Goal: Task Accomplishment & Management: Manage account settings

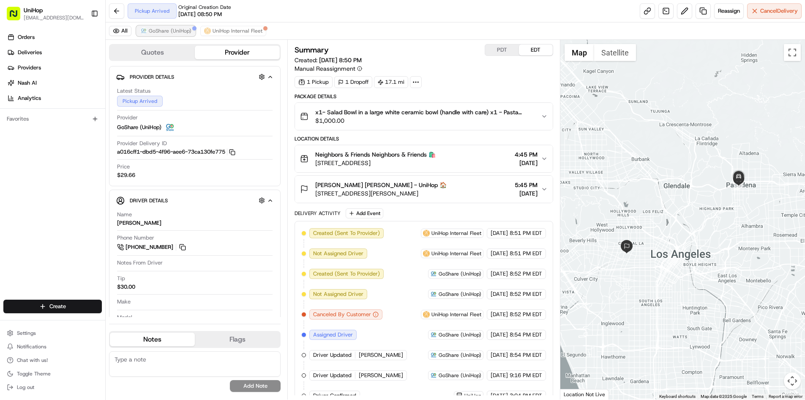
click at [161, 27] on span "GoShare (UniHop)" at bounding box center [170, 30] width 43 height 7
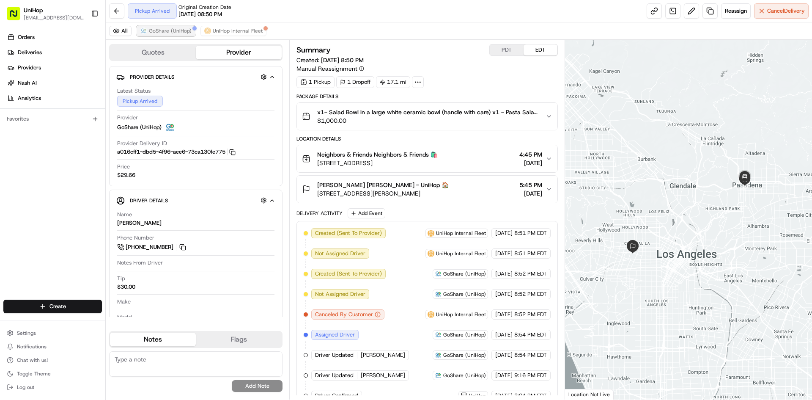
click at [166, 28] on span "GoShare (UniHop)" at bounding box center [170, 30] width 43 height 7
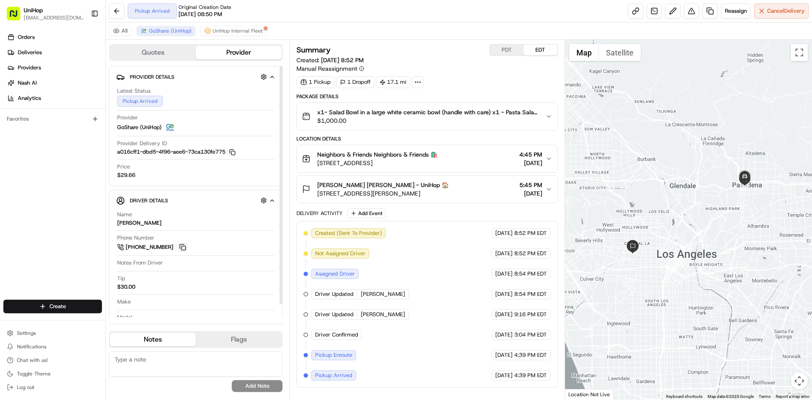
click at [185, 249] on button at bounding box center [182, 246] width 9 height 9
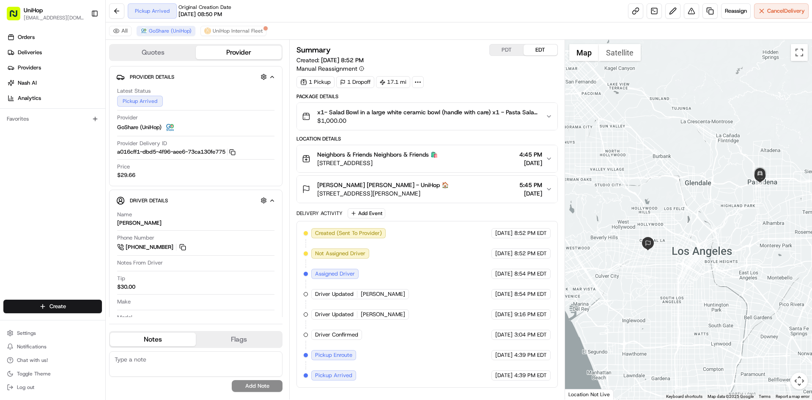
drag, startPoint x: 591, startPoint y: 213, endPoint x: 610, endPoint y: 209, distance: 19.0
click at [610, 209] on div at bounding box center [688, 219] width 247 height 359
click at [318, 166] on span "[STREET_ADDRESS]" at bounding box center [377, 163] width 120 height 8
drag, startPoint x: 461, startPoint y: 196, endPoint x: 319, endPoint y: 194, distance: 142.5
click at [319, 194] on div "Caitlin Lynch Caitlin Lynch - UniHop 🏠 1065 Queen Anne Pl, Los Angeles, CA 9001…" at bounding box center [423, 189] width 243 height 17
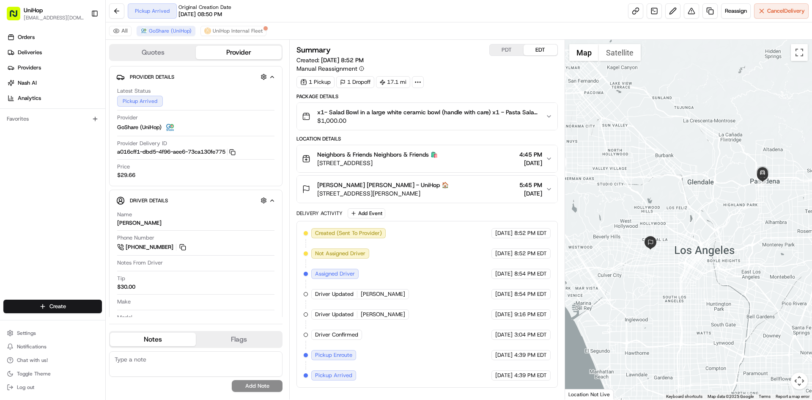
copy span "1065 Queen Anne Pl, Los Angeles, CA 90019, USA"
click at [29, 238] on div "Orders Deliveries Providers [PERSON_NAME] Analytics Favorites" at bounding box center [52, 165] width 105 height 277
click at [180, 249] on button at bounding box center [182, 246] width 9 height 9
drag, startPoint x: 616, startPoint y: 220, endPoint x: 612, endPoint y: 205, distance: 15.1
click at [621, 213] on div at bounding box center [688, 219] width 247 height 359
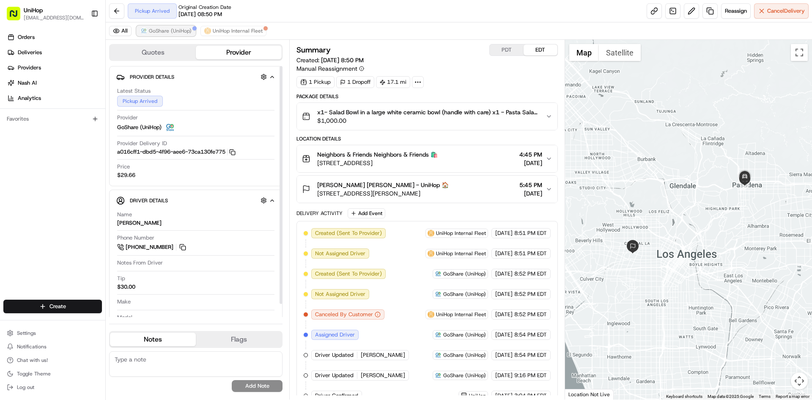
click at [156, 30] on span "GoShare (UniHop)" at bounding box center [170, 30] width 43 height 7
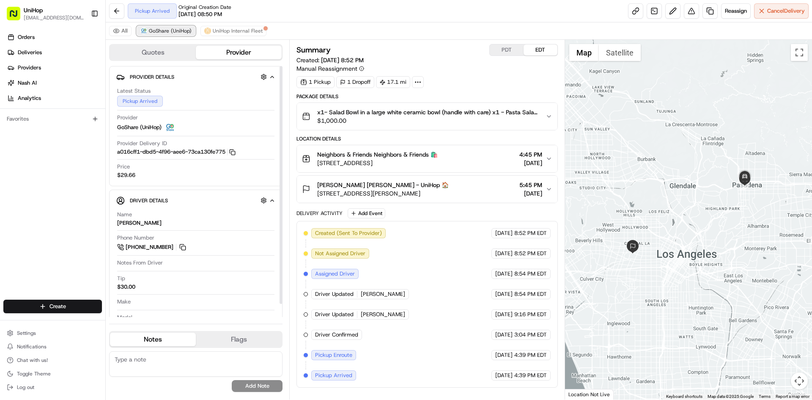
click at [156, 30] on span "GoShare (UniHop)" at bounding box center [170, 30] width 43 height 7
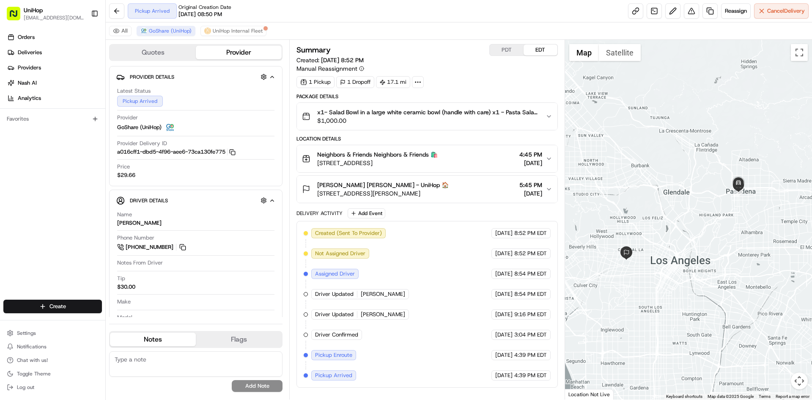
drag, startPoint x: 613, startPoint y: 184, endPoint x: 630, endPoint y: 187, distance: 17.2
click at [630, 187] on div at bounding box center [688, 219] width 247 height 359
drag, startPoint x: 646, startPoint y: 156, endPoint x: 656, endPoint y: 160, distance: 11.0
click at [656, 160] on div at bounding box center [688, 219] width 247 height 359
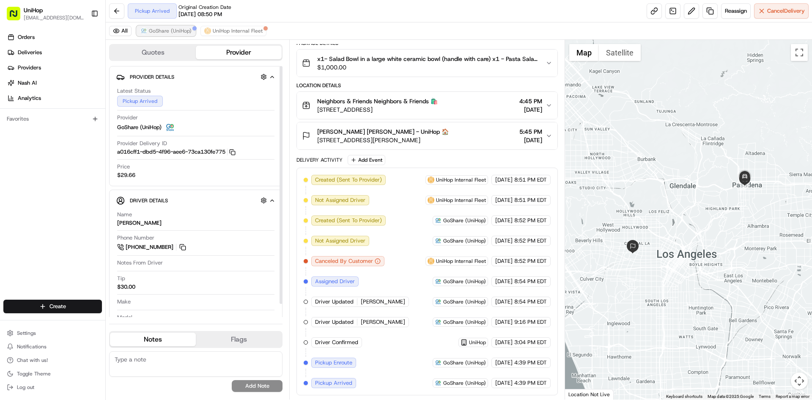
click at [159, 30] on span "GoShare (UniHop)" at bounding box center [170, 30] width 43 height 7
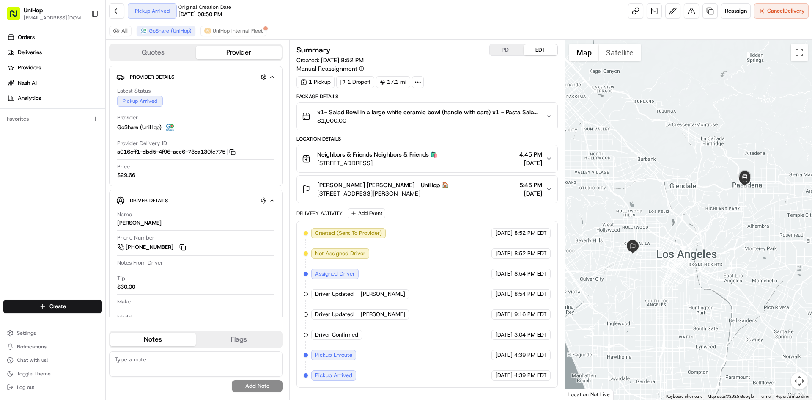
click at [468, 145] on div "Location Details Neighbors & Friends Neighbors & Friends 🛍️ 88 Union St, Pasade…" at bounding box center [426, 169] width 261 height 68
click at [467, 157] on div "Neighbors & Friends Neighbors & Friends 🛍️ 88 Union St, Pasadena, CA 91103, USA…" at bounding box center [423, 158] width 243 height 17
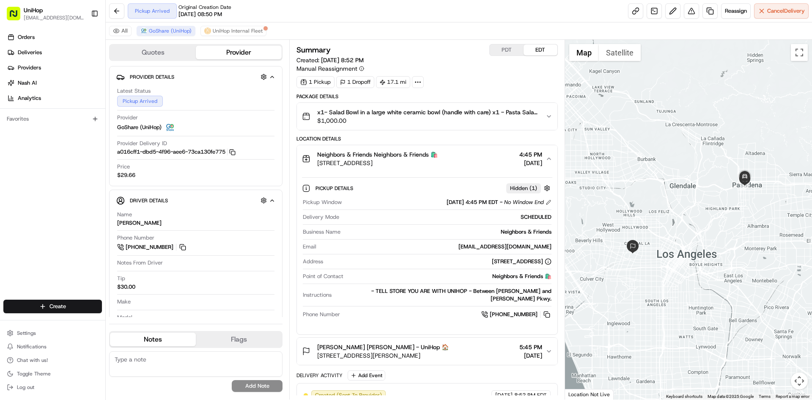
click at [467, 157] on div "Neighbors & Friends Neighbors & Friends 🛍️ 88 Union St, Pasadena, CA 91103, USA…" at bounding box center [423, 158] width 243 height 17
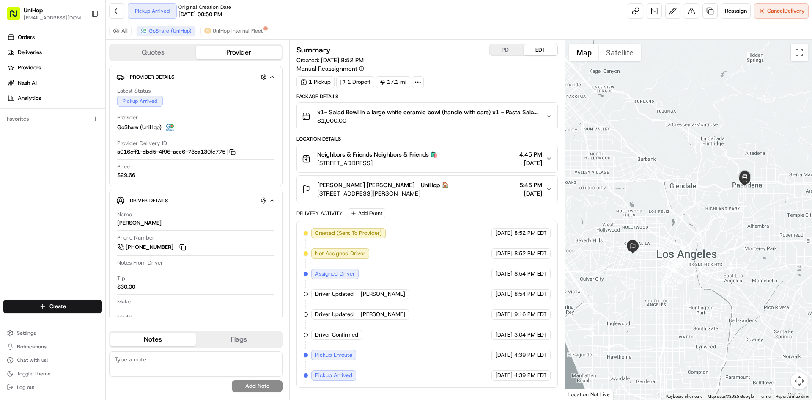
drag, startPoint x: 469, startPoint y: 159, endPoint x: 471, endPoint y: 163, distance: 4.9
click at [471, 163] on div "Neighbors & Friends Neighbors & Friends 🛍️ 88 Union St, Pasadena, CA 91103, USA…" at bounding box center [423, 158] width 243 height 17
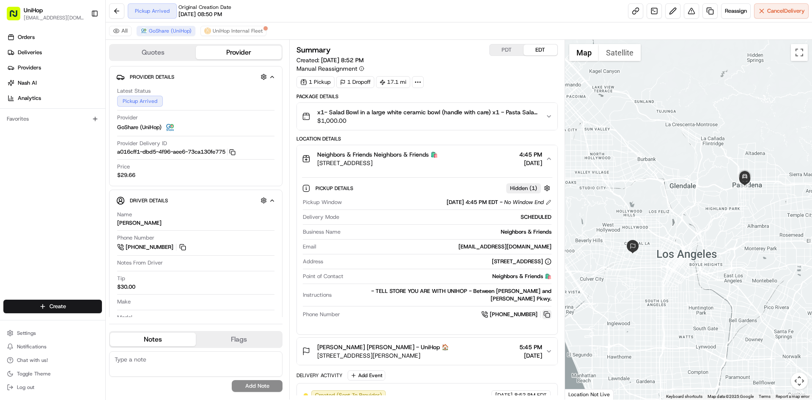
click at [545, 309] on button at bounding box center [546, 313] width 9 height 9
drag, startPoint x: 434, startPoint y: 162, endPoint x: 317, endPoint y: 165, distance: 117.2
click at [317, 165] on span "88 Union St, Pasadena, CA 91103, USA" at bounding box center [377, 163] width 120 height 8
click at [465, 150] on button "Neighbors & Friends Neighbors & Friends 🛍️ 88 Union St, Pasadena, CA 91103, USA…" at bounding box center [427, 158] width 260 height 27
click at [449, 161] on div "Neighbors & Friends Neighbors & Friends 🛍️ 88 Union St, Pasadena, CA 91103, USA…" at bounding box center [423, 158] width 243 height 17
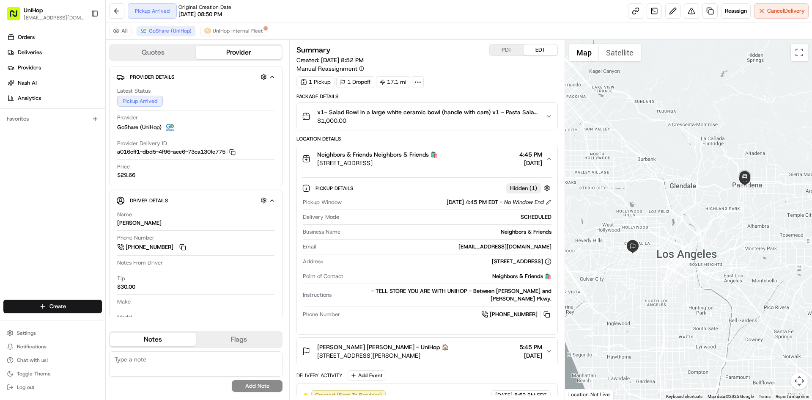
click at [454, 166] on div "Neighbors & Friends Neighbors & Friends 🛍️ 88 Union St, Pasadena, CA 91103, USA…" at bounding box center [423, 158] width 243 height 17
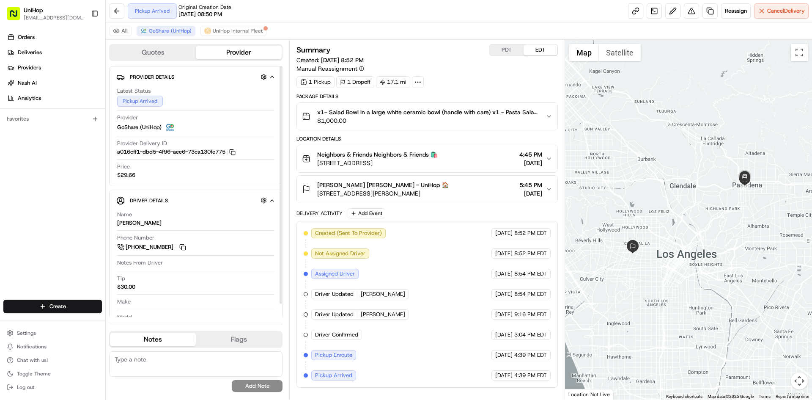
drag, startPoint x: 29, startPoint y: 263, endPoint x: 260, endPoint y: 21, distance: 334.9
click at [30, 263] on div "Orders Deliveries Providers Nash AI Analytics Favorites" at bounding box center [52, 165] width 105 height 277
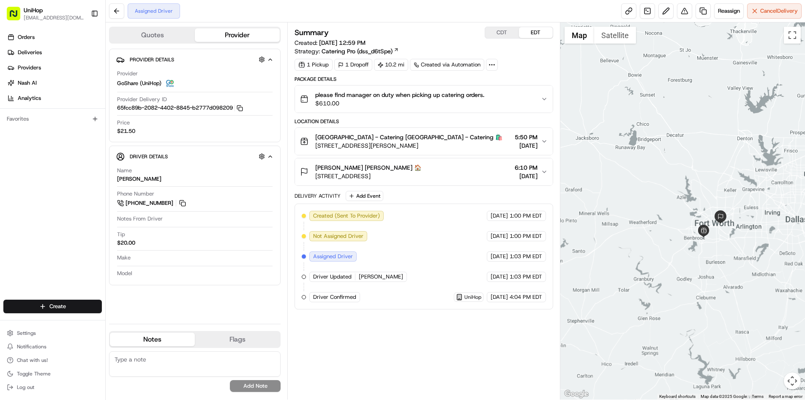
drag, startPoint x: 665, startPoint y: 159, endPoint x: 701, endPoint y: 194, distance: 50.2
click at [701, 194] on div at bounding box center [683, 210] width 245 height 377
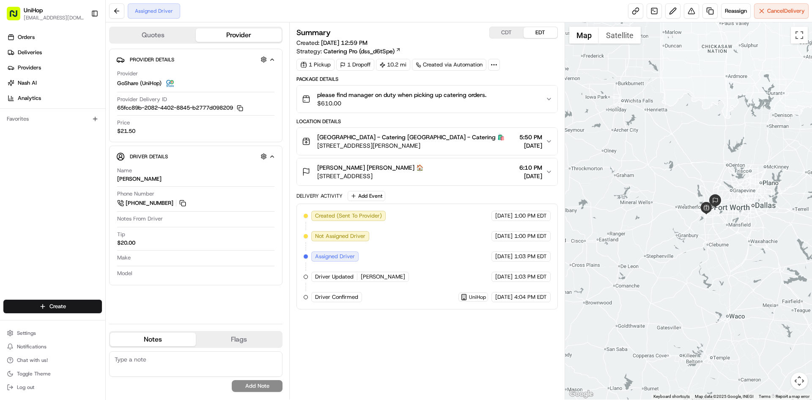
click at [502, 28] on button "CDT" at bounding box center [507, 32] width 34 height 11
click at [537, 31] on button "EDT" at bounding box center [540, 32] width 34 height 11
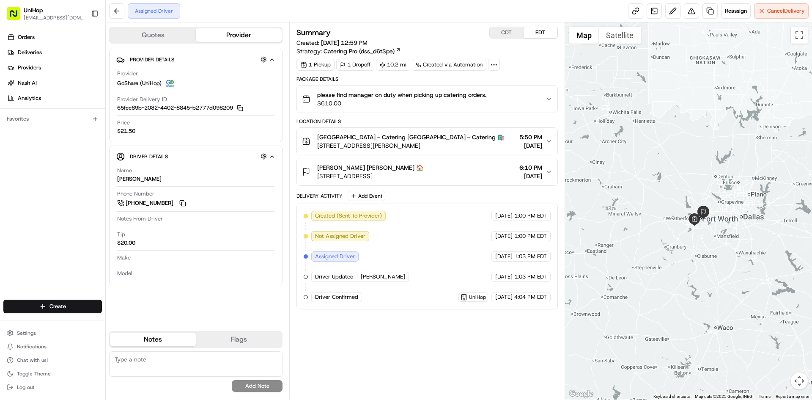
drag, startPoint x: 658, startPoint y: 134, endPoint x: 651, endPoint y: 160, distance: 27.3
click at [651, 160] on div at bounding box center [688, 210] width 247 height 377
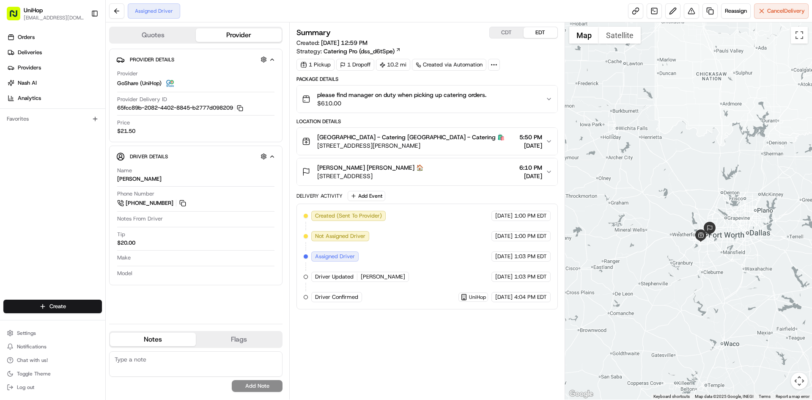
click at [489, 339] on div "Summary CDT EDT Created: Aug 23 2025 12:59 PM Strategy: Catering Pro (dss_d6tSp…" at bounding box center [426, 211] width 261 height 368
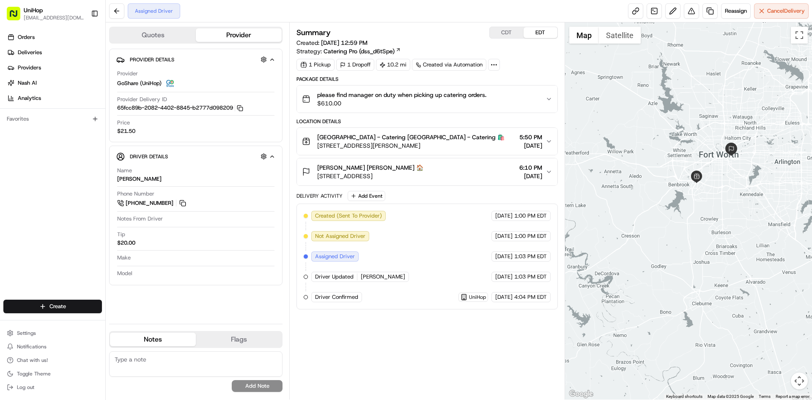
drag, startPoint x: 707, startPoint y: 240, endPoint x: 711, endPoint y: 260, distance: 20.3
click at [711, 260] on div at bounding box center [688, 210] width 247 height 377
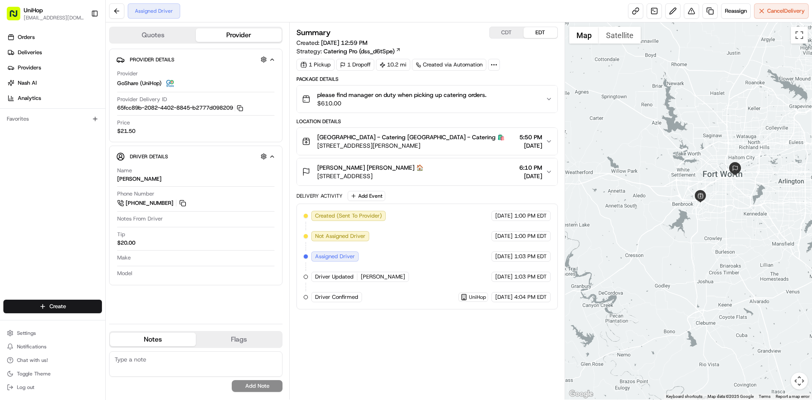
drag, startPoint x: 710, startPoint y: 277, endPoint x: 705, endPoint y: 288, distance: 12.5
click at [708, 287] on div at bounding box center [688, 210] width 247 height 377
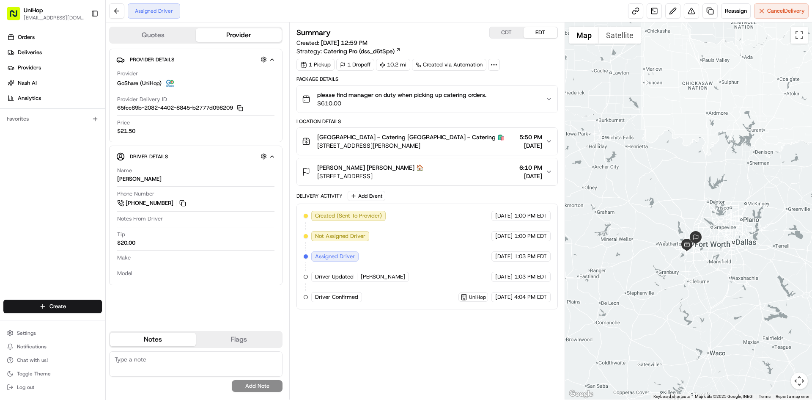
drag, startPoint x: 613, startPoint y: 222, endPoint x: 672, endPoint y: 226, distance: 58.9
click at [673, 226] on div at bounding box center [688, 210] width 247 height 377
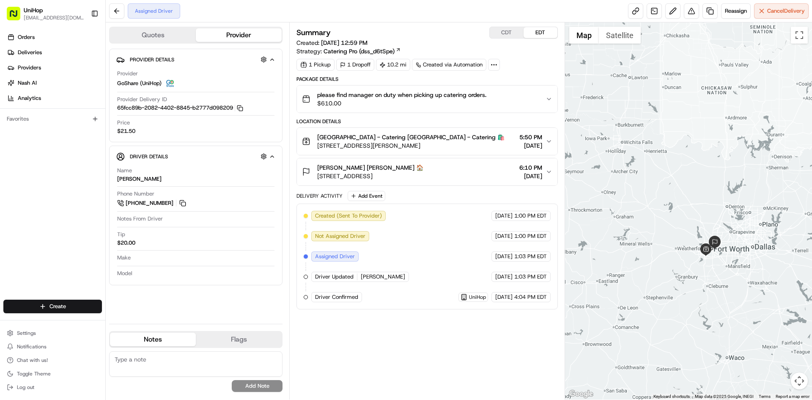
drag, startPoint x: 39, startPoint y: 222, endPoint x: 41, endPoint y: 186, distance: 36.0
click at [39, 220] on div "Orders Deliveries Providers Nash AI Analytics Favorites" at bounding box center [52, 165] width 105 height 277
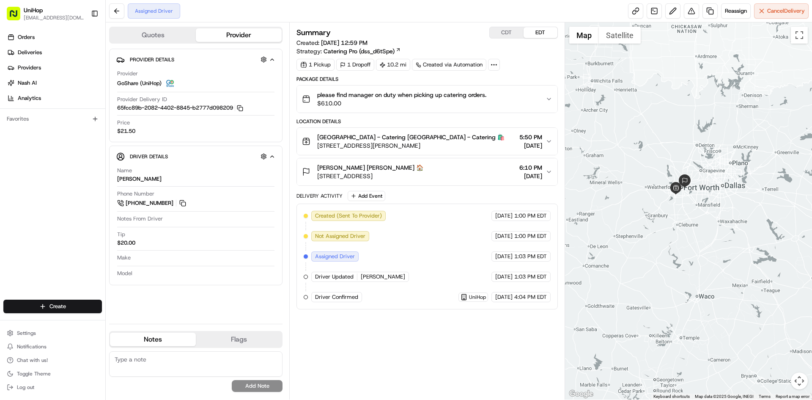
drag, startPoint x: 680, startPoint y: 248, endPoint x: 696, endPoint y: 254, distance: 17.5
click at [696, 255] on div at bounding box center [688, 210] width 247 height 377
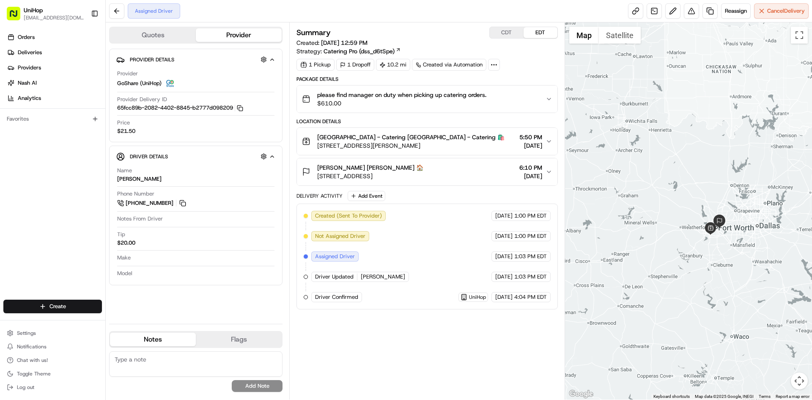
drag, startPoint x: 694, startPoint y: 205, endPoint x: 693, endPoint y: 233, distance: 28.4
click at [693, 233] on div at bounding box center [688, 210] width 247 height 377
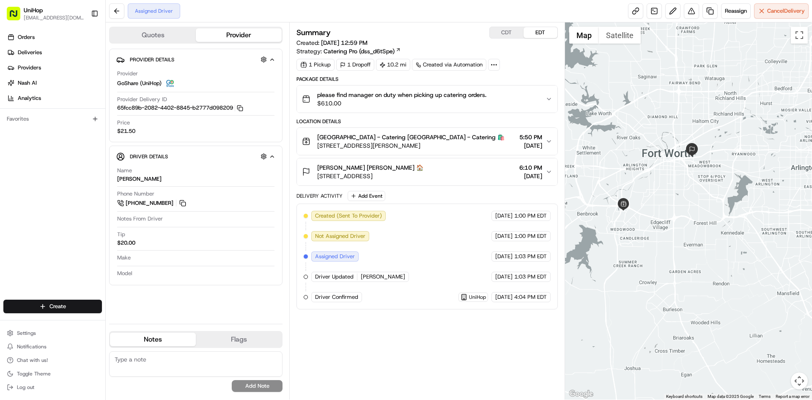
drag, startPoint x: 698, startPoint y: 181, endPoint x: 712, endPoint y: 186, distance: 15.0
click at [712, 186] on div at bounding box center [688, 210] width 247 height 377
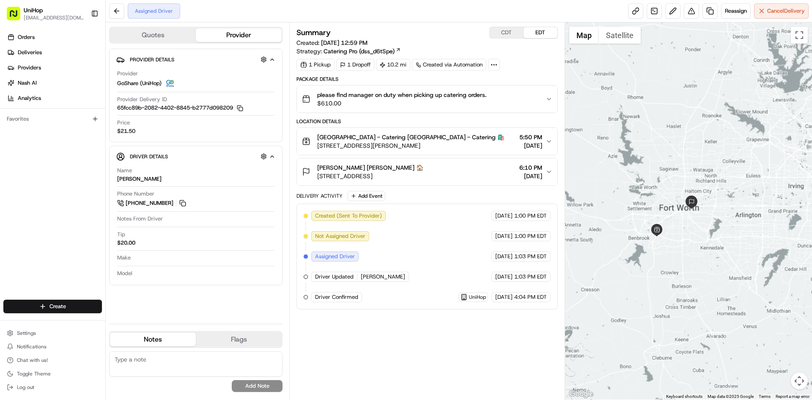
drag, startPoint x: 652, startPoint y: 171, endPoint x: 670, endPoint y: 188, distance: 24.2
click at [670, 188] on div at bounding box center [688, 210] width 247 height 377
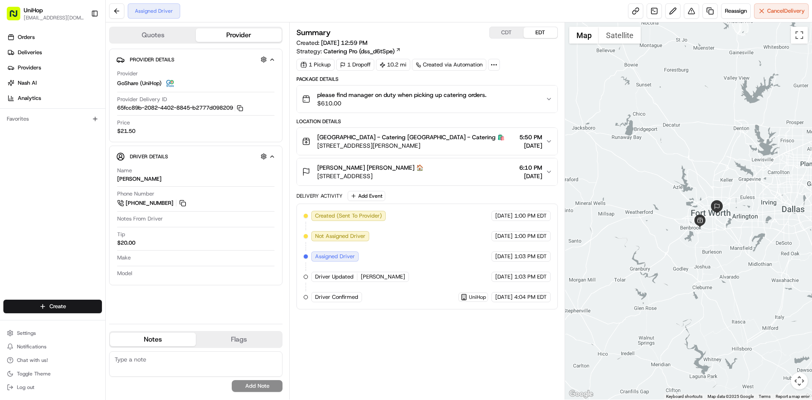
drag, startPoint x: 693, startPoint y: 154, endPoint x: 723, endPoint y: 173, distance: 35.3
click at [723, 173] on div at bounding box center [688, 210] width 247 height 377
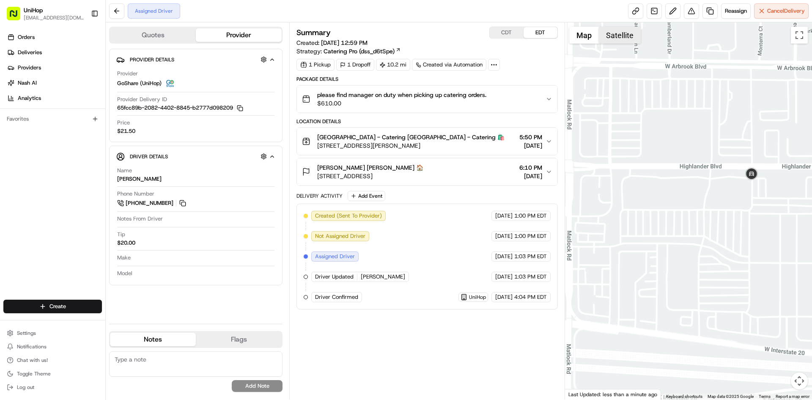
click at [623, 32] on button "Satellite" at bounding box center [620, 35] width 42 height 17
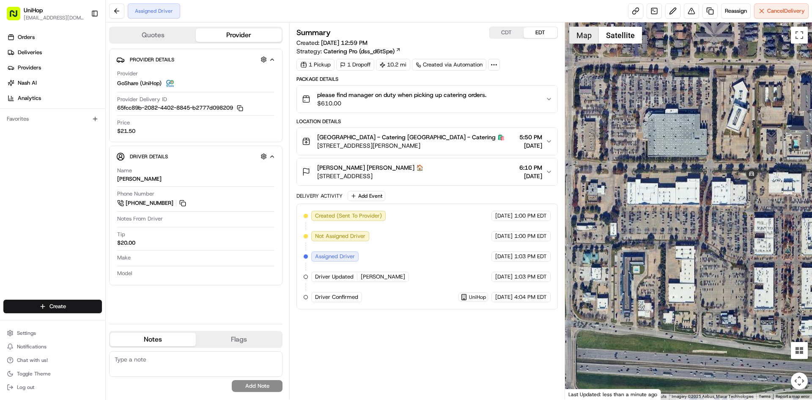
drag, startPoint x: 581, startPoint y: 40, endPoint x: 602, endPoint y: 62, distance: 31.4
click at [581, 40] on button "Map" at bounding box center [584, 35] width 30 height 17
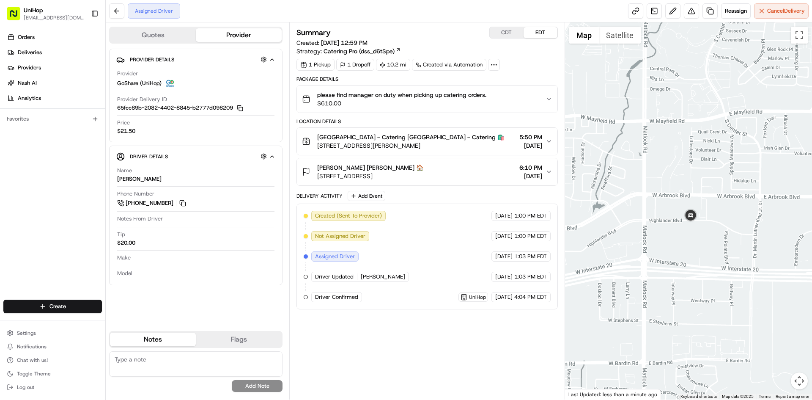
drag, startPoint x: 663, startPoint y: 247, endPoint x: 705, endPoint y: 246, distance: 42.3
click at [703, 246] on div at bounding box center [688, 210] width 247 height 377
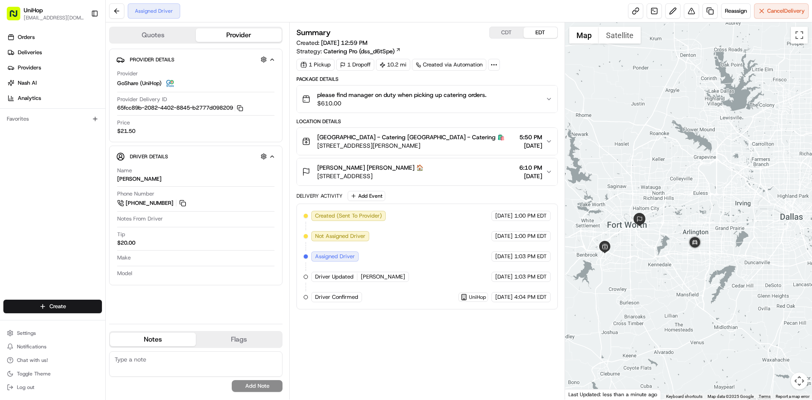
drag, startPoint x: 469, startPoint y: 143, endPoint x: 319, endPoint y: 146, distance: 150.1
click at [319, 146] on div "Fort Worth - Catering Fort Worth - Catering 🛍️ 4972 Overton Ridge Blvd, Fort Wo…" at bounding box center [423, 141] width 243 height 17
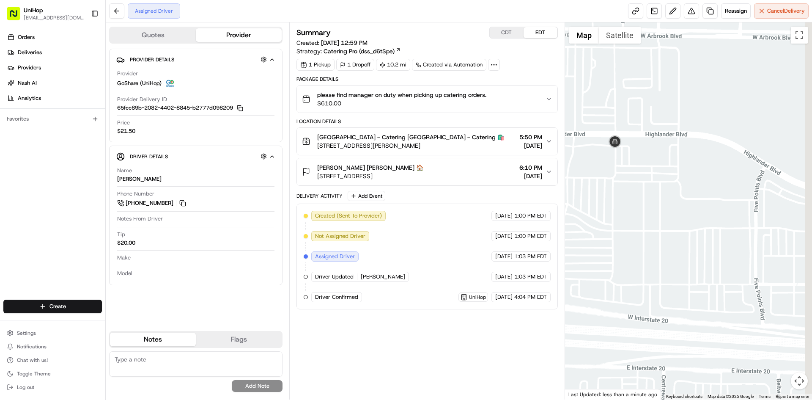
drag, startPoint x: 679, startPoint y: 155, endPoint x: 654, endPoint y: 153, distance: 25.0
click at [655, 153] on div at bounding box center [688, 210] width 247 height 377
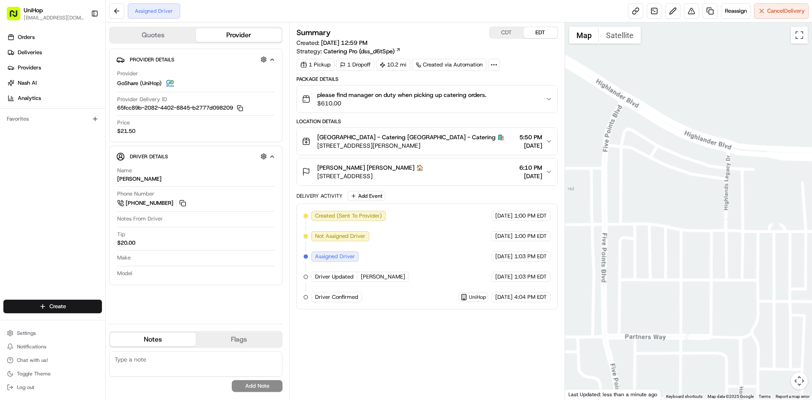
drag, startPoint x: 683, startPoint y: 185, endPoint x: 603, endPoint y: 164, distance: 82.6
click at [603, 164] on div at bounding box center [688, 210] width 247 height 377
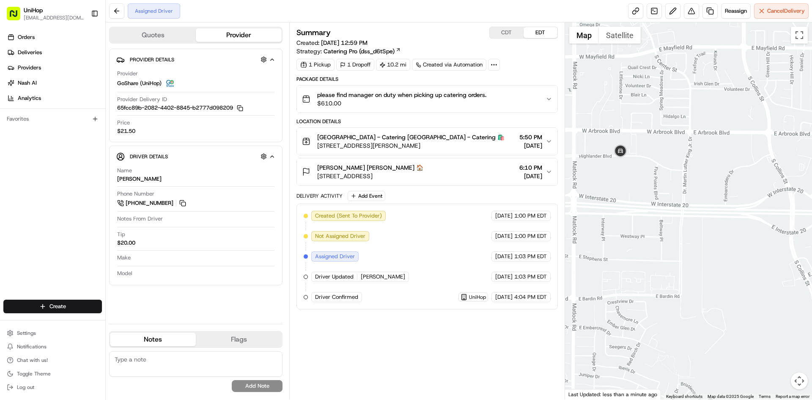
drag, startPoint x: 620, startPoint y: 180, endPoint x: 652, endPoint y: 201, distance: 38.2
click at [651, 201] on div at bounding box center [688, 210] width 247 height 377
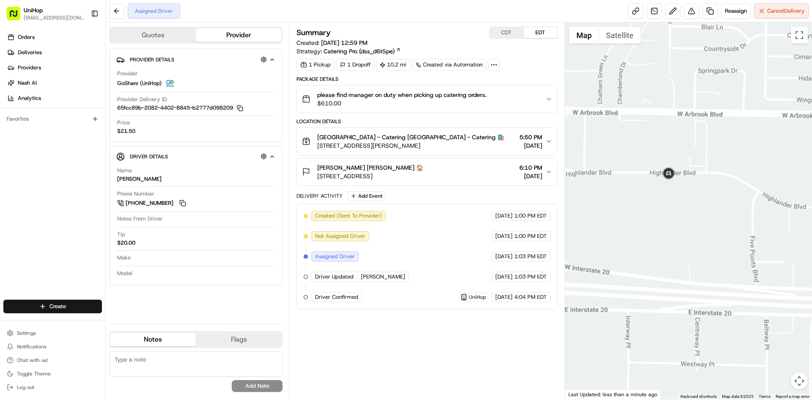
drag, startPoint x: 634, startPoint y: 219, endPoint x: 697, endPoint y: 225, distance: 63.3
click at [686, 228] on div at bounding box center [688, 210] width 247 height 377
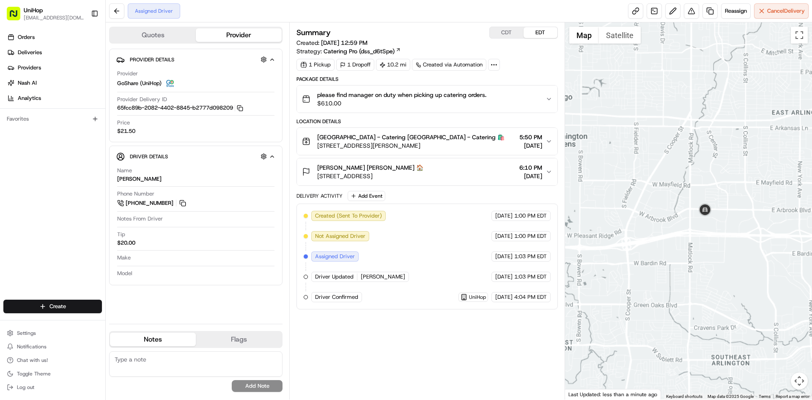
drag, startPoint x: 663, startPoint y: 236, endPoint x: 696, endPoint y: 234, distance: 32.2
click at [684, 236] on div at bounding box center [688, 210] width 247 height 377
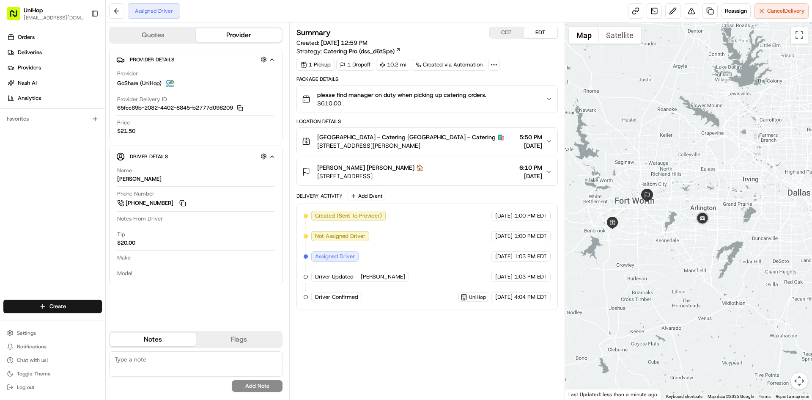
click at [42, 199] on div "Orders Deliveries Providers Nash AI Analytics Favorites" at bounding box center [52, 165] width 105 height 277
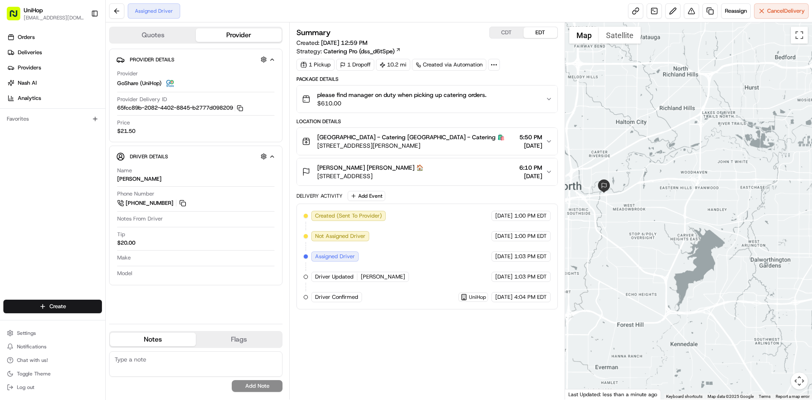
drag, startPoint x: 730, startPoint y: 256, endPoint x: 664, endPoint y: 233, distance: 69.4
click at [663, 233] on div at bounding box center [688, 210] width 247 height 377
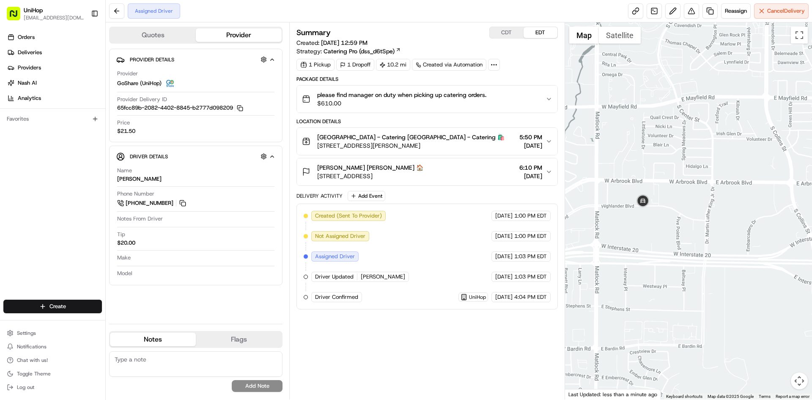
drag, startPoint x: 612, startPoint y: 227, endPoint x: 640, endPoint y: 225, distance: 27.5
click at [640, 225] on div at bounding box center [688, 210] width 247 height 377
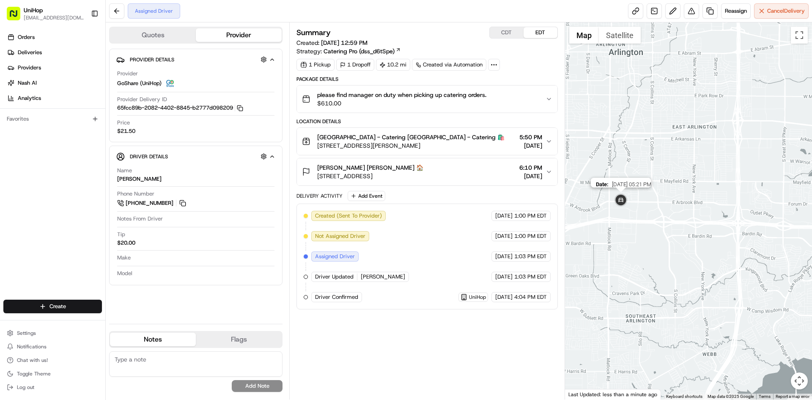
drag, startPoint x: 608, startPoint y: 234, endPoint x: 629, endPoint y: 225, distance: 23.7
click at [618, 230] on div "Date : 08/23/2025 05:21 PM" at bounding box center [688, 210] width 247 height 377
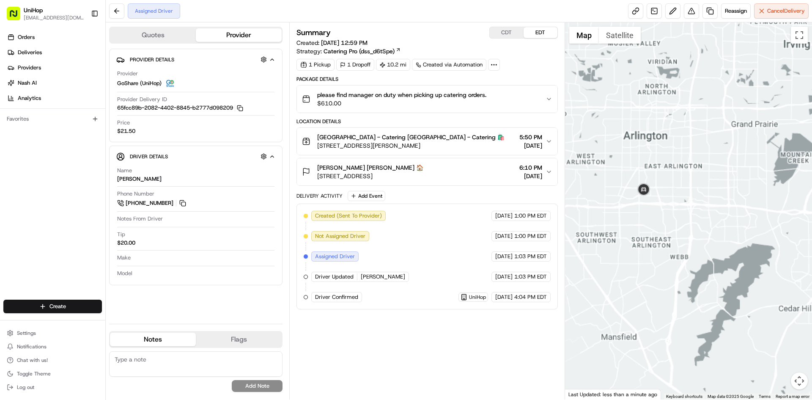
click at [628, 240] on div at bounding box center [688, 210] width 247 height 377
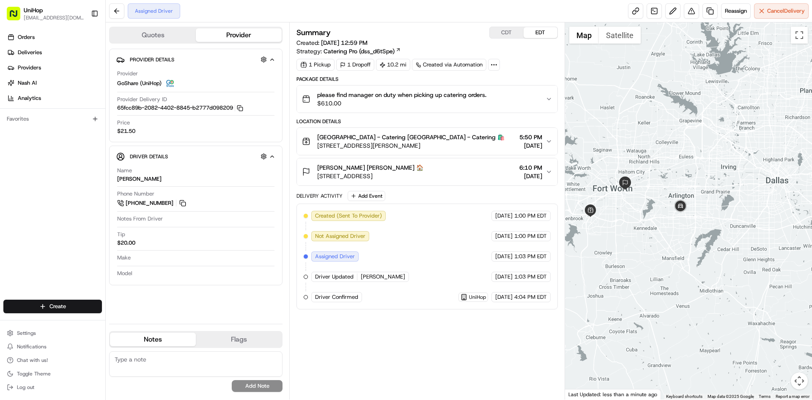
drag, startPoint x: 624, startPoint y: 230, endPoint x: 657, endPoint y: 246, distance: 36.1
click at [645, 239] on div at bounding box center [688, 210] width 247 height 377
click at [658, 247] on div at bounding box center [688, 210] width 247 height 377
drag, startPoint x: 646, startPoint y: 252, endPoint x: 658, endPoint y: 255, distance: 12.5
click at [659, 255] on div at bounding box center [688, 210] width 247 height 377
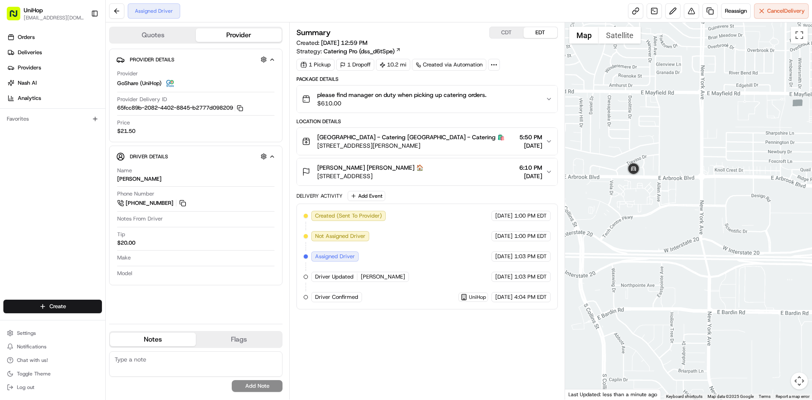
click at [719, 164] on div at bounding box center [688, 210] width 247 height 377
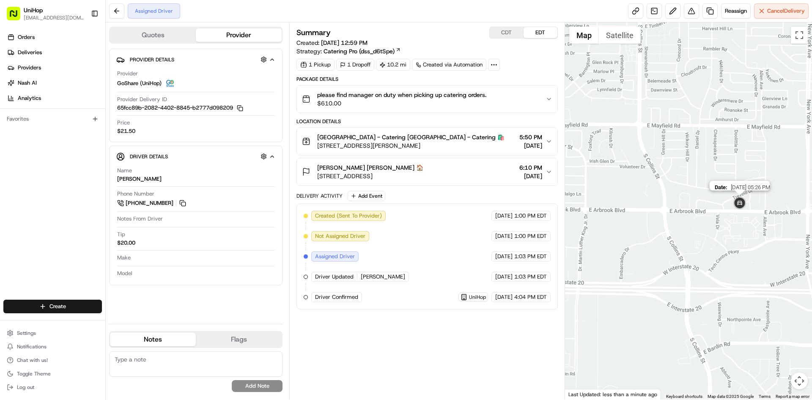
click at [734, 206] on img at bounding box center [739, 203] width 17 height 17
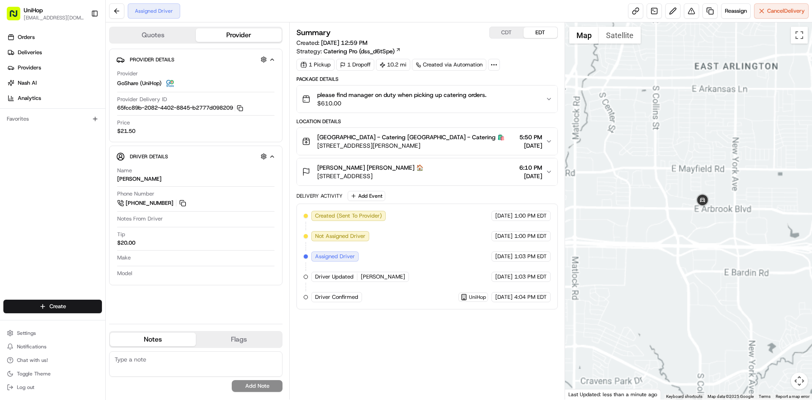
click at [677, 231] on div "To navigate, press the arrow keys." at bounding box center [688, 210] width 247 height 377
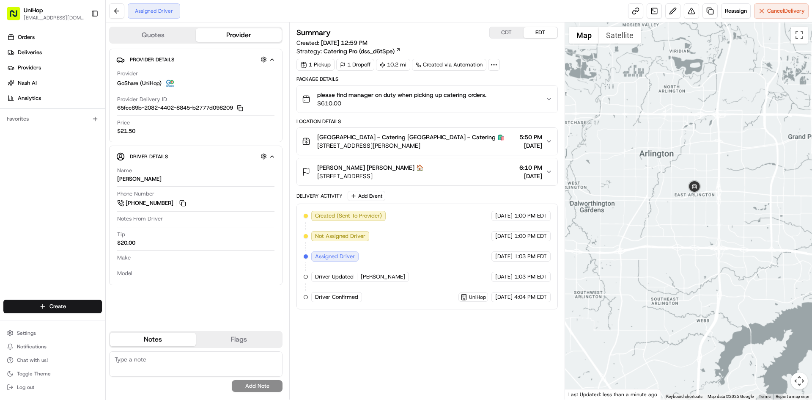
drag, startPoint x: 620, startPoint y: 247, endPoint x: 671, endPoint y: 248, distance: 50.7
click at [648, 249] on div at bounding box center [688, 210] width 247 height 377
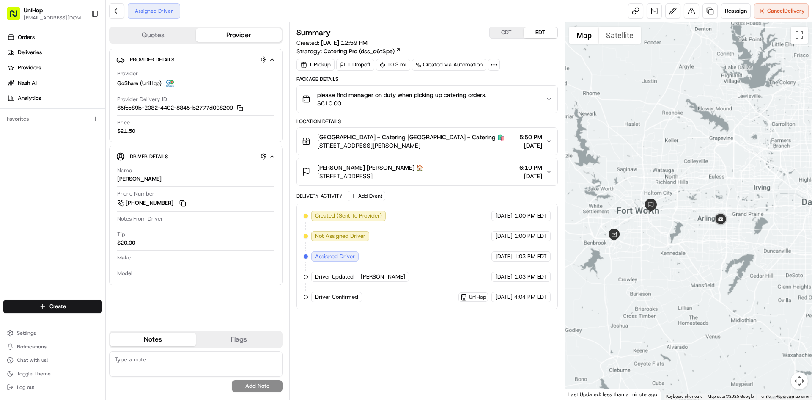
drag, startPoint x: 647, startPoint y: 256, endPoint x: 673, endPoint y: 252, distance: 25.7
click at [673, 252] on div at bounding box center [688, 210] width 247 height 377
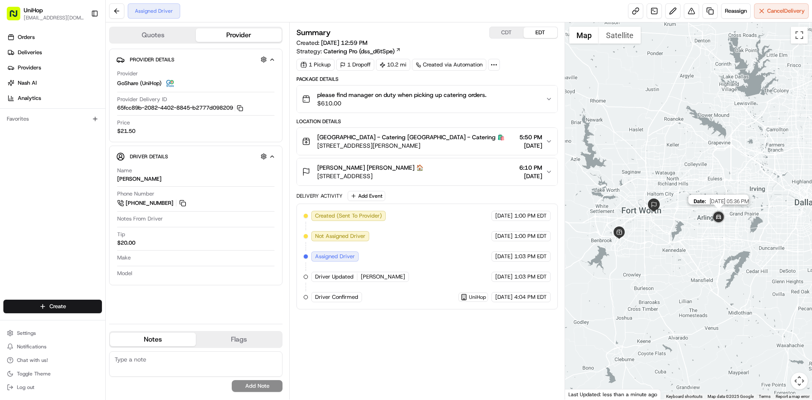
click at [722, 216] on img at bounding box center [718, 217] width 17 height 17
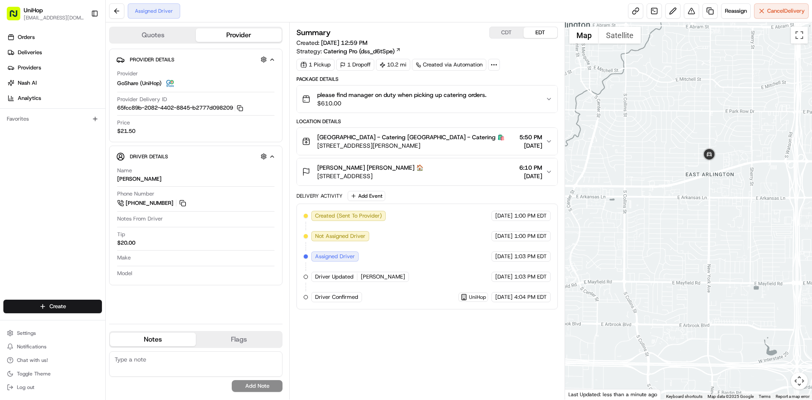
click at [702, 169] on div at bounding box center [688, 210] width 247 height 377
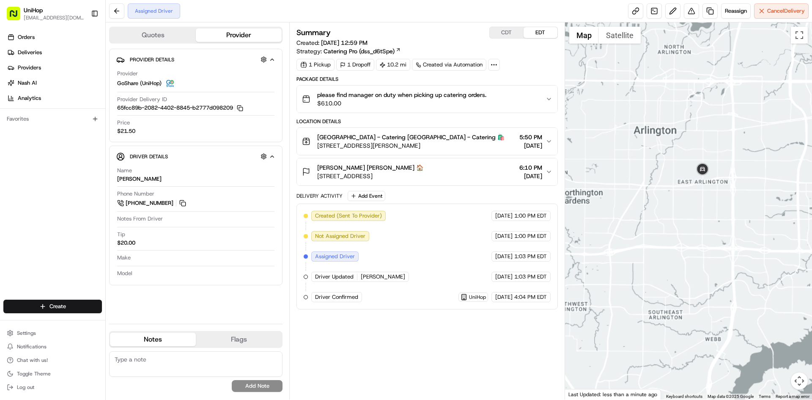
drag, startPoint x: 625, startPoint y: 204, endPoint x: 677, endPoint y: 198, distance: 52.3
click at [667, 202] on div at bounding box center [688, 210] width 247 height 377
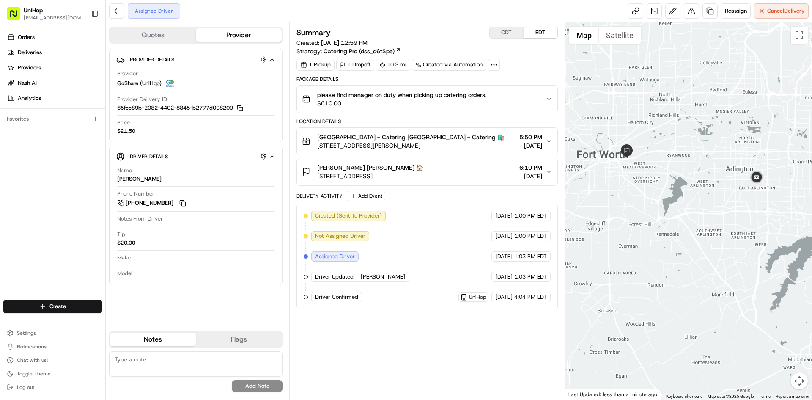
click at [692, 197] on div at bounding box center [688, 210] width 247 height 377
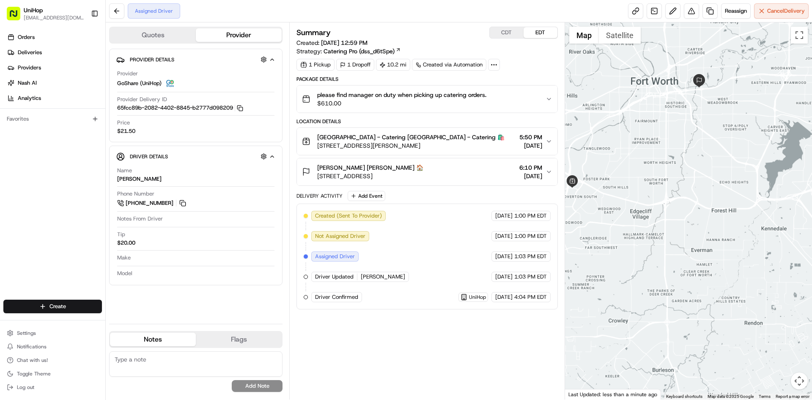
drag, startPoint x: 734, startPoint y: 197, endPoint x: 618, endPoint y: 183, distance: 116.7
click at [618, 183] on div at bounding box center [688, 210] width 247 height 377
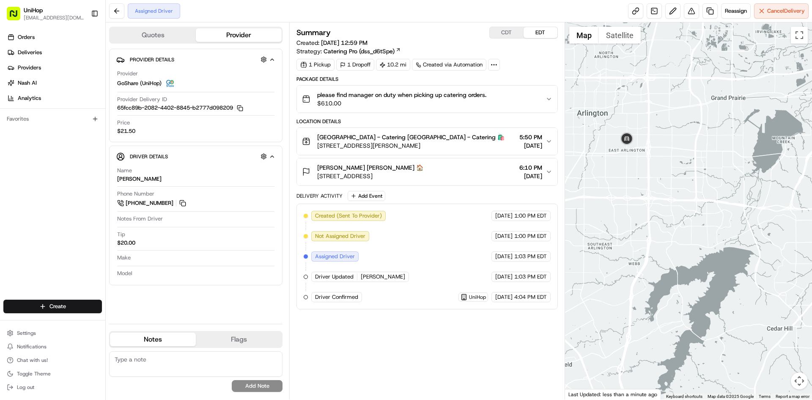
drag, startPoint x: 600, startPoint y: 109, endPoint x: 641, endPoint y: 170, distance: 73.1
click at [639, 170] on div at bounding box center [688, 210] width 247 height 377
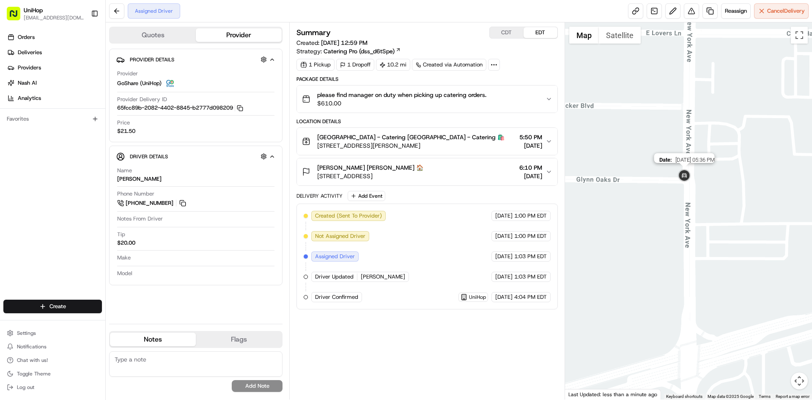
click at [713, 186] on div "Date : 08/23/2025 05:36 PM" at bounding box center [688, 210] width 247 height 377
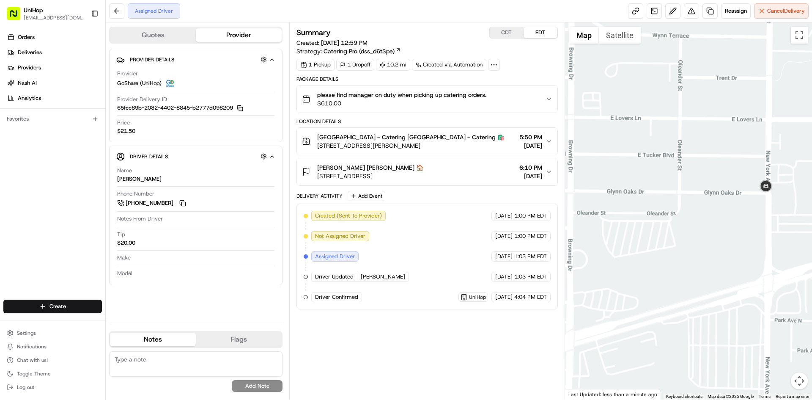
drag, startPoint x: 633, startPoint y: 215, endPoint x: 649, endPoint y: 159, distance: 58.6
click at [633, 215] on div at bounding box center [688, 210] width 247 height 377
click at [625, 39] on button "Satellite" at bounding box center [620, 35] width 42 height 17
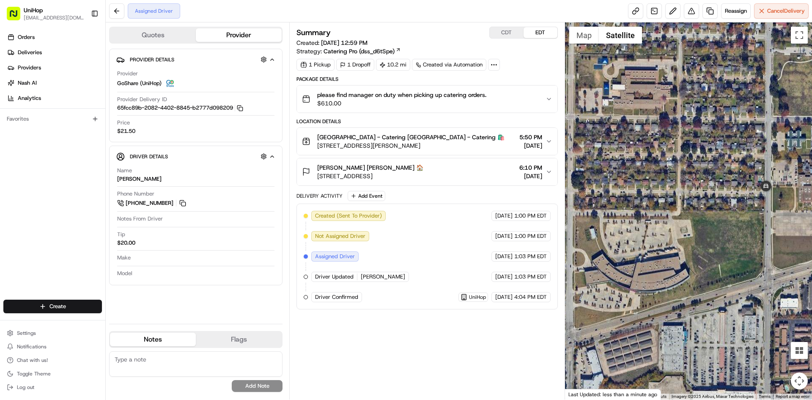
drag, startPoint x: 639, startPoint y: 113, endPoint x: 660, endPoint y: 115, distance: 21.7
click at [660, 115] on div at bounding box center [688, 210] width 247 height 377
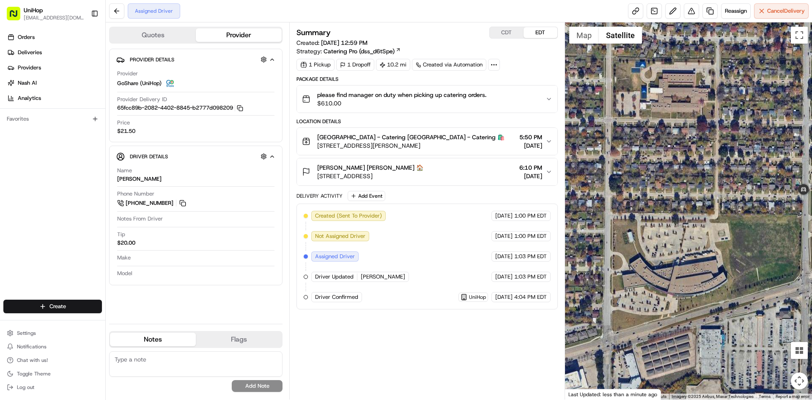
drag, startPoint x: 638, startPoint y: 170, endPoint x: 663, endPoint y: 152, distance: 30.7
click at [668, 151] on div at bounding box center [688, 210] width 247 height 377
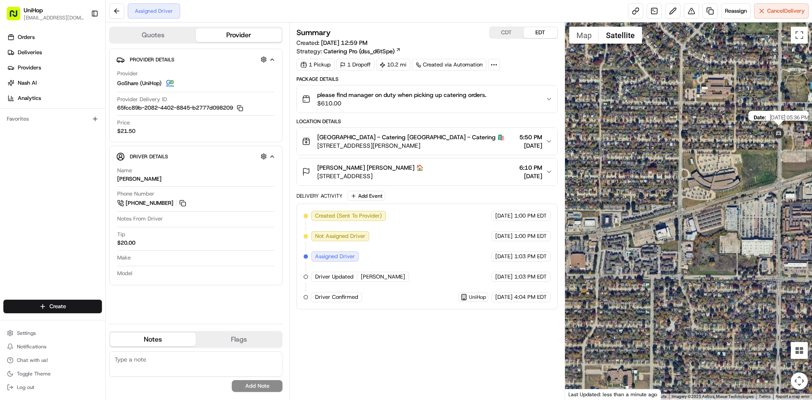
click at [772, 135] on img at bounding box center [778, 133] width 17 height 17
click at [581, 41] on button "Map" at bounding box center [584, 35] width 30 height 17
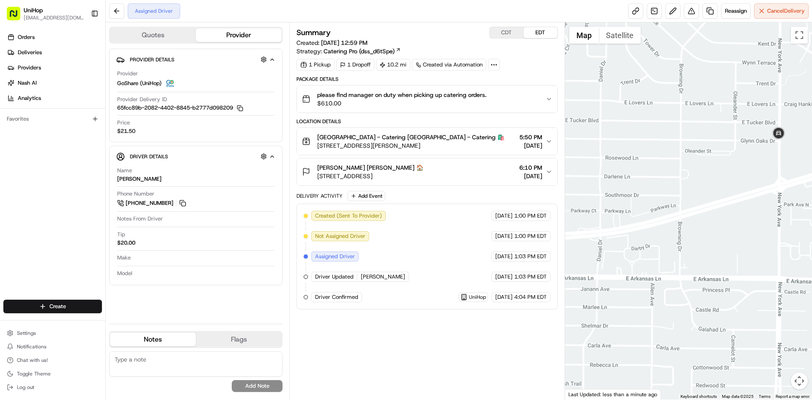
drag, startPoint x: 646, startPoint y: 112, endPoint x: 660, endPoint y: 109, distance: 14.9
click at [655, 111] on div at bounding box center [688, 210] width 247 height 377
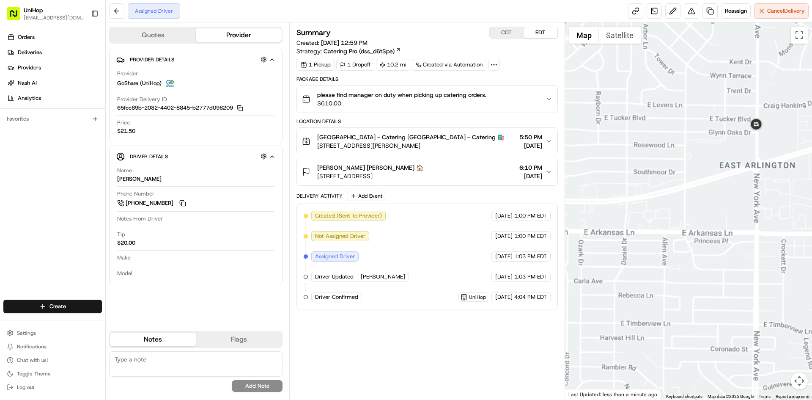
drag, startPoint x: 641, startPoint y: 145, endPoint x: 656, endPoint y: 145, distance: 14.4
click at [656, 145] on div at bounding box center [688, 210] width 247 height 377
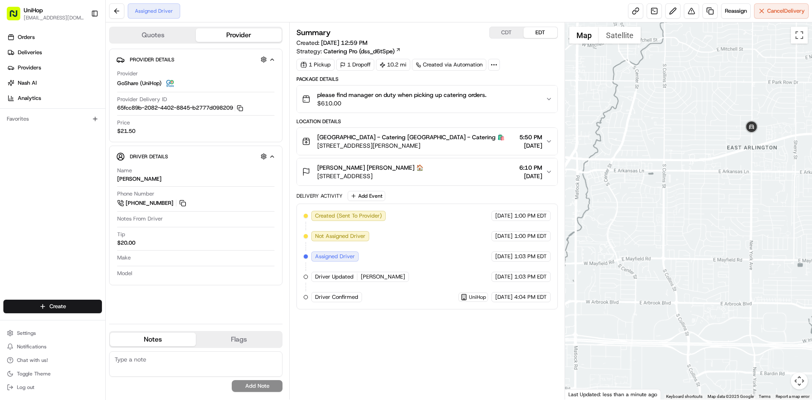
drag, startPoint x: 624, startPoint y: 144, endPoint x: 657, endPoint y: 148, distance: 33.7
click at [655, 148] on div at bounding box center [688, 210] width 247 height 377
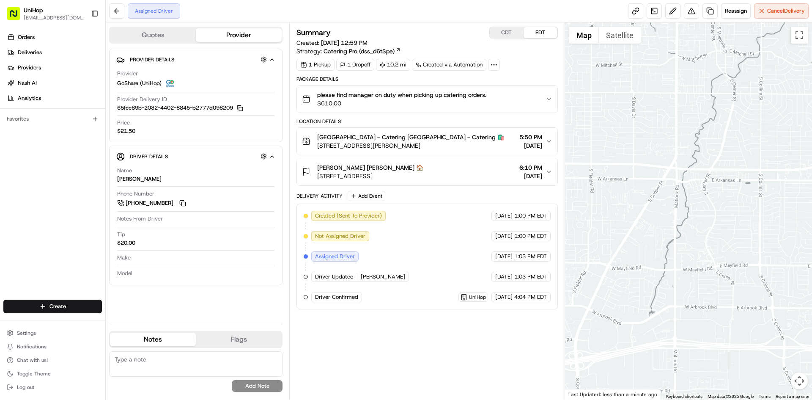
drag, startPoint x: 639, startPoint y: 145, endPoint x: 679, endPoint y: 145, distance: 39.3
click at [679, 145] on div at bounding box center [688, 210] width 247 height 377
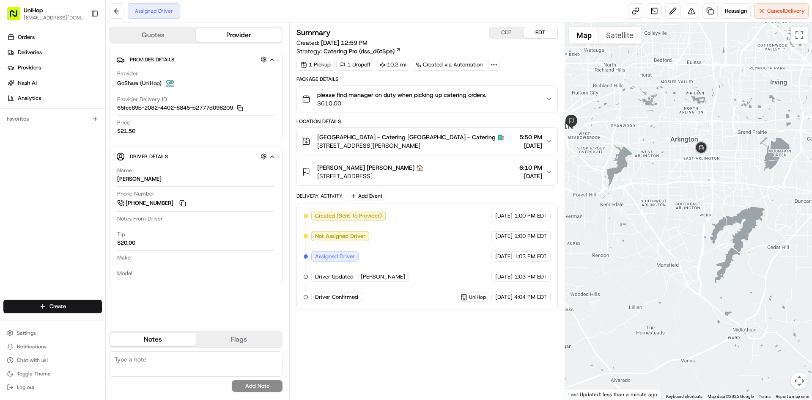
drag, startPoint x: 627, startPoint y: 142, endPoint x: 669, endPoint y: 171, distance: 51.3
click at [669, 171] on div at bounding box center [688, 210] width 247 height 377
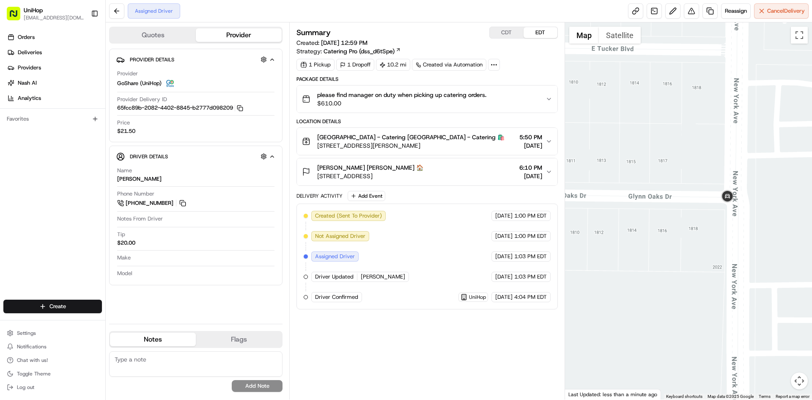
drag, startPoint x: 475, startPoint y: 146, endPoint x: 318, endPoint y: 144, distance: 156.9
click at [317, 144] on div "Fort Worth - Catering Fort Worth - Catering 🛍️ 4972 Overton Ridge Blvd, Fort Wo…" at bounding box center [423, 141] width 243 height 17
click at [726, 200] on img at bounding box center [727, 196] width 17 height 17
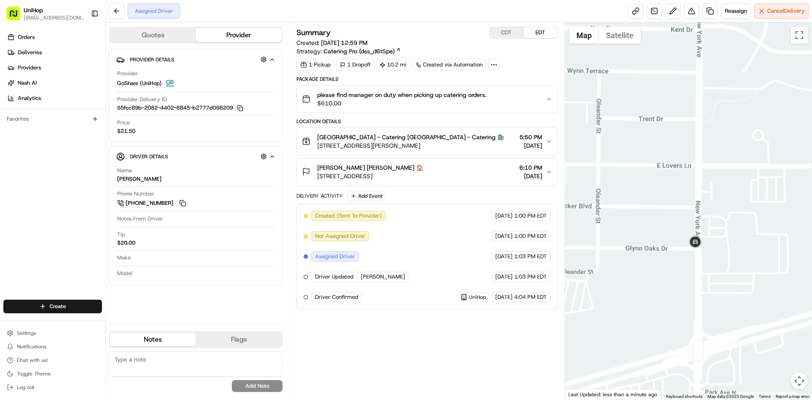
drag, startPoint x: 674, startPoint y: 282, endPoint x: 698, endPoint y: 279, distance: 24.8
click at [694, 280] on div "To navigate, press the arrow keys." at bounding box center [688, 210] width 247 height 377
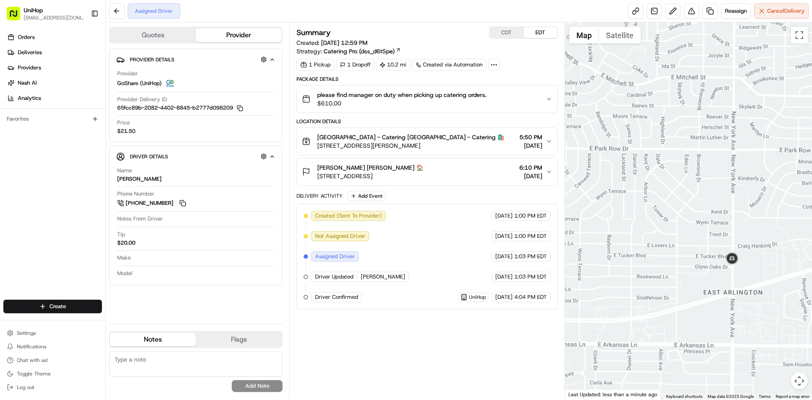
drag, startPoint x: 659, startPoint y: 274, endPoint x: 668, endPoint y: 265, distance: 13.2
click at [665, 271] on div at bounding box center [688, 210] width 247 height 377
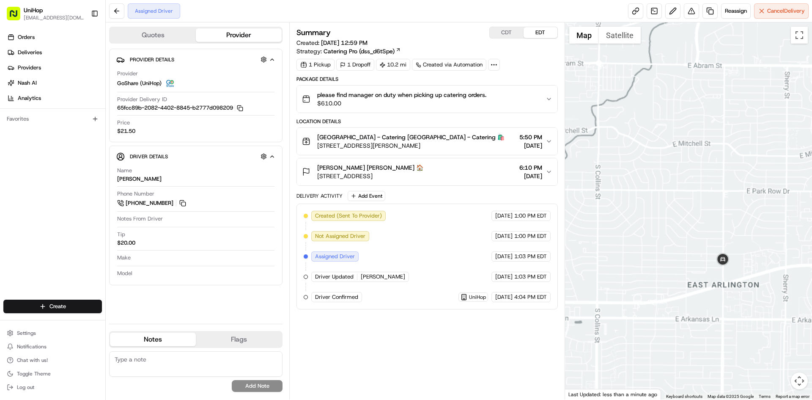
drag, startPoint x: 685, startPoint y: 284, endPoint x: 711, endPoint y: 271, distance: 28.6
click at [711, 271] on div at bounding box center [688, 210] width 247 height 377
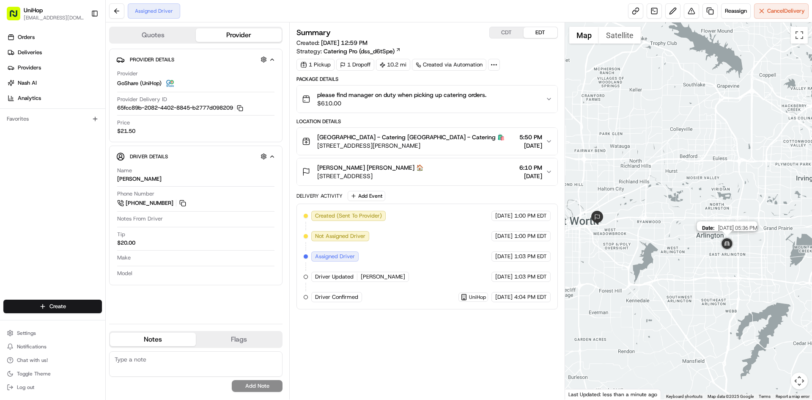
click at [730, 241] on img at bounding box center [726, 244] width 17 height 17
click at [704, 248] on div "Date : 08/23/2025 05:36 PM" at bounding box center [688, 210] width 247 height 377
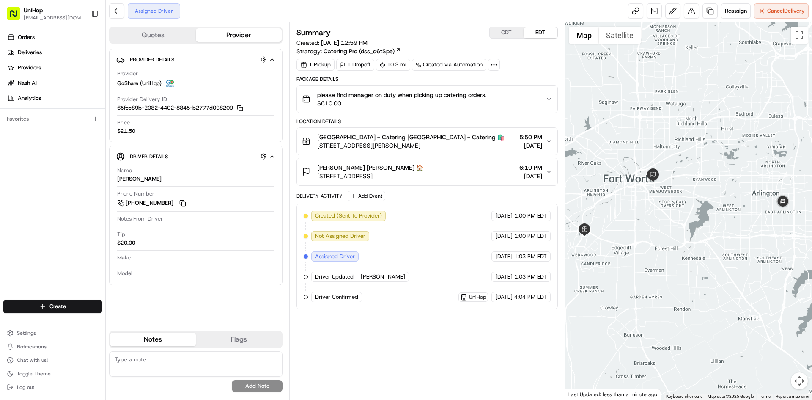
drag, startPoint x: 727, startPoint y: 262, endPoint x: 698, endPoint y: 258, distance: 29.8
click at [698, 258] on div at bounding box center [688, 210] width 247 height 377
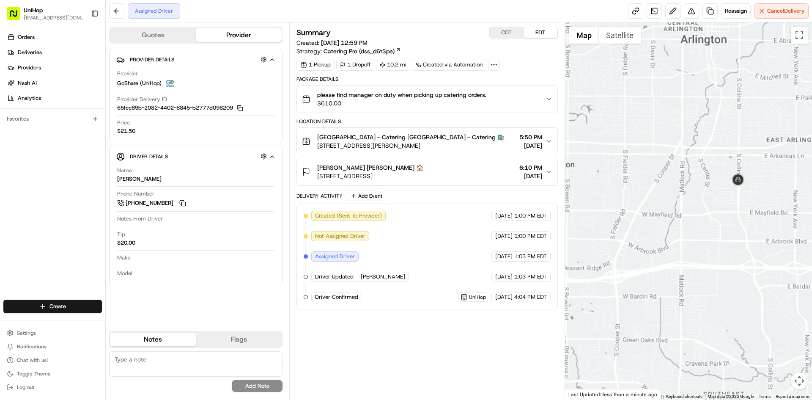
click at [763, 187] on div at bounding box center [688, 210] width 247 height 377
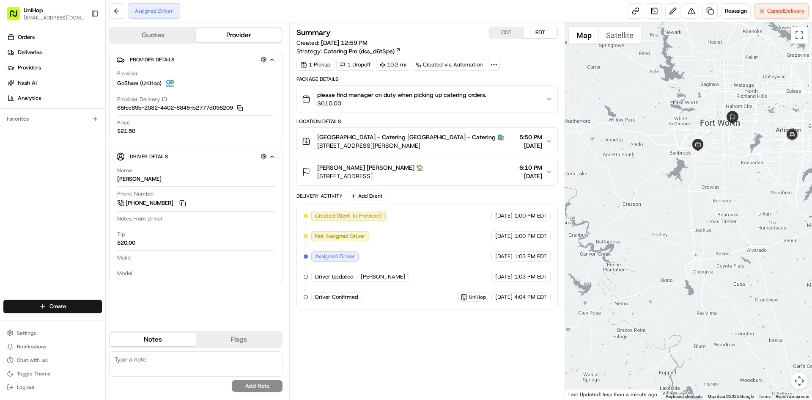
drag, startPoint x: 742, startPoint y: 107, endPoint x: 709, endPoint y: 124, distance: 37.1
click at [709, 124] on div at bounding box center [688, 210] width 247 height 377
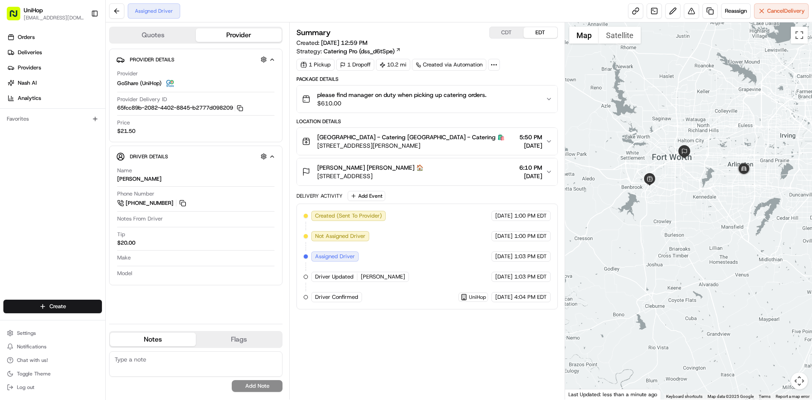
drag, startPoint x: 723, startPoint y: 159, endPoint x: 715, endPoint y: 174, distance: 16.8
click at [715, 174] on div at bounding box center [688, 210] width 247 height 377
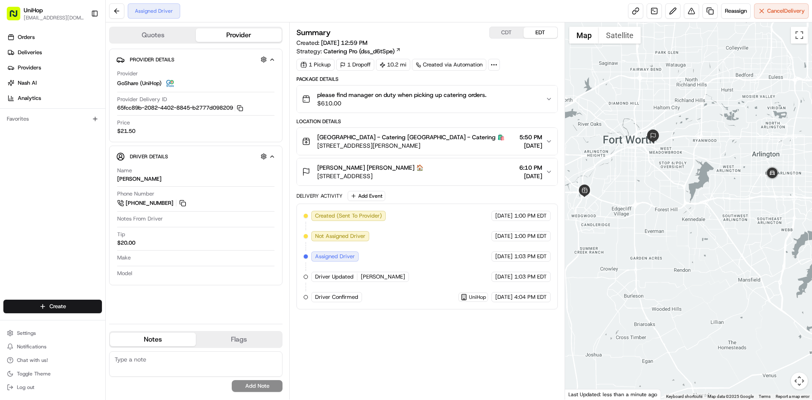
drag, startPoint x: 714, startPoint y: 184, endPoint x: 716, endPoint y: 204, distance: 20.4
click at [716, 204] on div at bounding box center [688, 210] width 247 height 377
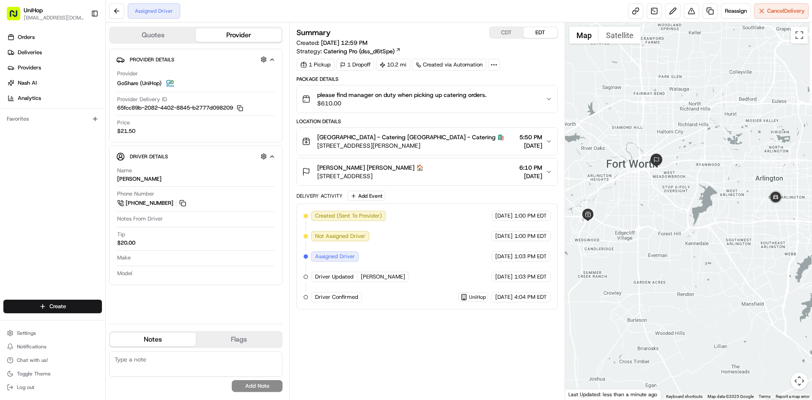
click at [36, 192] on div "Orders Deliveries Providers [PERSON_NAME] Analytics Favorites" at bounding box center [52, 165] width 105 height 277
click at [687, 170] on div at bounding box center [688, 210] width 247 height 377
click at [503, 30] on button "CDT" at bounding box center [507, 32] width 34 height 11
click at [544, 31] on button "EDT" at bounding box center [540, 32] width 34 height 11
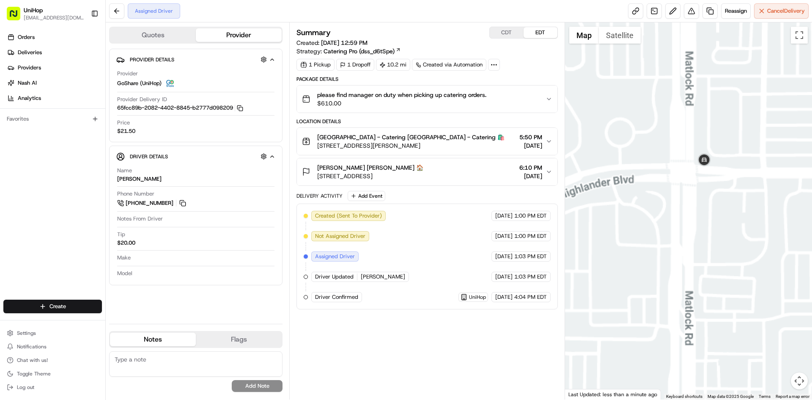
drag, startPoint x: 675, startPoint y: 227, endPoint x: 729, endPoint y: 230, distance: 54.2
click at [720, 230] on div at bounding box center [688, 210] width 247 height 377
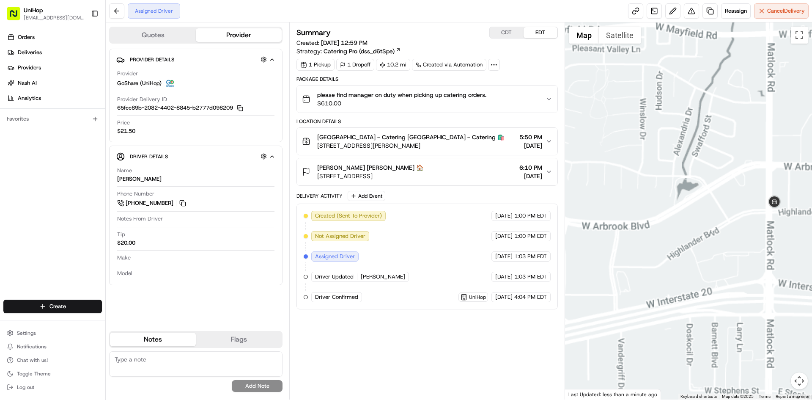
click at [746, 237] on div at bounding box center [688, 210] width 247 height 377
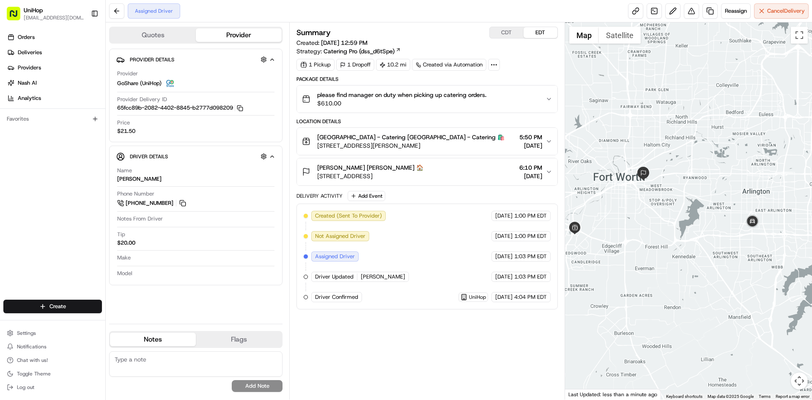
click at [692, 226] on div at bounding box center [688, 210] width 247 height 377
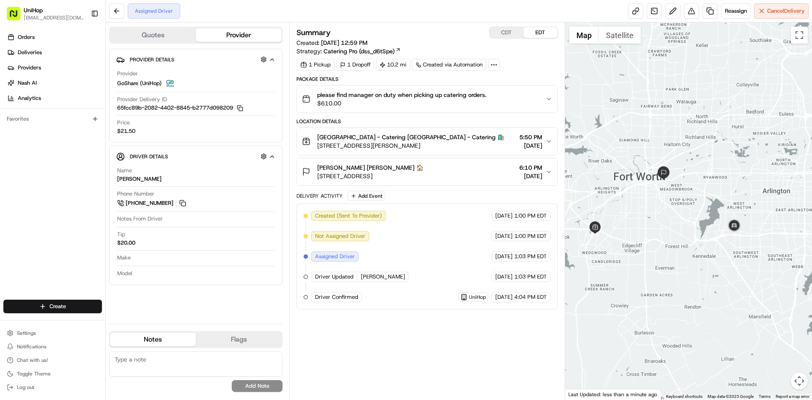
click at [684, 145] on div at bounding box center [688, 210] width 247 height 377
drag, startPoint x: 611, startPoint y: 248, endPoint x: 616, endPoint y: 249, distance: 5.6
click at [616, 249] on div at bounding box center [688, 210] width 247 height 377
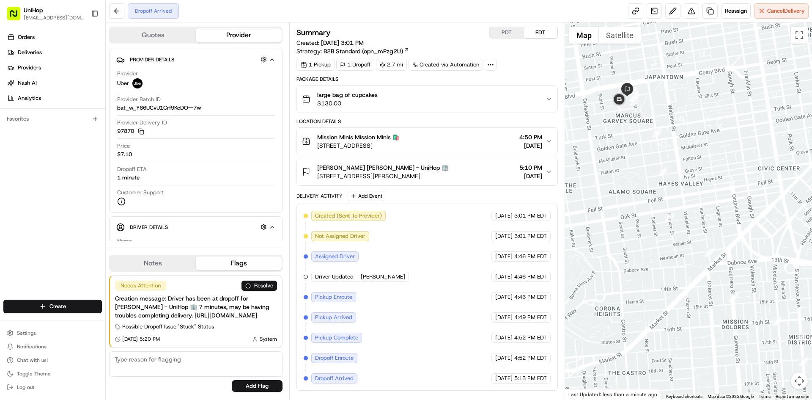
drag, startPoint x: 632, startPoint y: 118, endPoint x: 646, endPoint y: 161, distance: 45.2
click at [646, 161] on div at bounding box center [688, 210] width 247 height 377
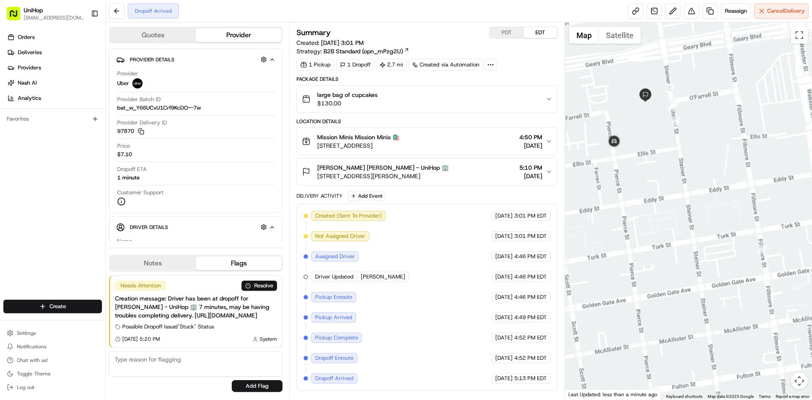
click at [444, 168] on div "[PERSON_NAME] [PERSON_NAME] - UniHop 🏢" at bounding box center [382, 167] width 131 height 8
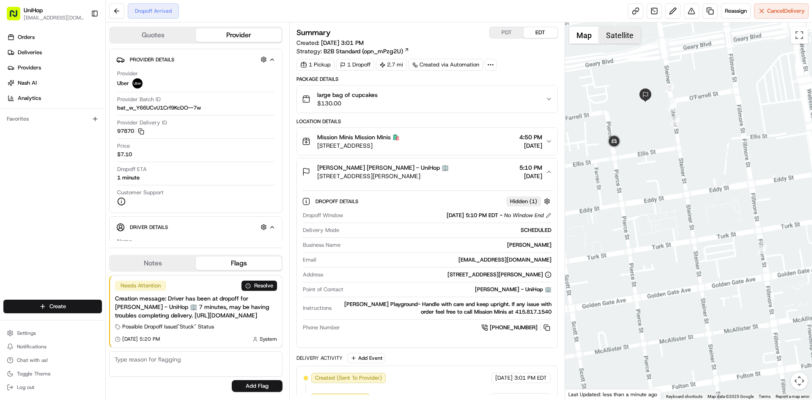
click at [617, 39] on button "Satellite" at bounding box center [620, 35] width 42 height 17
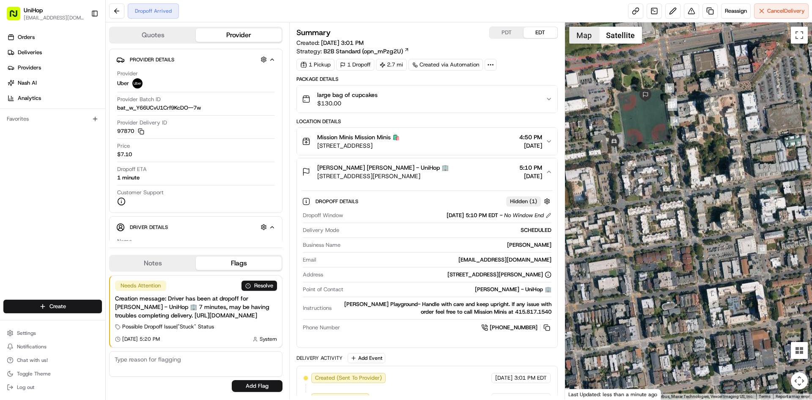
click at [594, 37] on button "Map" at bounding box center [584, 35] width 30 height 17
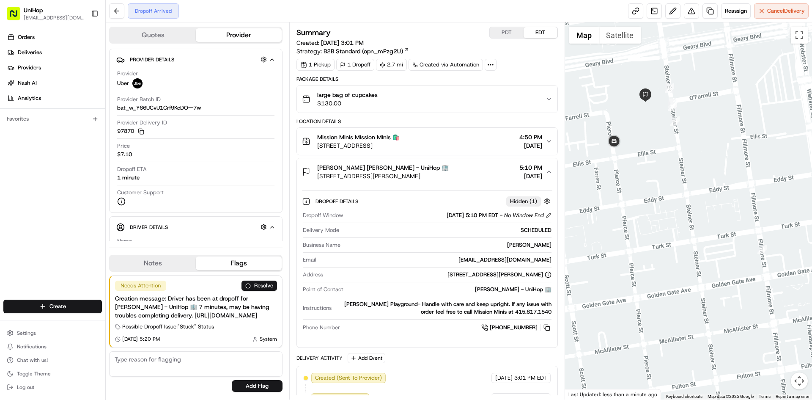
drag, startPoint x: 477, startPoint y: 178, endPoint x: 433, endPoint y: 181, distance: 43.3
click at [476, 178] on div "Danielle Gordon Danielle Gordon - UniHop 🏢 1901 Geary Blvd, San Francisco, CA 9…" at bounding box center [423, 171] width 243 height 17
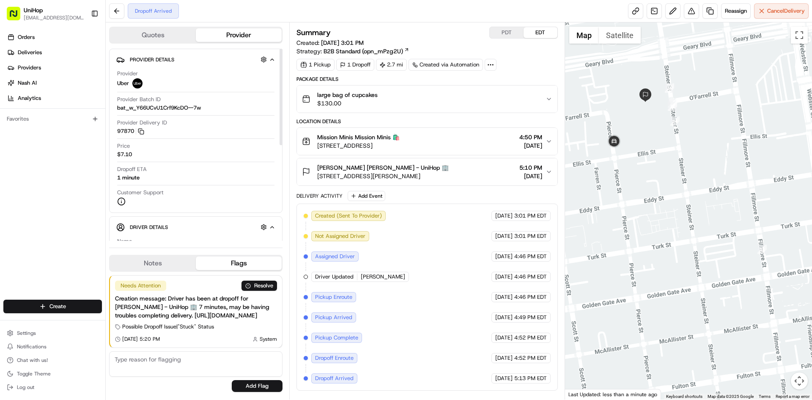
click at [157, 255] on div "Notes Flags" at bounding box center [195, 263] width 173 height 17
click at [157, 256] on button "Notes" at bounding box center [153, 263] width 86 height 14
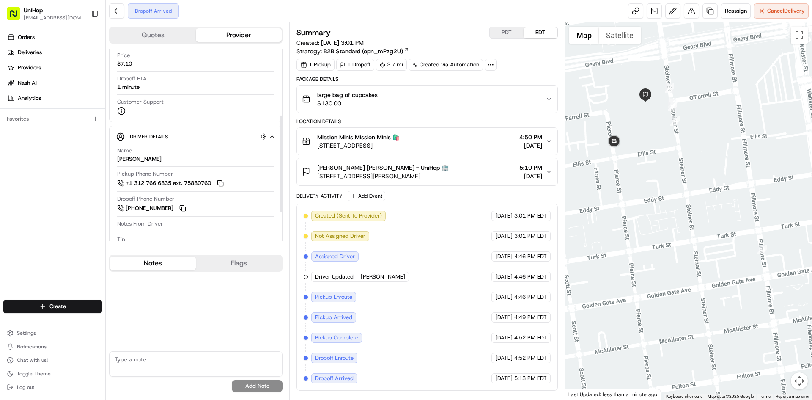
scroll to position [127, 0]
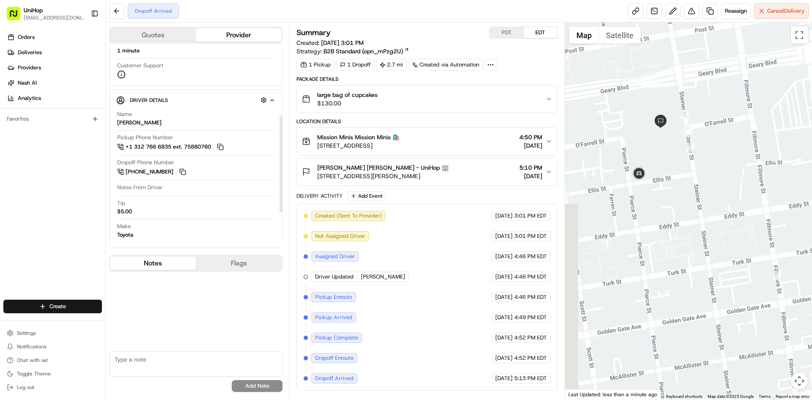
drag, startPoint x: 635, startPoint y: 176, endPoint x: 650, endPoint y: 201, distance: 29.0
click at [650, 201] on div at bounding box center [688, 210] width 247 height 377
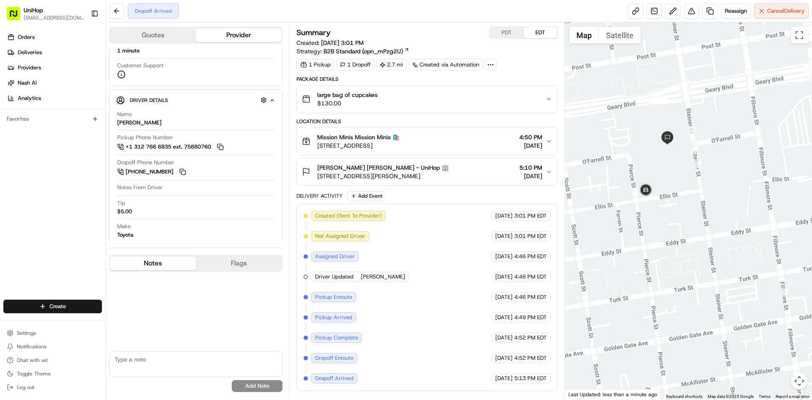
drag, startPoint x: 682, startPoint y: 165, endPoint x: 684, endPoint y: 173, distance: 8.4
click at [684, 173] on div at bounding box center [688, 210] width 247 height 377
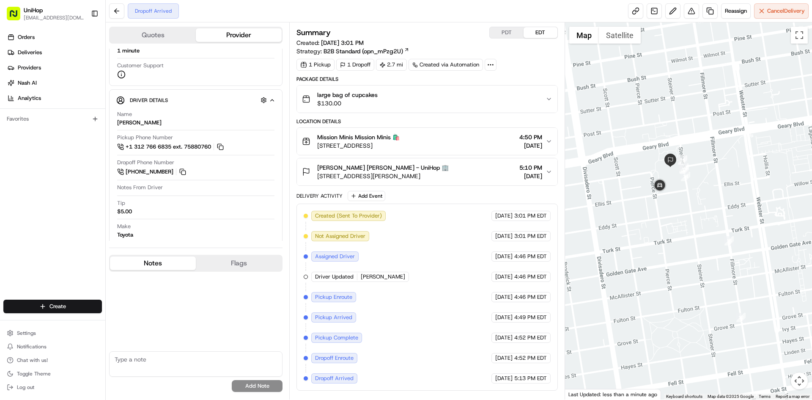
click at [638, 170] on div at bounding box center [688, 210] width 247 height 377
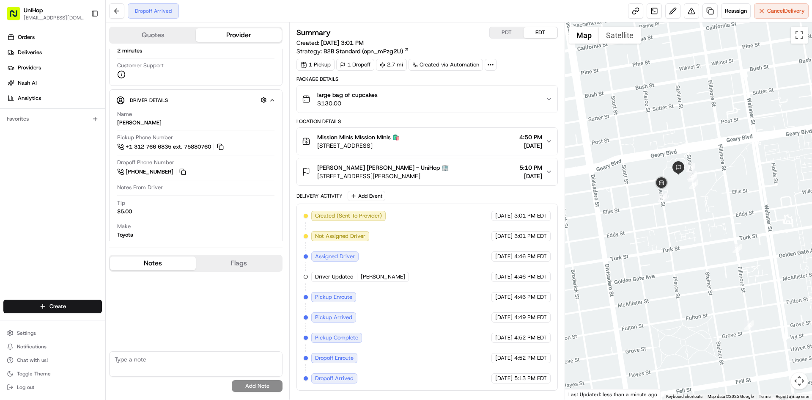
click at [488, 175] on div "Danielle Gordon Danielle Gordon - UniHop 🏢 1901 Geary Blvd, San Francisco, CA 9…" at bounding box center [423, 171] width 243 height 17
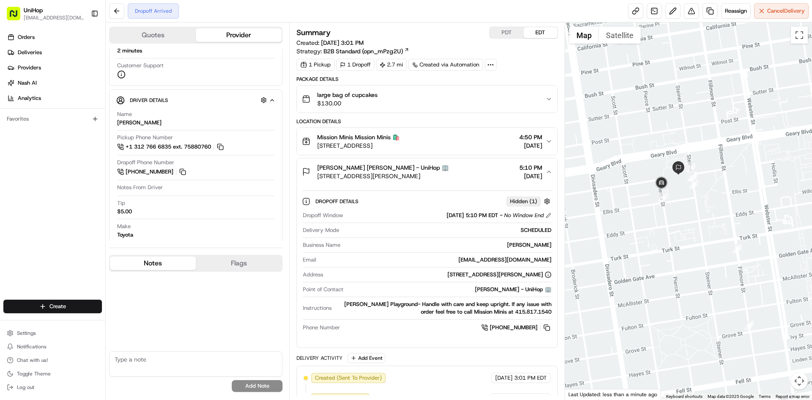
click at [486, 175] on div "Danielle Gordon Danielle Gordon - UniHop 🏢 1901 Geary Blvd, San Francisco, CA 9…" at bounding box center [423, 171] width 243 height 17
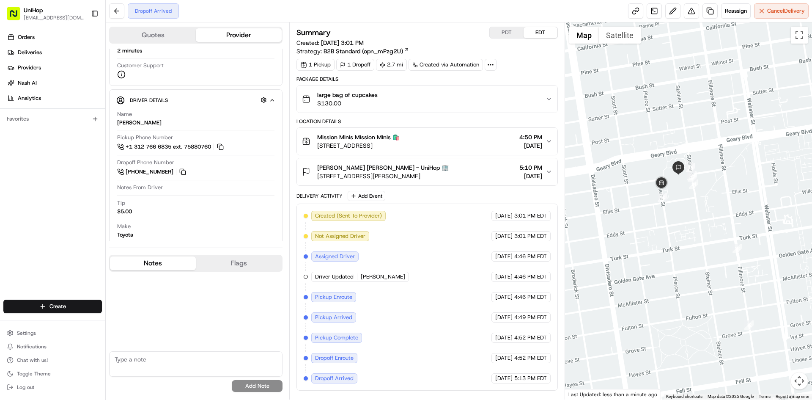
click at [486, 175] on div "Danielle Gordon Danielle Gordon - UniHop 🏢 1901 Geary Blvd, San Francisco, CA 9…" at bounding box center [423, 171] width 243 height 17
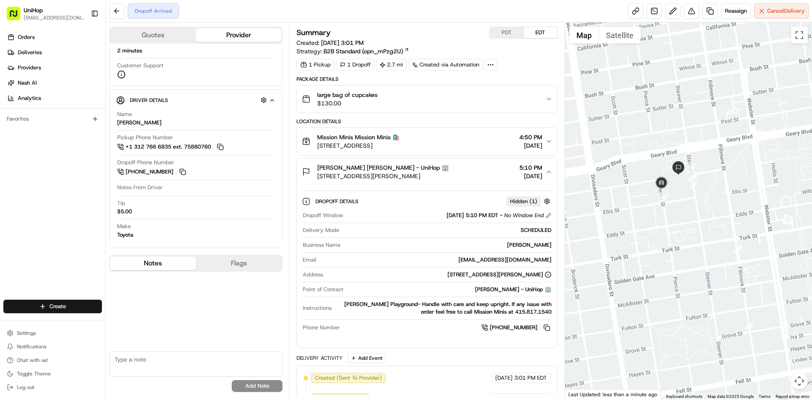
click at [486, 175] on div "Danielle Gordon Danielle Gordon - UniHop 🏢 1901 Geary Blvd, San Francisco, CA 9…" at bounding box center [423, 171] width 243 height 17
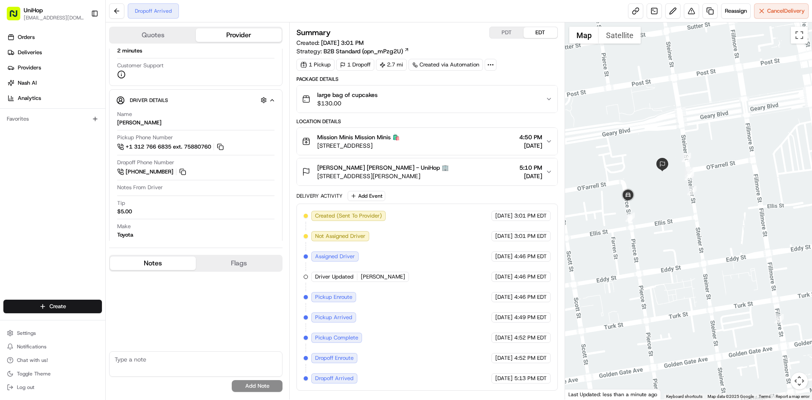
click at [477, 174] on div "Danielle Gordon Danielle Gordon - UniHop 🏢 1901 Geary Blvd, San Francisco, CA 9…" at bounding box center [423, 171] width 243 height 17
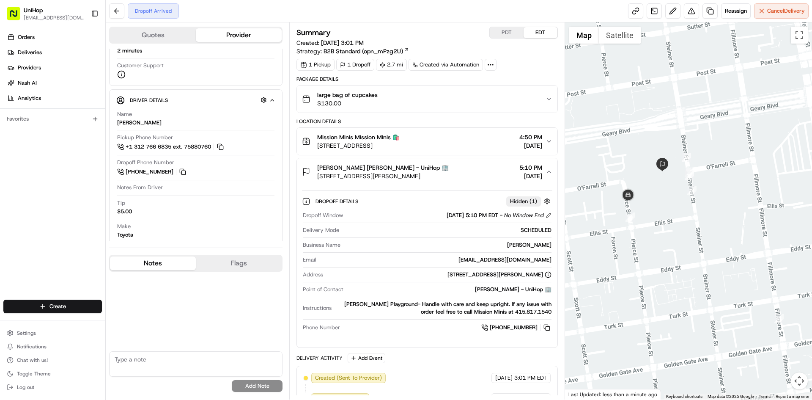
click at [460, 102] on div "large bag of cupcakes $130.00" at bounding box center [423, 98] width 243 height 17
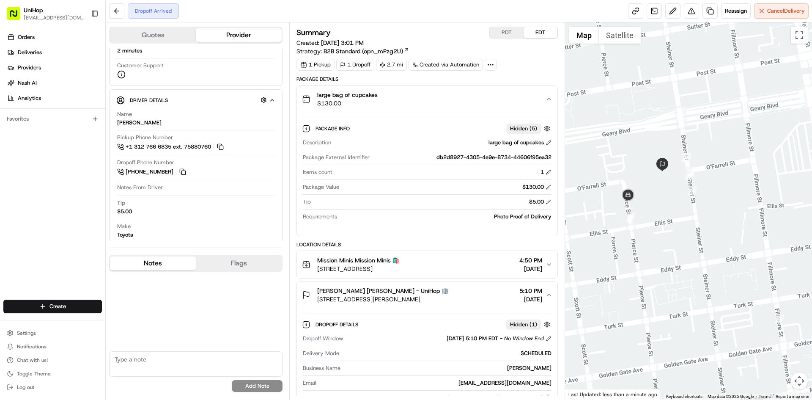
click at [460, 100] on div "large bag of cupcakes $130.00" at bounding box center [423, 98] width 243 height 17
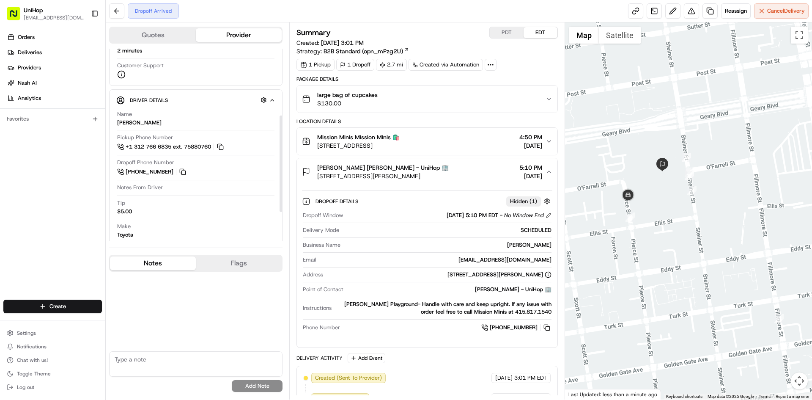
click at [470, 182] on button "Danielle Gordon Danielle Gordon - UniHop 🏢 1901 Geary Blvd, San Francisco, CA 9…" at bounding box center [427, 171] width 260 height 27
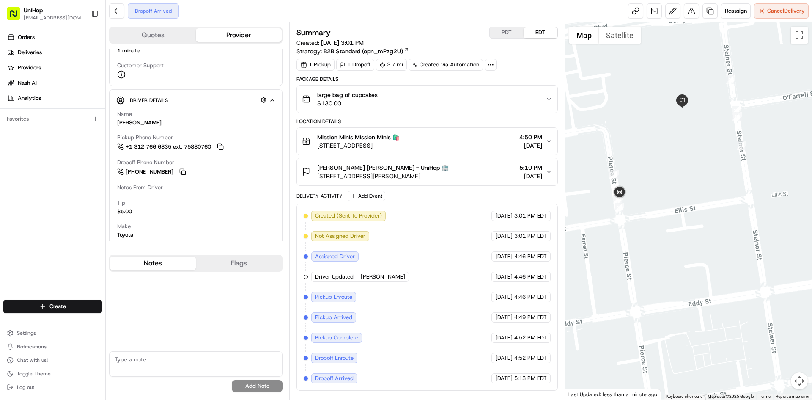
click at [661, 227] on div at bounding box center [688, 210] width 247 height 377
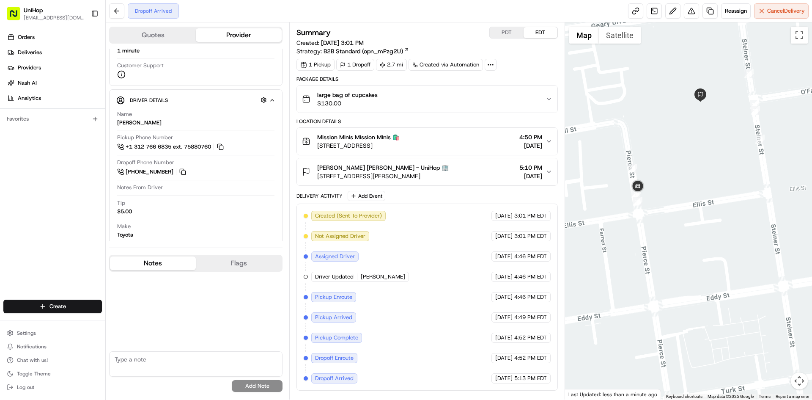
drag, startPoint x: 675, startPoint y: 207, endPoint x: 683, endPoint y: 203, distance: 8.7
click at [681, 203] on div at bounding box center [688, 210] width 247 height 377
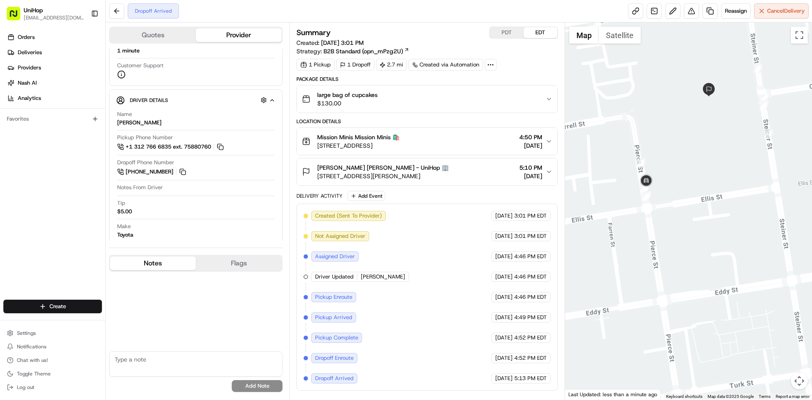
click at [692, 185] on div at bounding box center [688, 210] width 247 height 377
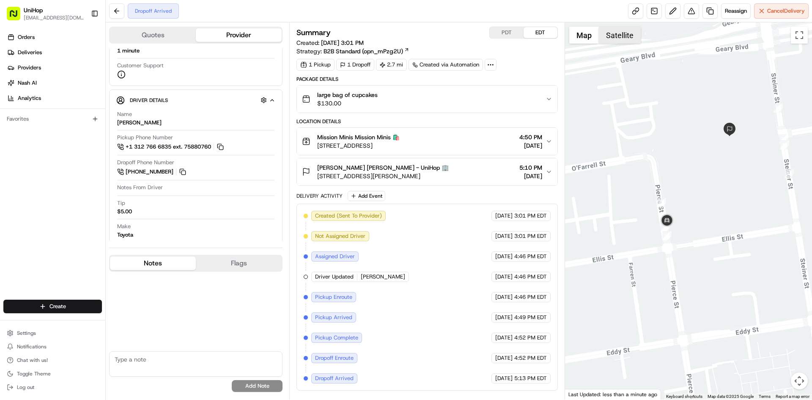
click at [621, 39] on button "Satellite" at bounding box center [620, 35] width 42 height 17
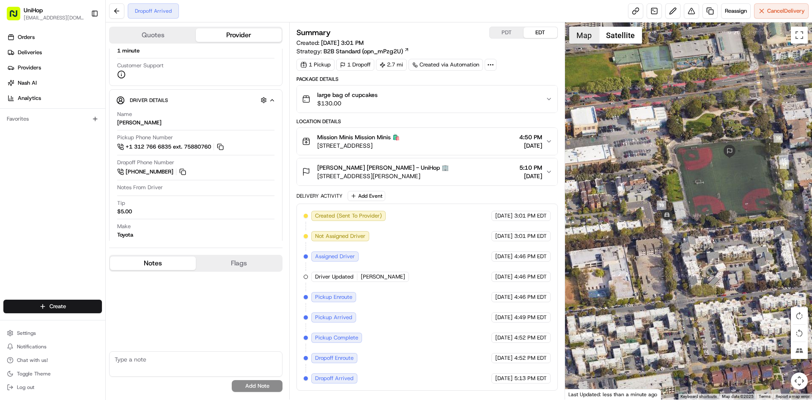
click at [583, 40] on button "Map" at bounding box center [584, 35] width 30 height 17
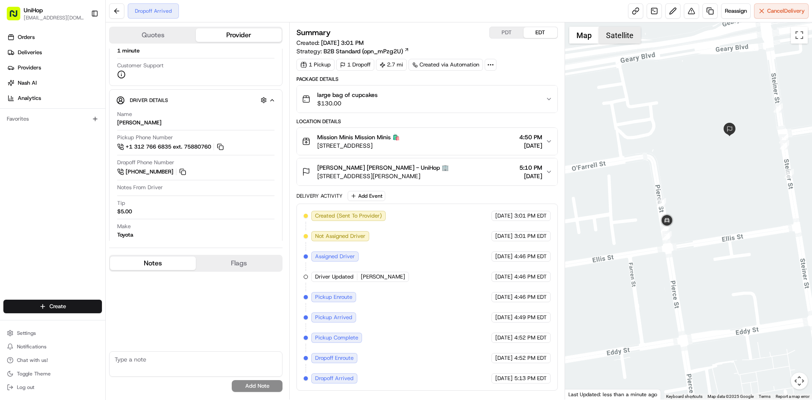
click at [604, 38] on button "Satellite" at bounding box center [620, 35] width 42 height 17
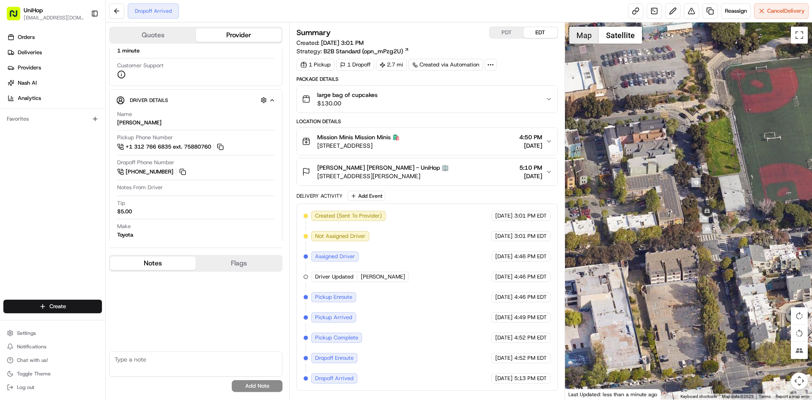
click at [582, 35] on button "Map" at bounding box center [584, 35] width 30 height 17
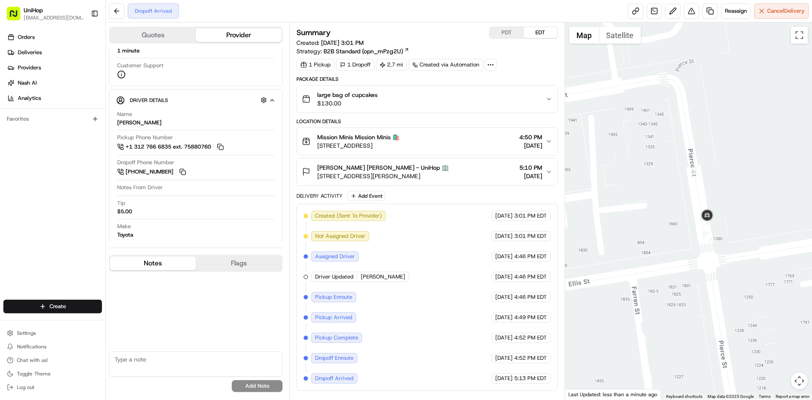
click at [466, 167] on div "Danielle Gordon Danielle Gordon - UniHop 🏢 1901 Geary Blvd, San Francisco, CA 9…" at bounding box center [423, 171] width 243 height 17
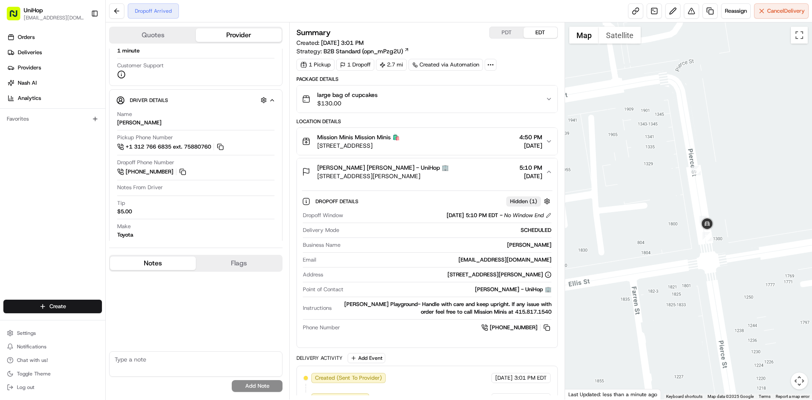
click at [466, 167] on div "Danielle Gordon Danielle Gordon - UniHop 🏢 1901 Geary Blvd, San Francisco, CA 9…" at bounding box center [423, 171] width 243 height 17
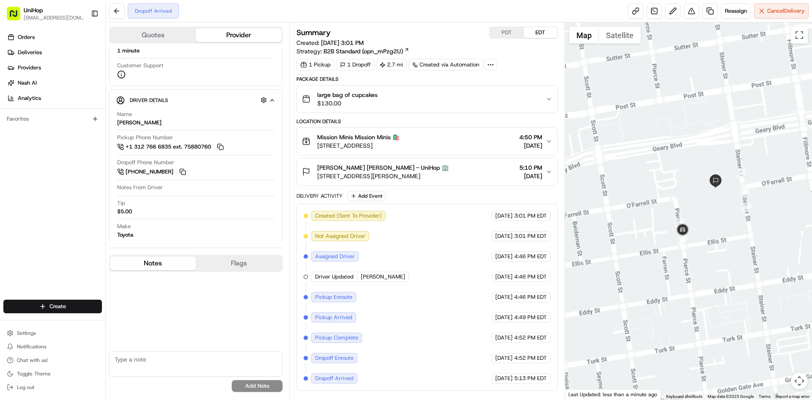
drag, startPoint x: 707, startPoint y: 199, endPoint x: 665, endPoint y: 208, distance: 43.3
click at [667, 208] on div at bounding box center [688, 210] width 247 height 377
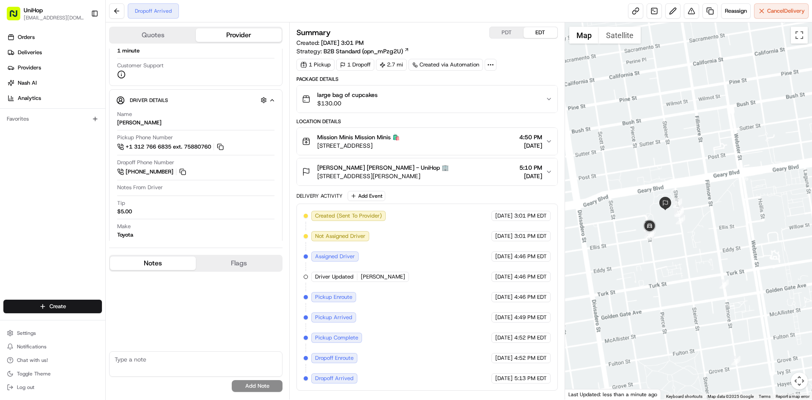
drag, startPoint x: 677, startPoint y: 241, endPoint x: 687, endPoint y: 243, distance: 9.9
click at [692, 243] on div at bounding box center [688, 210] width 247 height 377
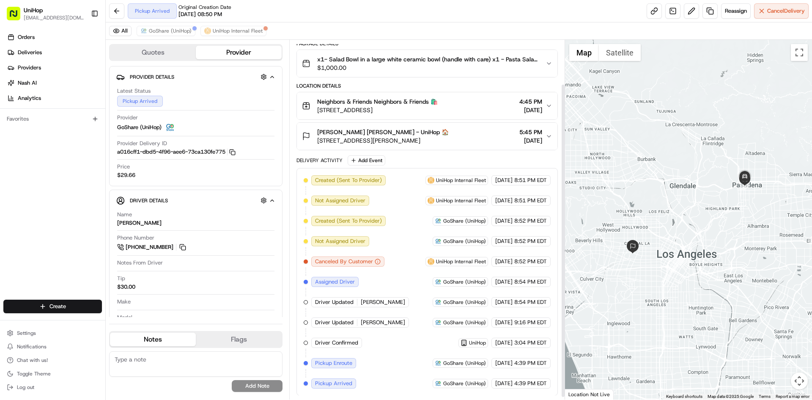
scroll to position [53, 0]
click at [176, 31] on span "GoShare (UniHop)" at bounding box center [170, 30] width 43 height 7
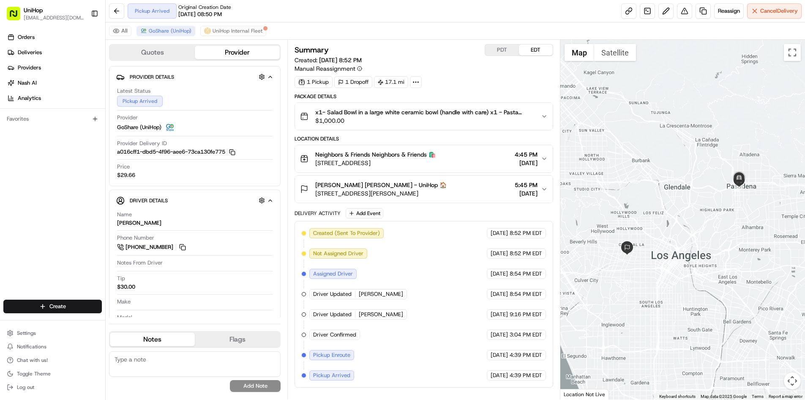
click at [674, 203] on div at bounding box center [683, 219] width 245 height 359
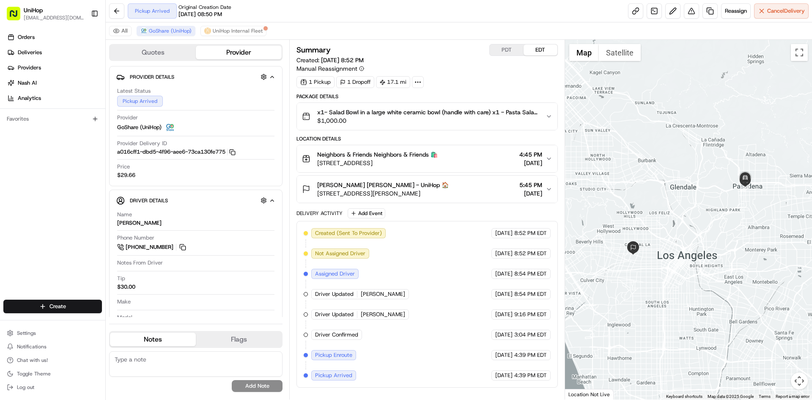
click at [665, 202] on div at bounding box center [688, 219] width 247 height 359
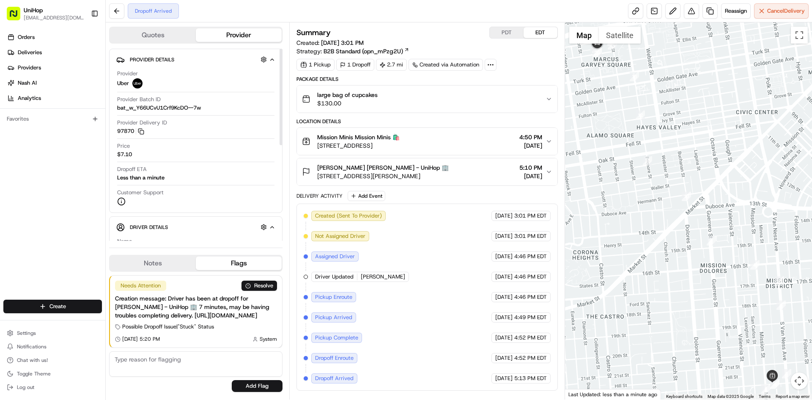
click at [166, 256] on button "Notes" at bounding box center [153, 263] width 86 height 14
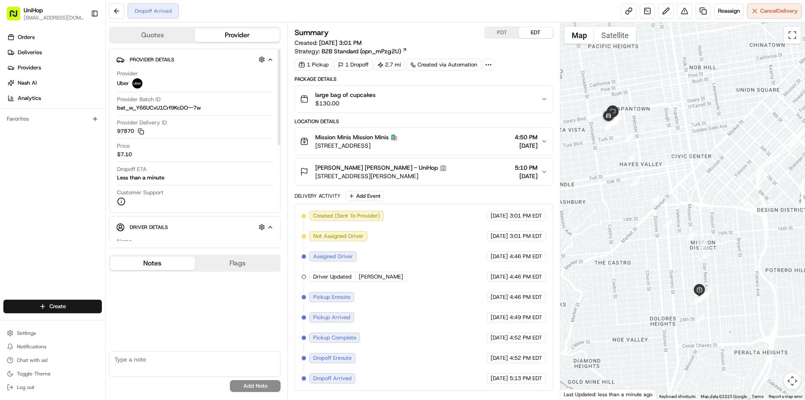
drag, startPoint x: 599, startPoint y: 156, endPoint x: 623, endPoint y: 198, distance: 47.9
click at [623, 198] on div at bounding box center [683, 210] width 245 height 377
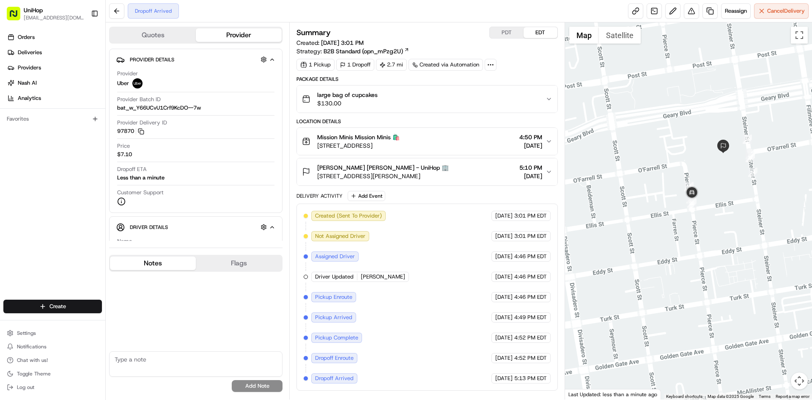
drag, startPoint x: 735, startPoint y: 229, endPoint x: 690, endPoint y: 230, distance: 44.8
click at [731, 230] on div at bounding box center [688, 210] width 247 height 377
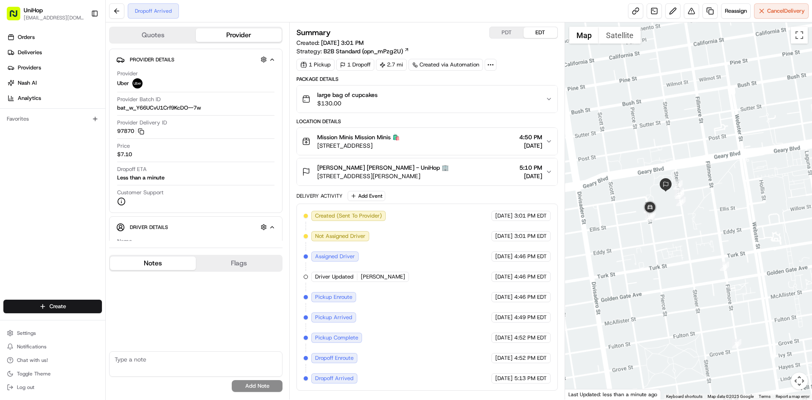
drag, startPoint x: 627, startPoint y: 241, endPoint x: 572, endPoint y: 241, distance: 55.0
click at [619, 238] on div at bounding box center [688, 210] width 247 height 377
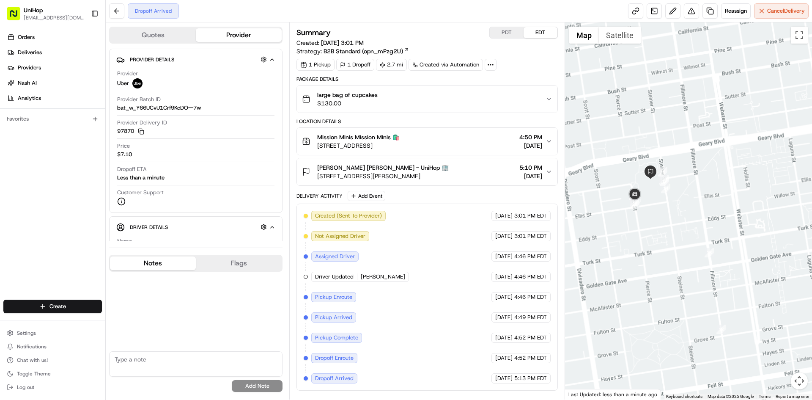
drag, startPoint x: 636, startPoint y: 231, endPoint x: 640, endPoint y: 231, distance: 4.2
click at [640, 231] on div at bounding box center [688, 210] width 247 height 377
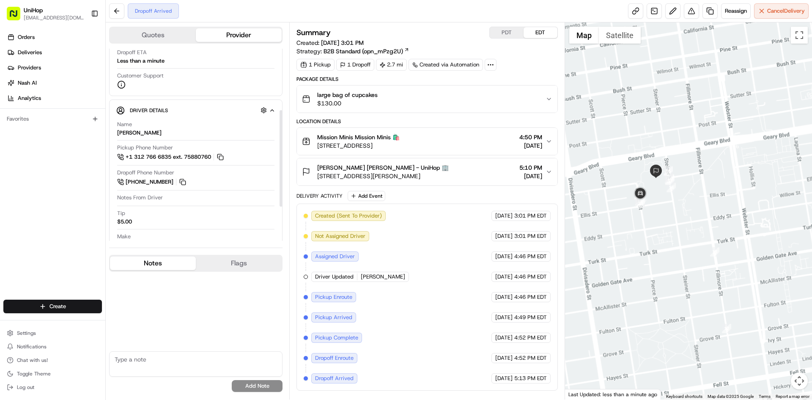
scroll to position [165, 0]
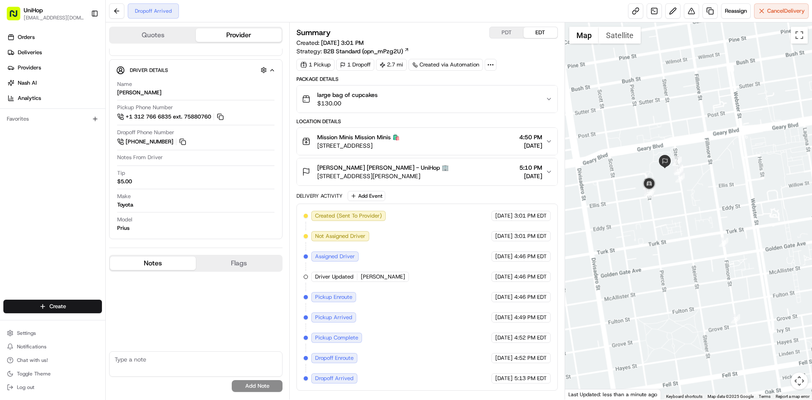
drag, startPoint x: 617, startPoint y: 138, endPoint x: 627, endPoint y: 127, distance: 15.0
click at [627, 127] on div at bounding box center [688, 210] width 247 height 377
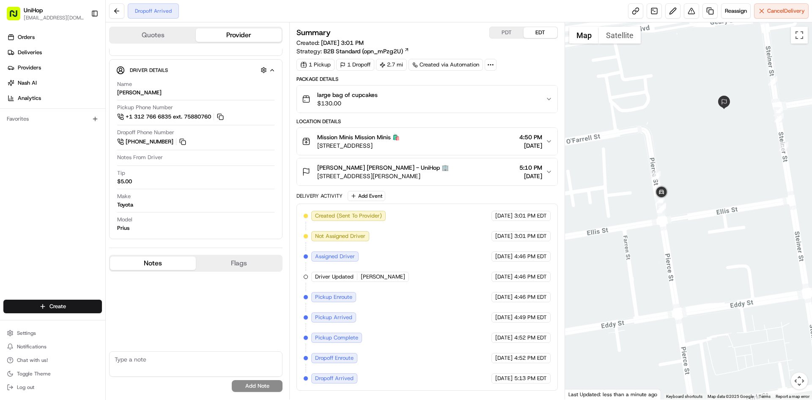
drag, startPoint x: 655, startPoint y: 171, endPoint x: 655, endPoint y: 176, distance: 5.1
click at [670, 176] on div at bounding box center [688, 210] width 247 height 377
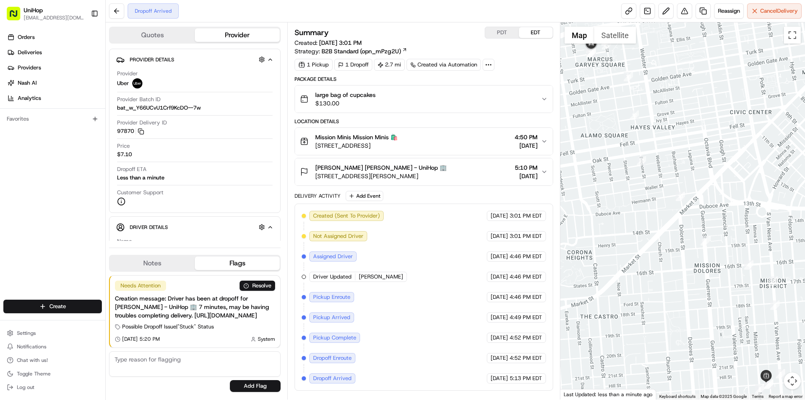
click at [17, 220] on div "Orders Deliveries Providers [PERSON_NAME] Analytics Favorites" at bounding box center [52, 165] width 105 height 277
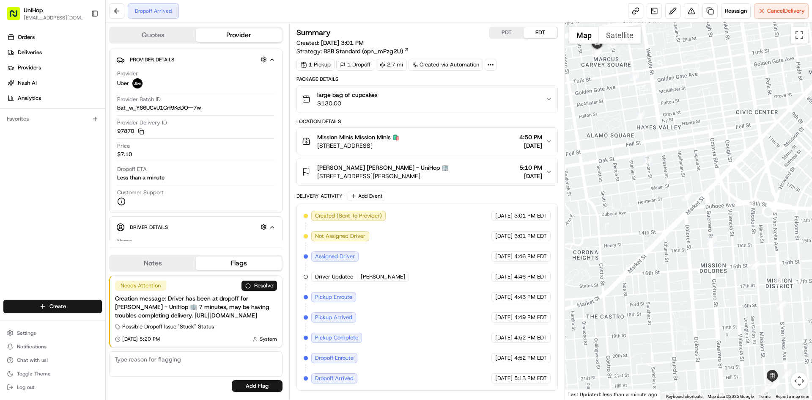
click at [181, 256] on button "Notes" at bounding box center [153, 263] width 86 height 14
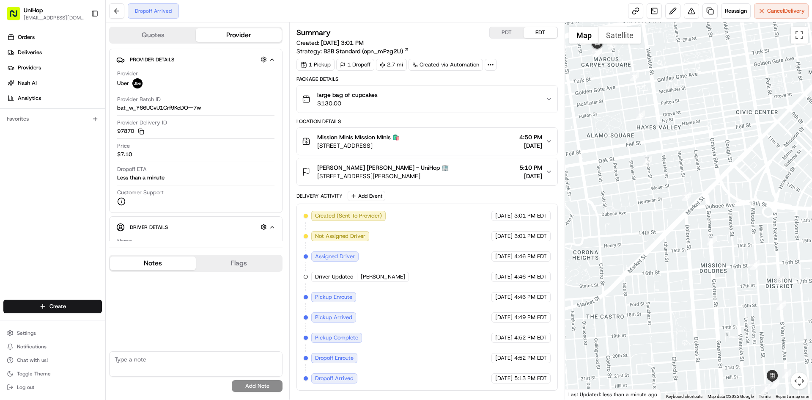
click at [181, 256] on button "Notes" at bounding box center [153, 263] width 86 height 14
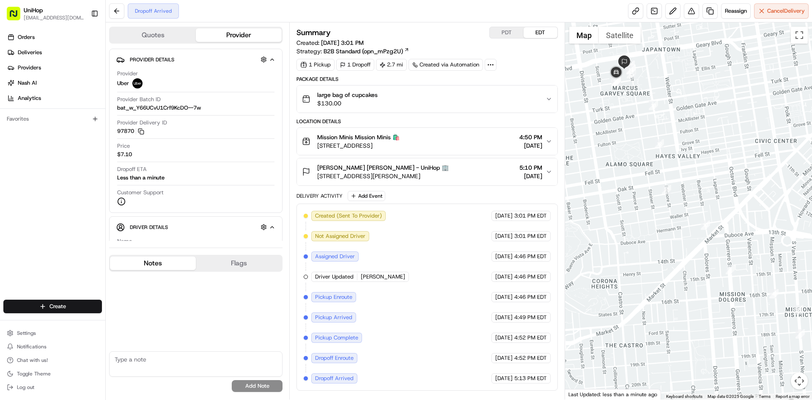
drag, startPoint x: 588, startPoint y: 177, endPoint x: 614, endPoint y: 216, distance: 47.0
click at [612, 215] on div at bounding box center [688, 210] width 247 height 377
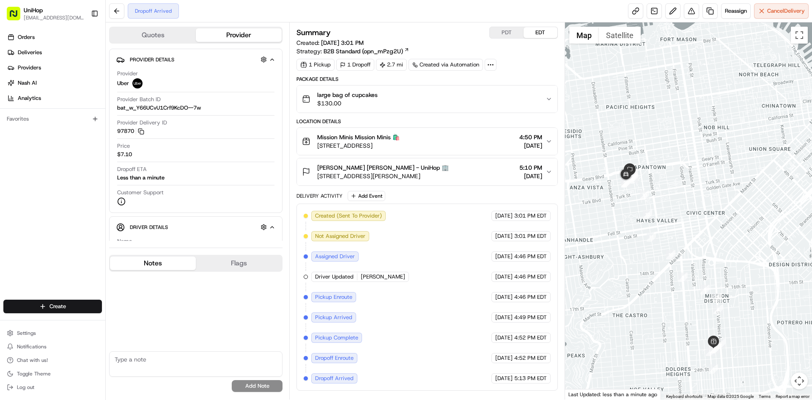
click at [30, 191] on div "Orders Deliveries Providers [PERSON_NAME] Analytics Favorites" at bounding box center [52, 165] width 105 height 277
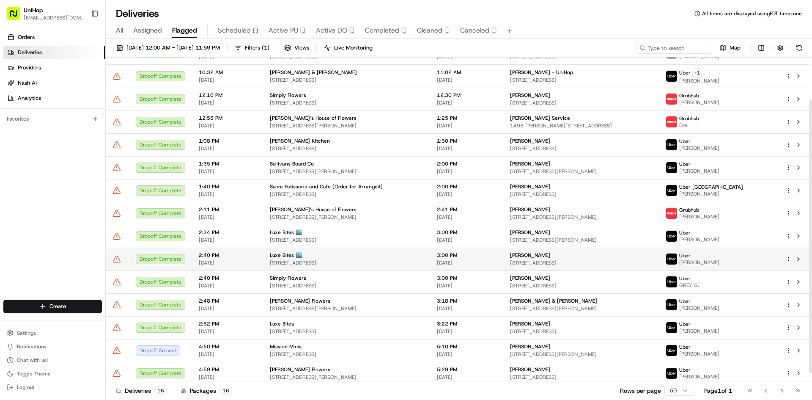
scroll to position [59, 0]
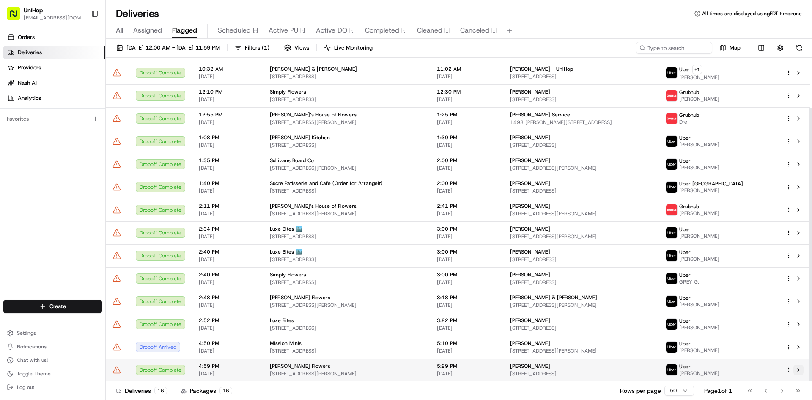
click at [800, 371] on button at bounding box center [798, 369] width 10 height 10
click at [290, 30] on span "Active PU" at bounding box center [283, 30] width 30 height 10
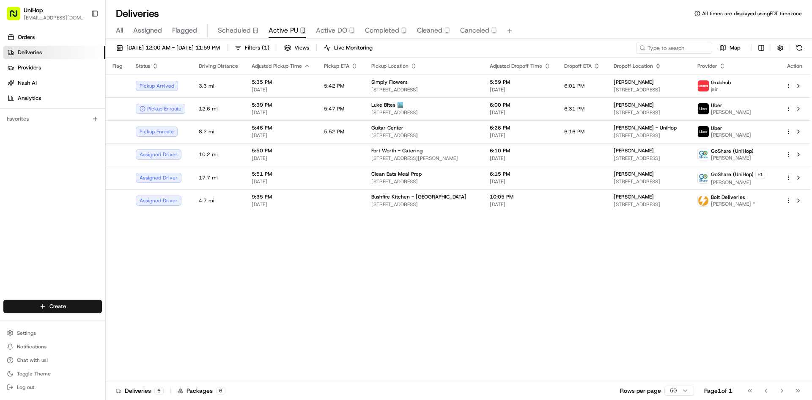
drag, startPoint x: 498, startPoint y: 288, endPoint x: 255, endPoint y: 74, distance: 323.8
click at [484, 277] on div "Flag Status Driving Distance Adjusted Pickup Time Pickup ETA Pickup Location Ad…" at bounding box center [458, 219] width 704 height 323
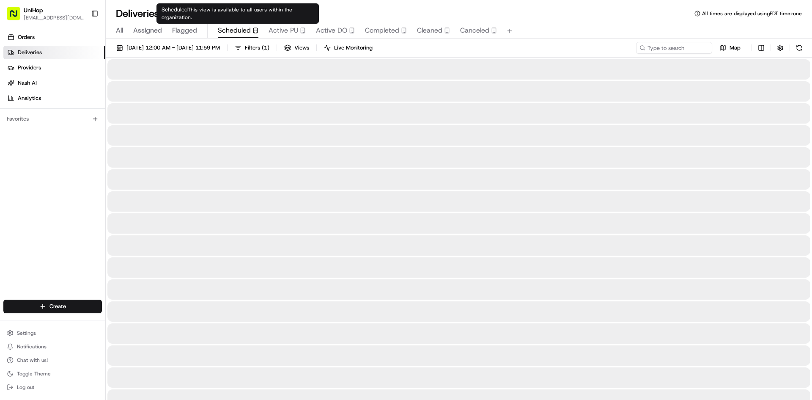
click at [221, 28] on span "Scheduled" at bounding box center [234, 30] width 33 height 10
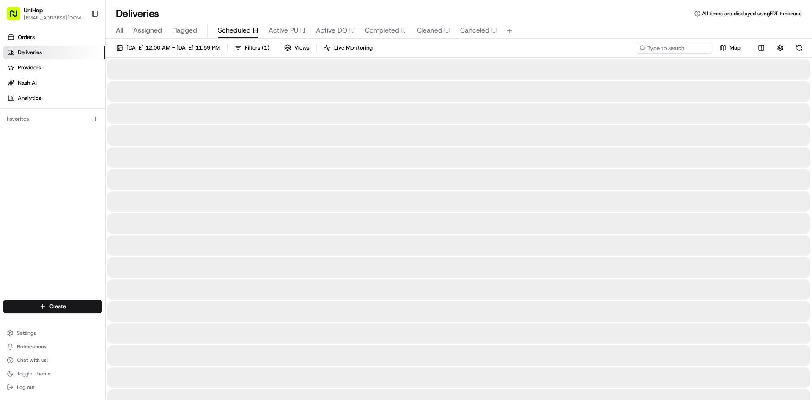
click at [203, 28] on div "All Assigned Flagged Scheduled Active PU Active DO Completed Cleaned Canceled" at bounding box center [459, 31] width 706 height 15
click at [188, 29] on span "Flagged" at bounding box center [184, 30] width 25 height 10
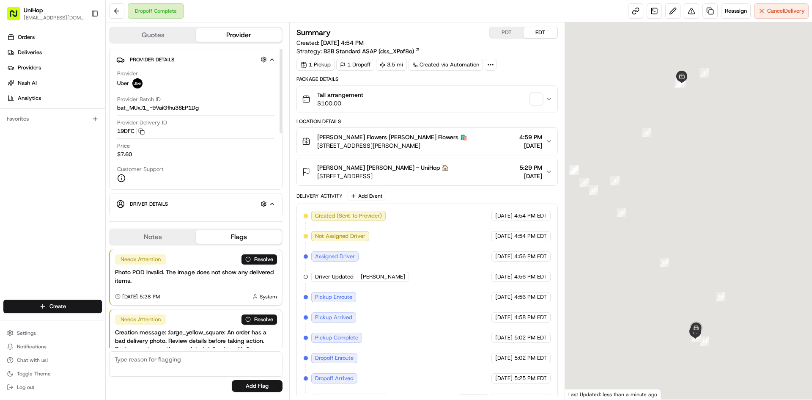
scroll to position [41, 0]
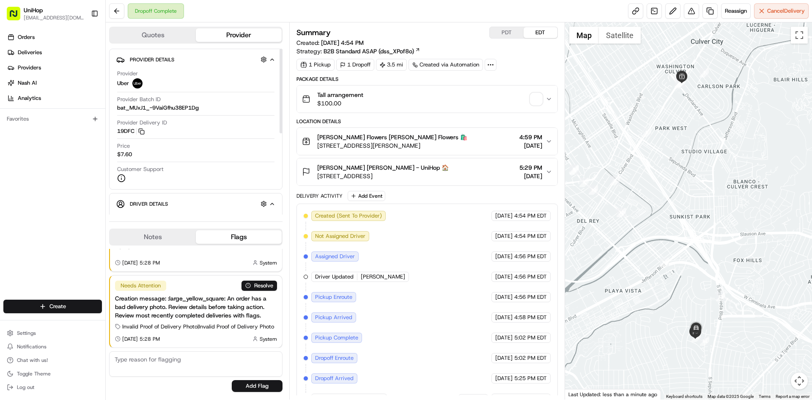
click at [153, 236] on button "Notes" at bounding box center [153, 237] width 86 height 14
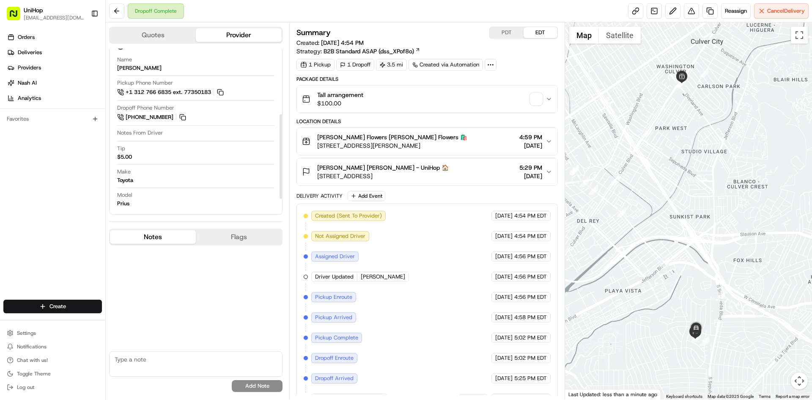
scroll to position [160, 0]
click at [542, 99] on img "button" at bounding box center [536, 99] width 12 height 12
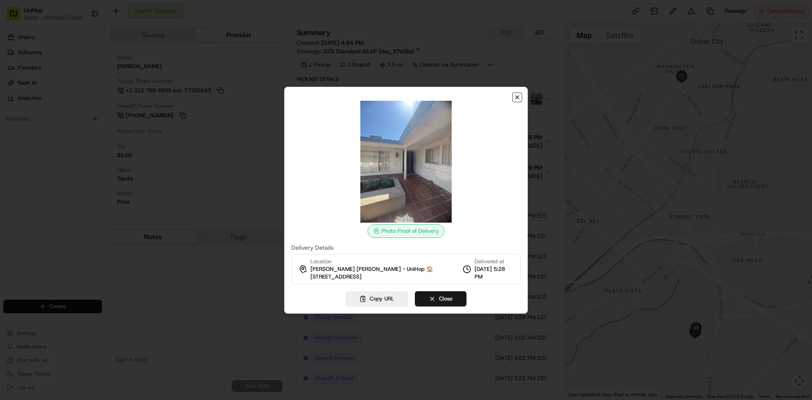
click at [518, 98] on icon "button" at bounding box center [516, 97] width 3 height 3
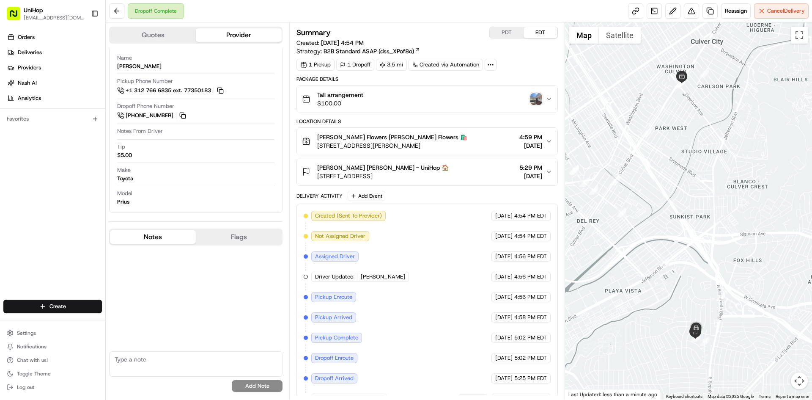
drag, startPoint x: 441, startPoint y: 157, endPoint x: 444, endPoint y: 162, distance: 6.1
click at [441, 157] on div "Location Details [PERSON_NAME] Flowers [PERSON_NAME] Flowers 🛍️ [STREET_ADDRESS…" at bounding box center [426, 152] width 261 height 68
click at [444, 162] on button "[PERSON_NAME] [PERSON_NAME] - UniHop 🏠 [STREET_ADDRESS] 5:29 PM [DATE]" at bounding box center [427, 171] width 260 height 27
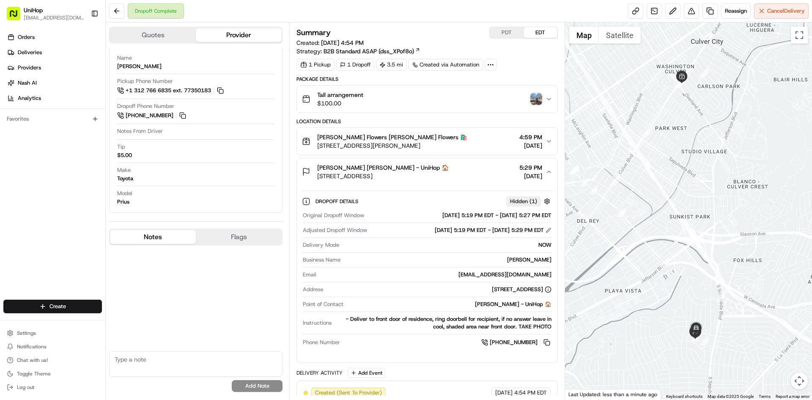
click at [452, 164] on div "Amy Bean Amy Bean - UniHop 🏠 6366 W 78th St, Westchester, CA 90045, USA 5:29 PM…" at bounding box center [423, 171] width 243 height 17
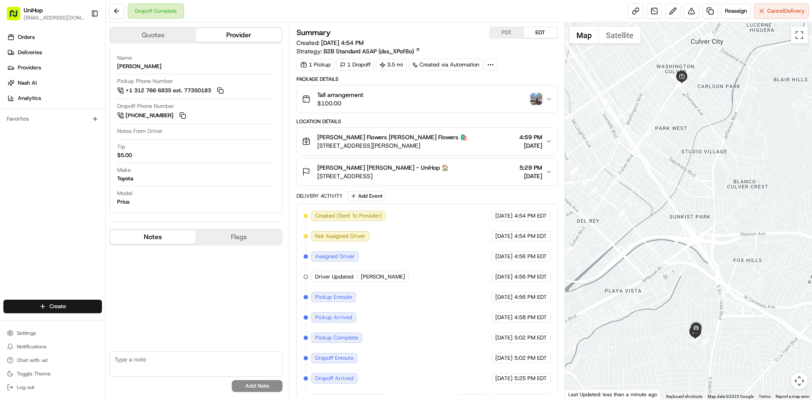
click at [534, 101] on img "button" at bounding box center [536, 99] width 12 height 12
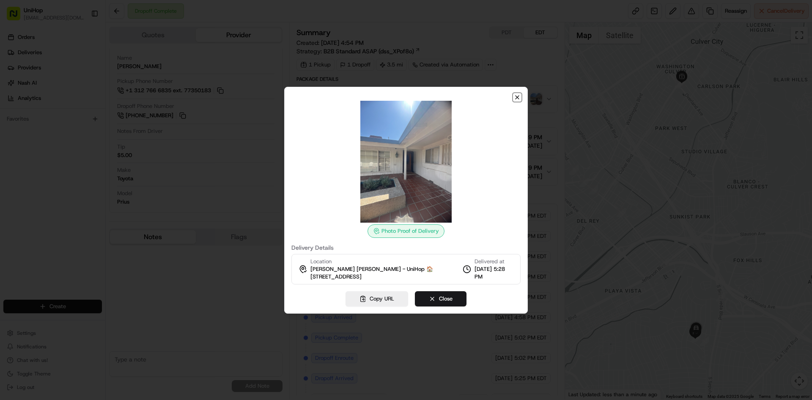
click at [518, 98] on icon "button" at bounding box center [516, 97] width 3 height 3
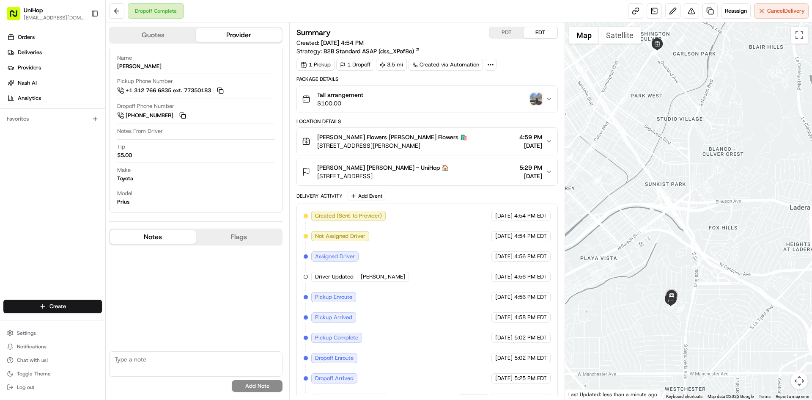
drag, startPoint x: 678, startPoint y: 326, endPoint x: 677, endPoint y: 320, distance: 6.8
click at [677, 324] on div at bounding box center [688, 210] width 247 height 377
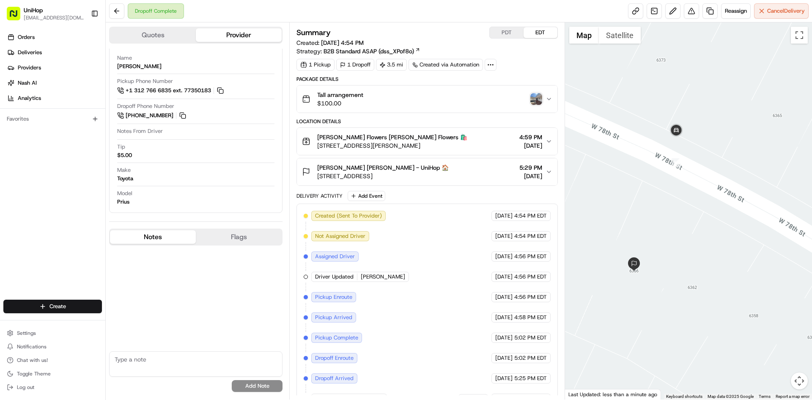
click at [534, 98] on img "button" at bounding box center [536, 99] width 12 height 12
click at [659, 190] on div at bounding box center [688, 210] width 247 height 377
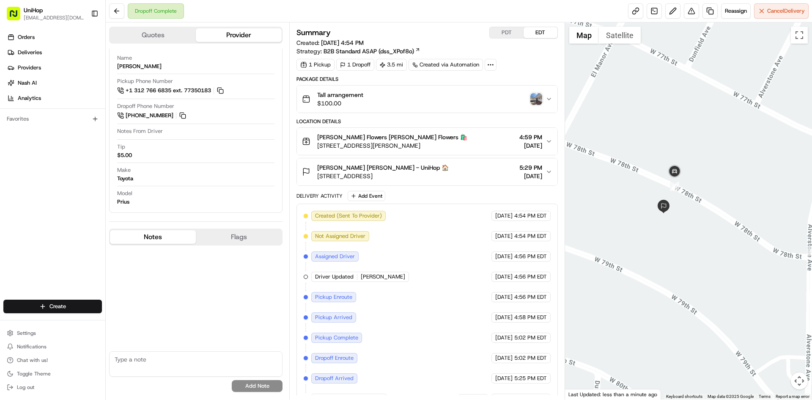
drag, startPoint x: 640, startPoint y: 191, endPoint x: 658, endPoint y: 189, distance: 17.8
click at [657, 189] on div at bounding box center [688, 210] width 247 height 377
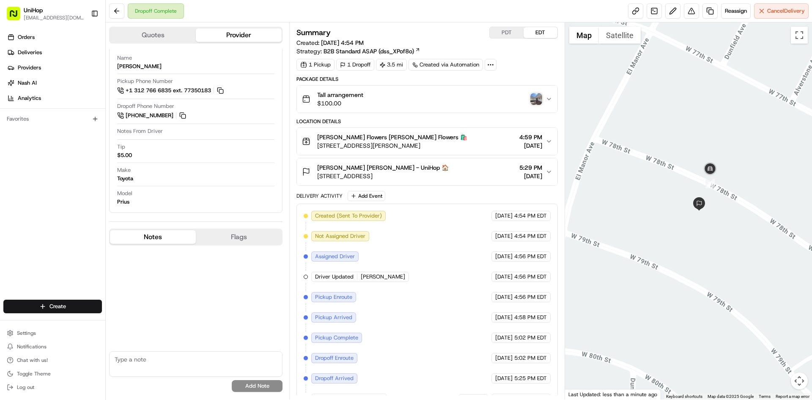
click at [421, 137] on div "Sada's Flowers Sada's Flowers 🛍️" at bounding box center [392, 137] width 150 height 8
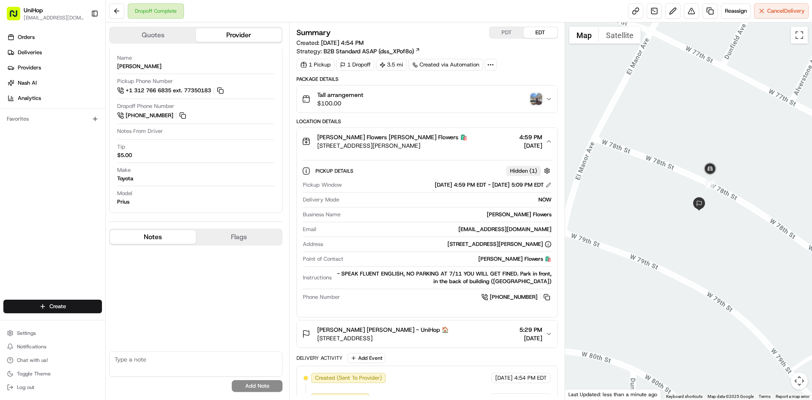
click at [424, 111] on button "Tall arrangement $100.00" at bounding box center [427, 98] width 260 height 27
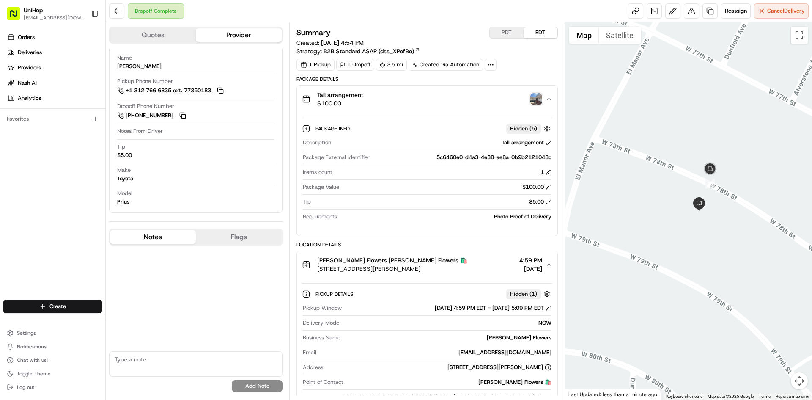
click at [424, 111] on button "Tall arrangement $100.00" at bounding box center [427, 98] width 260 height 27
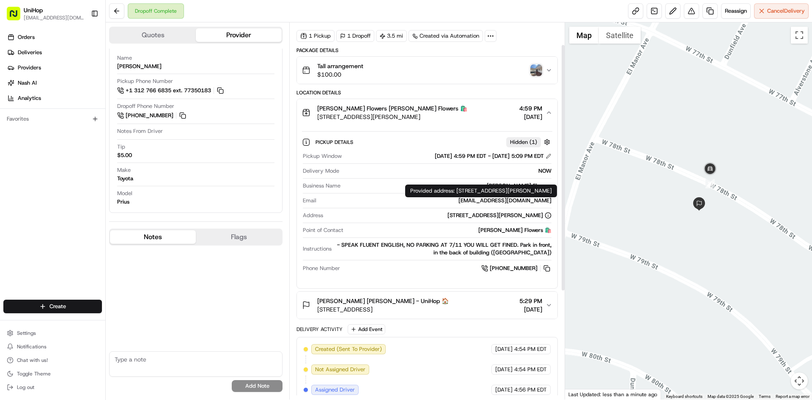
scroll to position [0, 0]
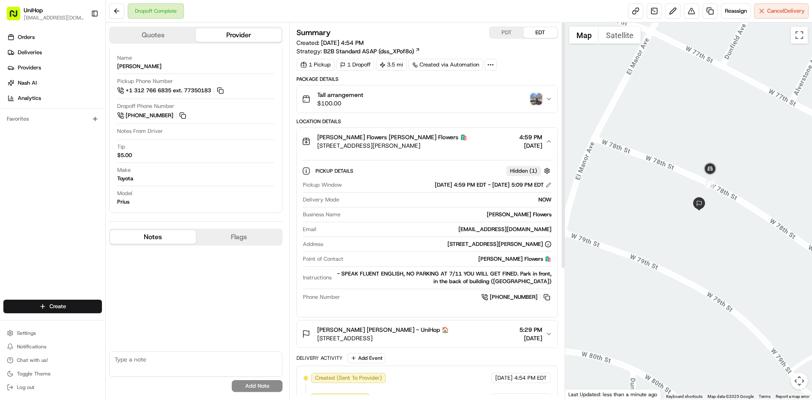
click at [467, 148] on div "Sada's Flowers Sada's Flowers 🛍️ 10612 Culver Blvd, Culver City, CA 90232, USA …" at bounding box center [423, 141] width 243 height 17
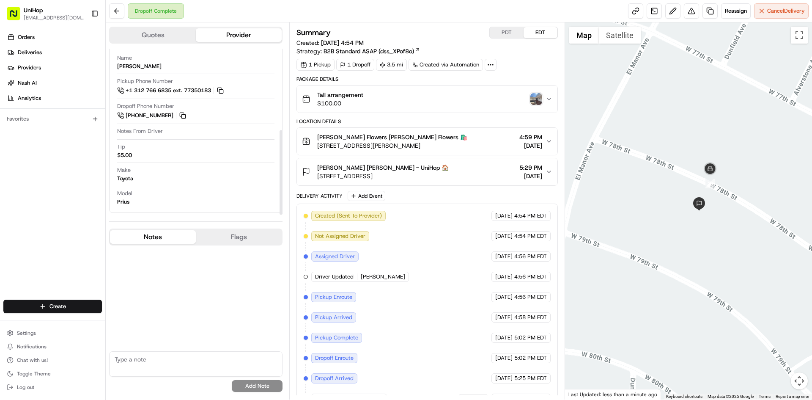
click at [532, 102] on img "button" at bounding box center [536, 99] width 12 height 12
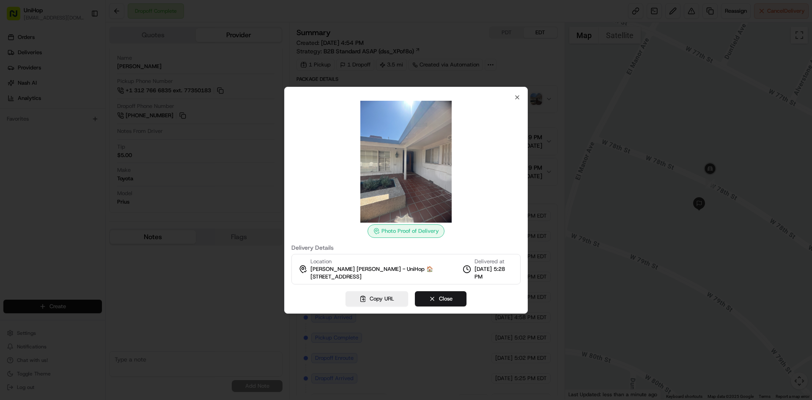
click at [636, 167] on div at bounding box center [406, 200] width 812 height 400
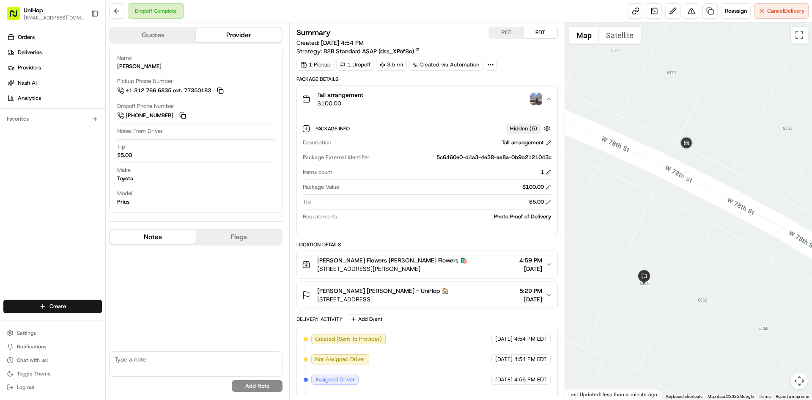
click at [621, 41] on button "Satellite" at bounding box center [620, 35] width 42 height 17
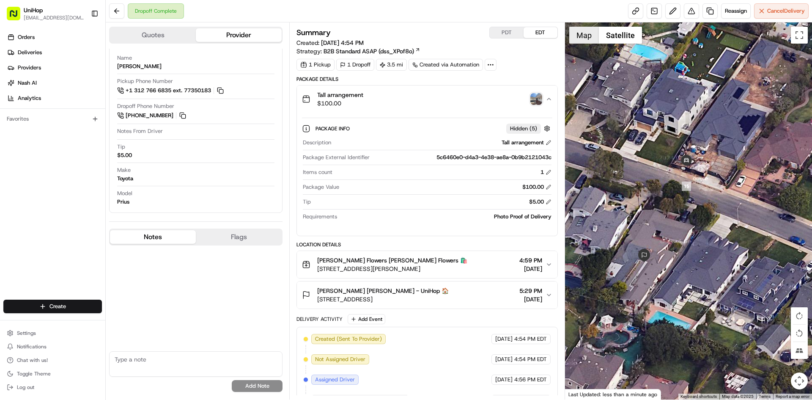
click at [592, 36] on button "Map" at bounding box center [584, 35] width 30 height 17
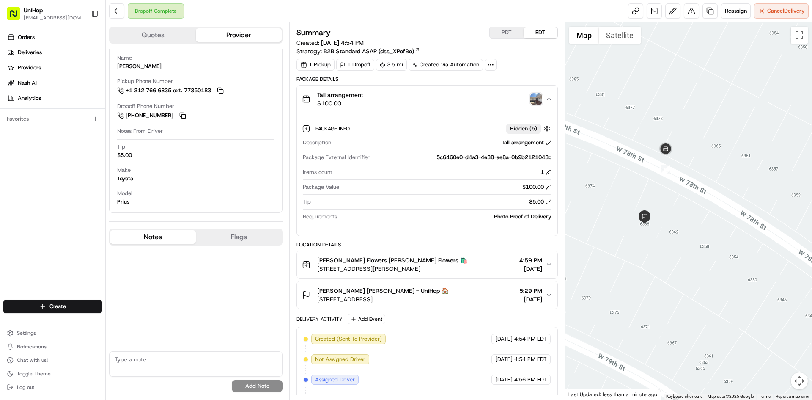
click at [424, 101] on div "Tall arrangement $100.00" at bounding box center [423, 98] width 243 height 17
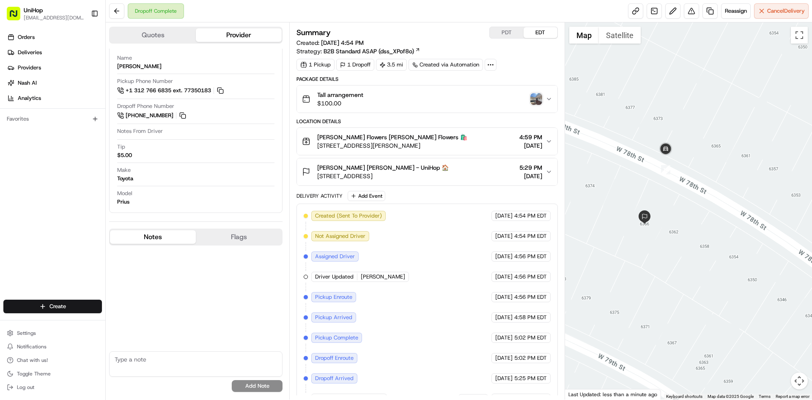
click at [461, 177] on div "Amy Bean Amy Bean - UniHop 🏠 6366 W 78th St, Westchester, CA 90045, USA 5:29 PM…" at bounding box center [423, 171] width 243 height 17
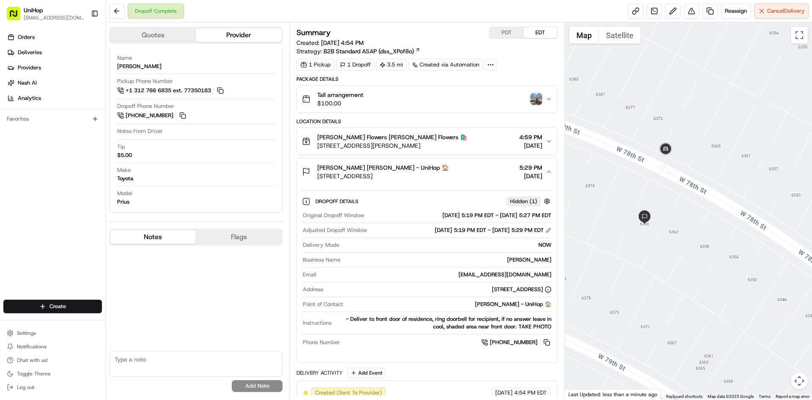
click at [461, 170] on div "Amy Bean Amy Bean - UniHop 🏠 6366 W 78th St, Westchester, CA 90045, USA 5:29 PM…" at bounding box center [423, 171] width 243 height 17
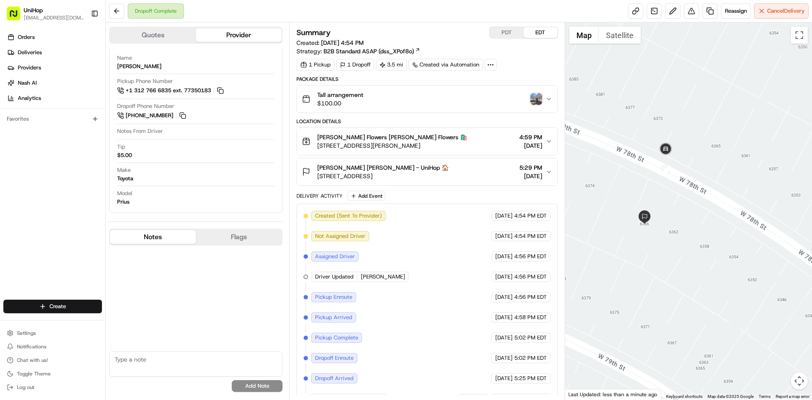
click at [532, 100] on img "button" at bounding box center [536, 99] width 12 height 12
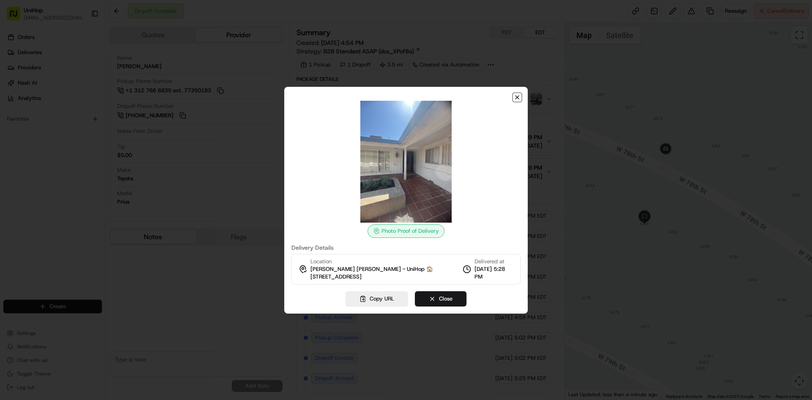
click at [519, 98] on icon "button" at bounding box center [517, 97] width 7 height 7
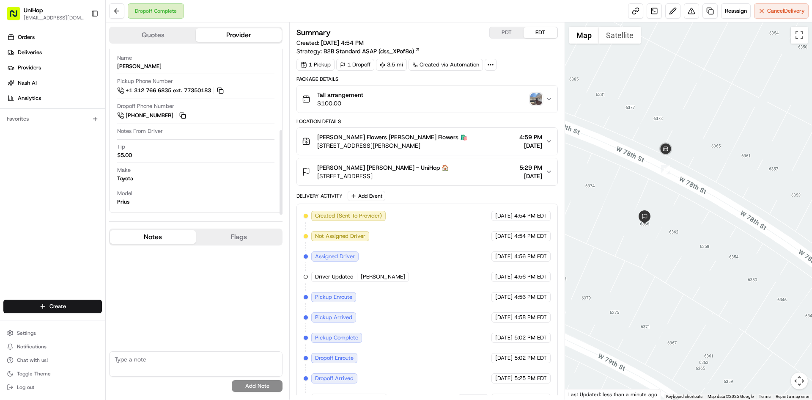
click at [169, 34] on button "Quotes" at bounding box center [153, 35] width 86 height 14
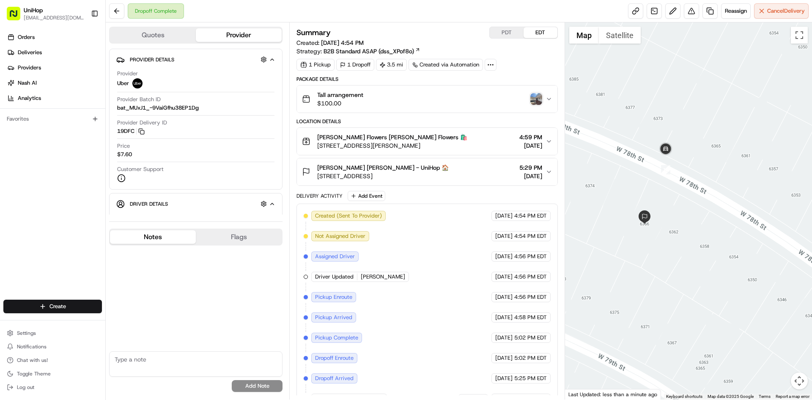
click at [221, 35] on button "Provider" at bounding box center [239, 35] width 86 height 14
click at [536, 100] on img "button" at bounding box center [536, 99] width 12 height 12
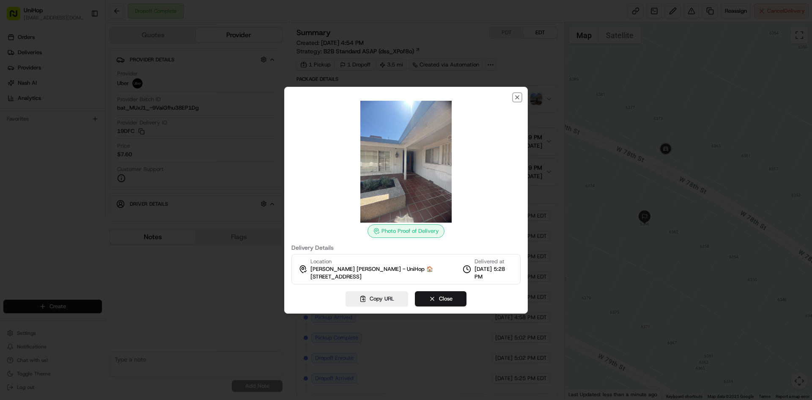
click at [518, 97] on icon "button" at bounding box center [516, 97] width 3 height 3
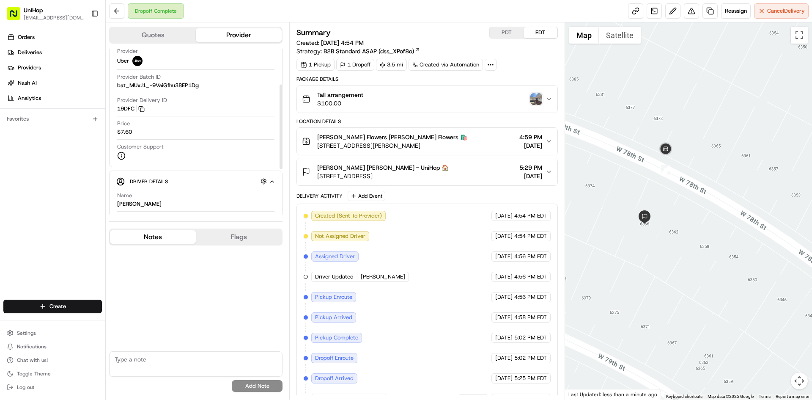
scroll to position [127, 0]
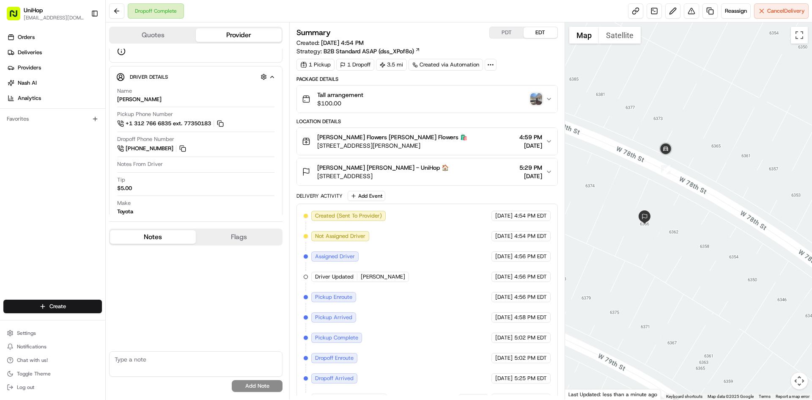
click at [175, 361] on textarea at bounding box center [195, 363] width 173 height 25
type textarea "called dd multiple time using voip however all calls routed to vm and it's not …"
click at [260, 389] on button "Add Note" at bounding box center [257, 386] width 51 height 12
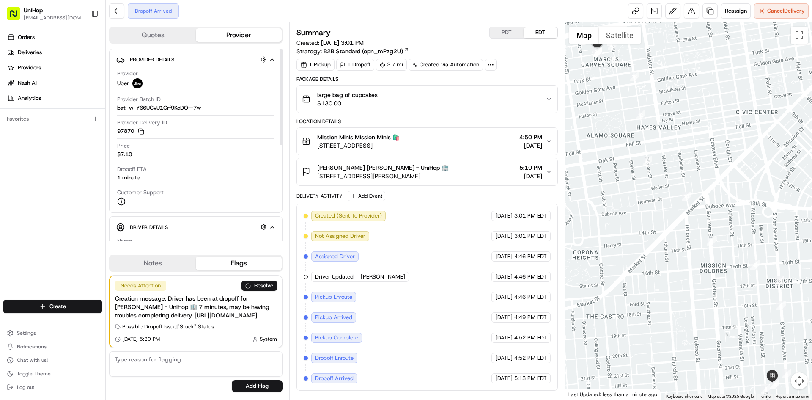
click at [163, 256] on button "Notes" at bounding box center [153, 263] width 86 height 14
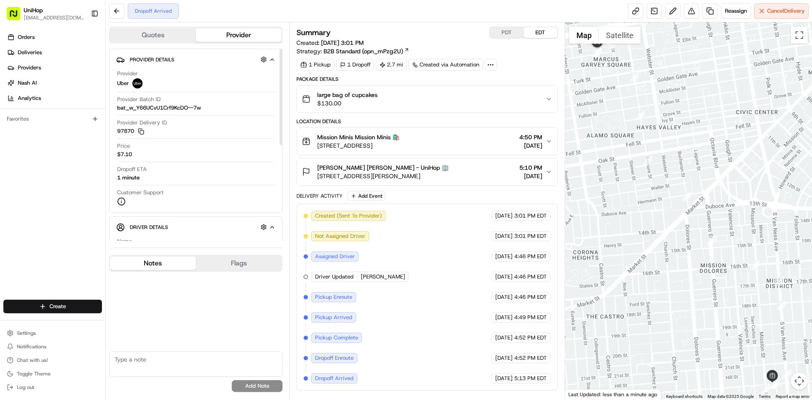
drag, startPoint x: 624, startPoint y: 123, endPoint x: 634, endPoint y: 172, distance: 49.1
click at [634, 172] on div at bounding box center [688, 210] width 247 height 377
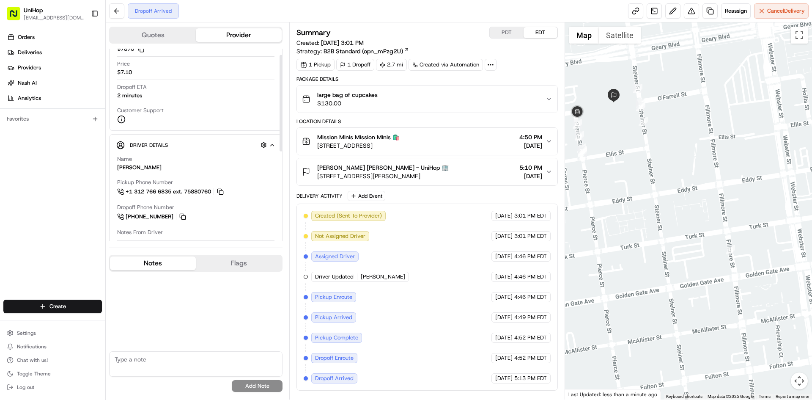
scroll to position [85, 0]
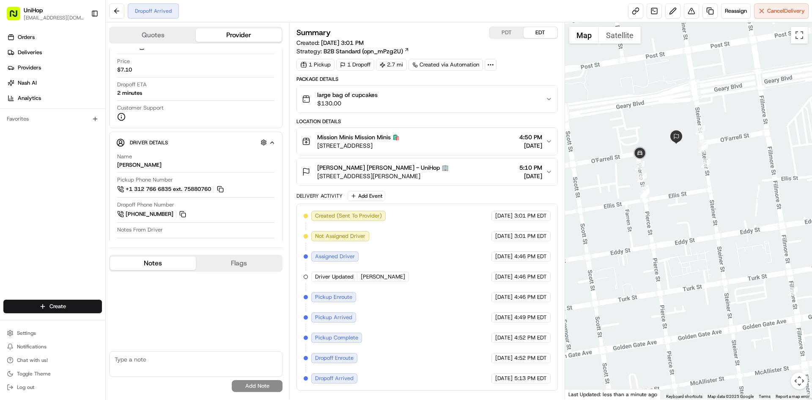
drag, startPoint x: 613, startPoint y: 180, endPoint x: 660, endPoint y: 212, distance: 57.5
click at [663, 217] on div at bounding box center [688, 210] width 247 height 377
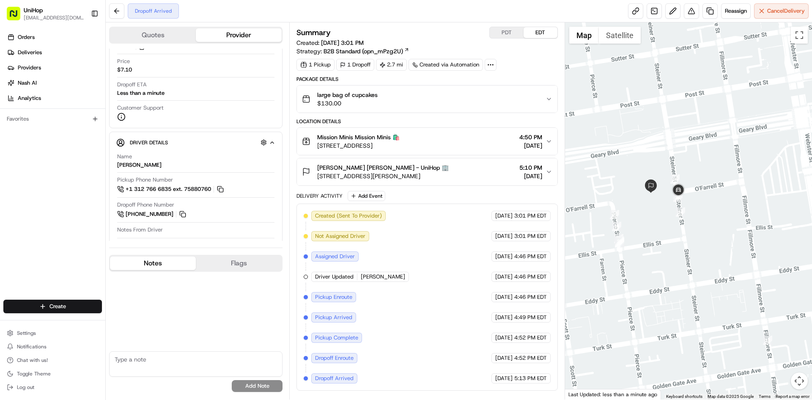
drag, startPoint x: 628, startPoint y: 189, endPoint x: 657, endPoint y: 195, distance: 29.0
click at [657, 195] on div at bounding box center [688, 210] width 247 height 377
click at [610, 33] on button "Satellite" at bounding box center [620, 35] width 42 height 17
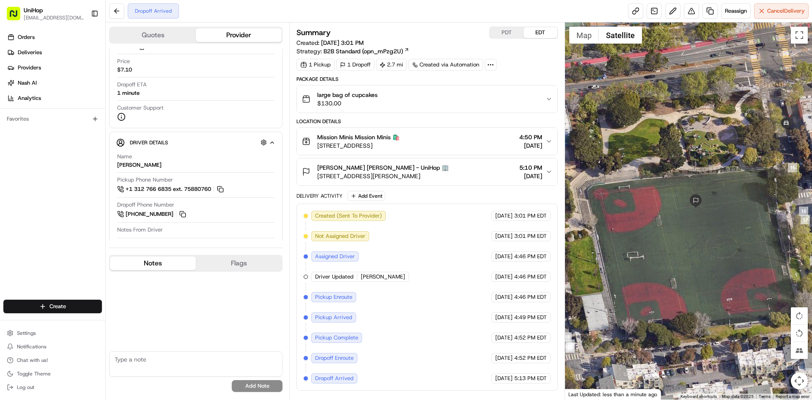
drag, startPoint x: 644, startPoint y: 195, endPoint x: 750, endPoint y: 136, distance: 120.6
click at [750, 136] on div at bounding box center [688, 210] width 247 height 377
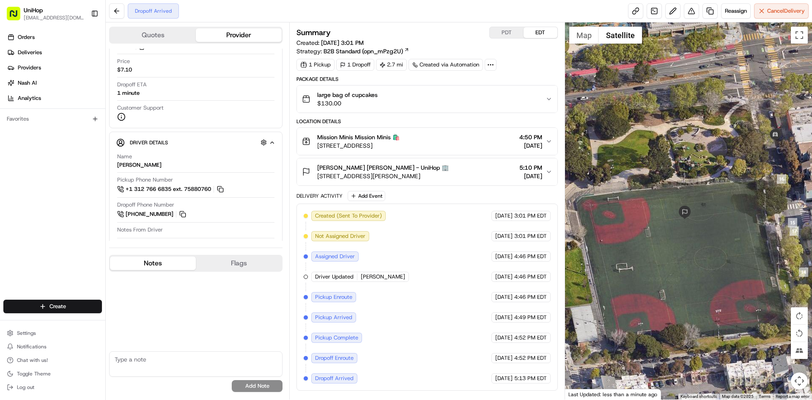
drag, startPoint x: 695, startPoint y: 180, endPoint x: 638, endPoint y: 262, distance: 100.2
click at [638, 262] on div at bounding box center [688, 210] width 247 height 377
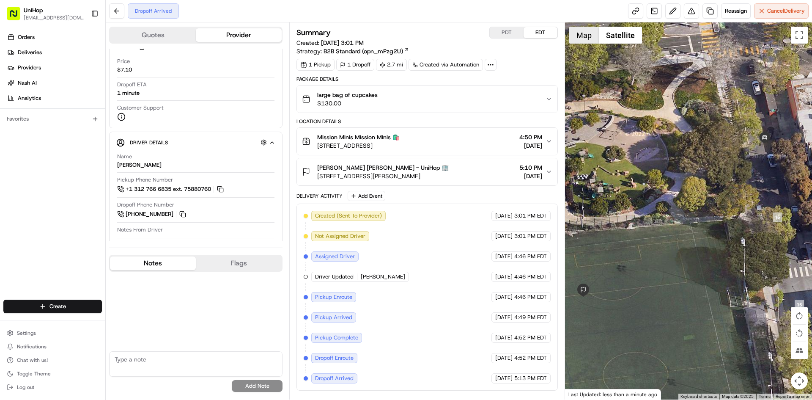
click at [592, 39] on button "Map" at bounding box center [584, 35] width 30 height 17
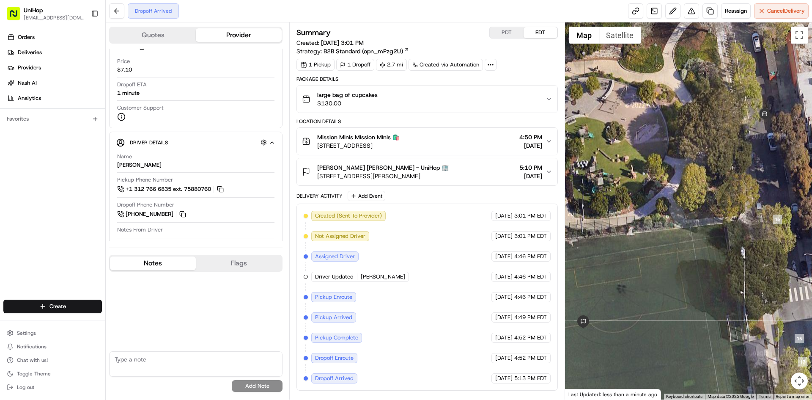
click at [696, 160] on div at bounding box center [688, 210] width 247 height 377
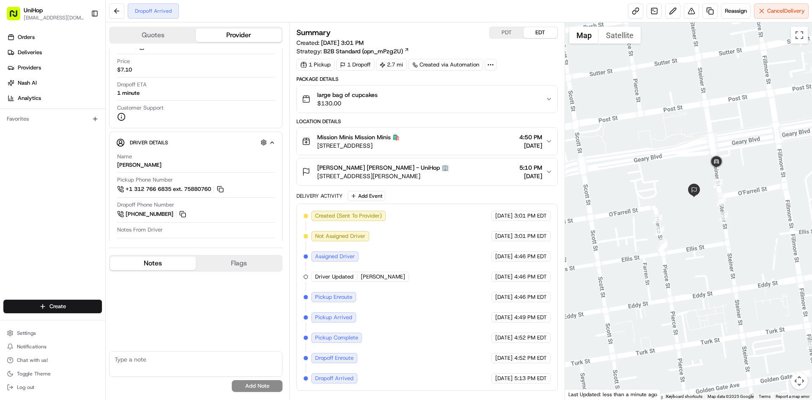
drag, startPoint x: 694, startPoint y: 204, endPoint x: 704, endPoint y: 183, distance: 22.7
click at [704, 183] on div at bounding box center [688, 210] width 247 height 377
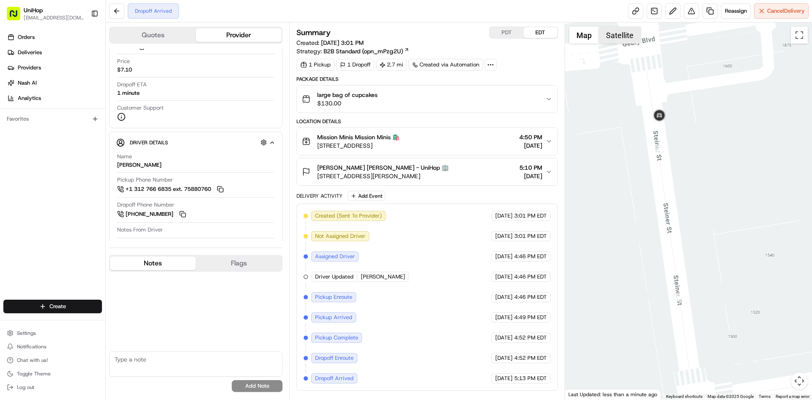
click at [628, 40] on button "Satellite" at bounding box center [620, 35] width 42 height 17
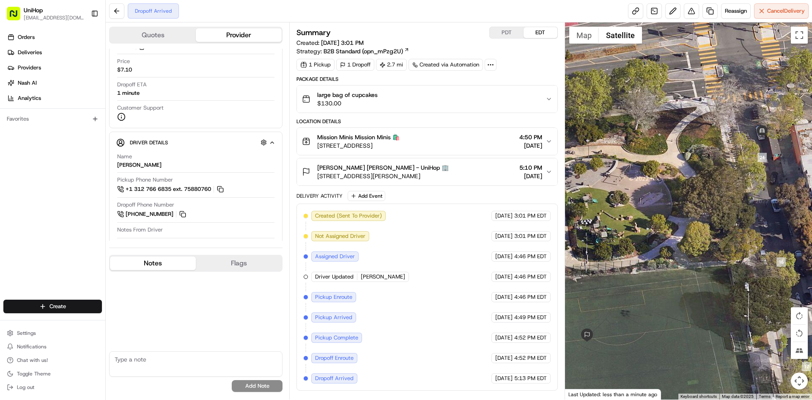
drag, startPoint x: 673, startPoint y: 99, endPoint x: 707, endPoint y: 95, distance: 34.4
click at [707, 95] on div at bounding box center [688, 210] width 247 height 377
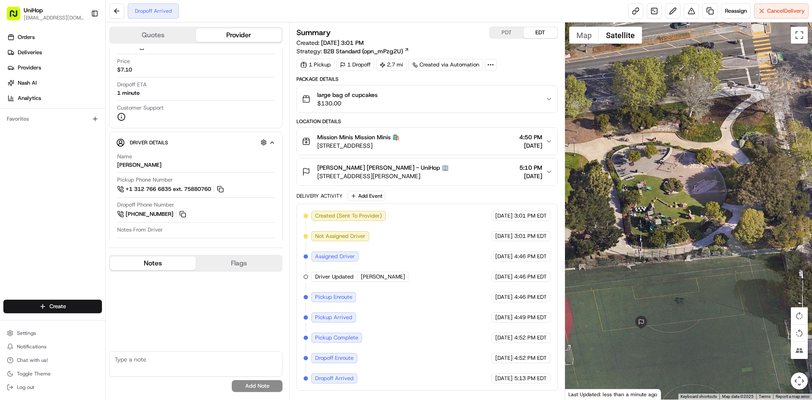
click at [693, 96] on div at bounding box center [688, 210] width 247 height 377
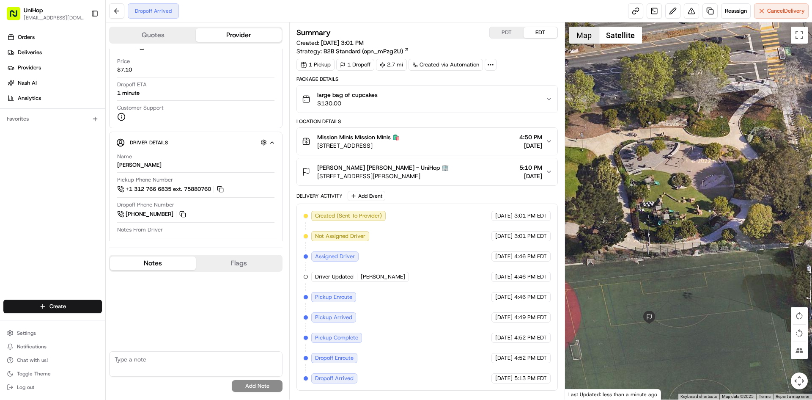
click at [581, 33] on button "Map" at bounding box center [584, 35] width 30 height 17
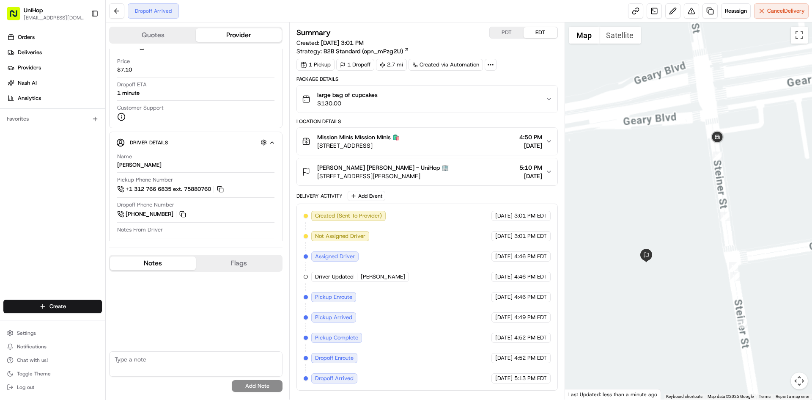
drag, startPoint x: 652, startPoint y: 235, endPoint x: 664, endPoint y: 231, distance: 12.6
click at [660, 233] on div at bounding box center [688, 210] width 247 height 377
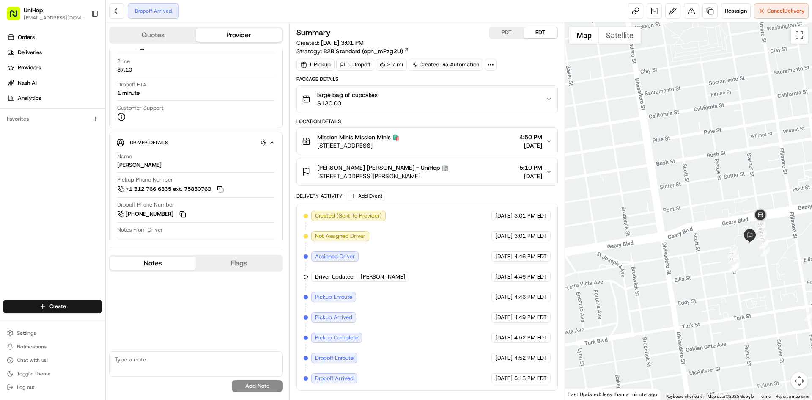
drag, startPoint x: 625, startPoint y: 247, endPoint x: 625, endPoint y: 243, distance: 4.7
click at [625, 243] on div at bounding box center [688, 210] width 247 height 377
click at [610, 228] on div at bounding box center [688, 210] width 247 height 377
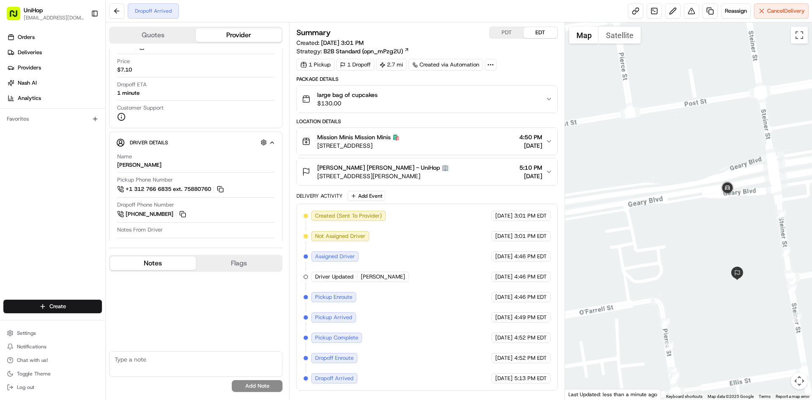
drag, startPoint x: 730, startPoint y: 219, endPoint x: 725, endPoint y: 211, distance: 9.9
click at [725, 211] on div at bounding box center [688, 210] width 247 height 377
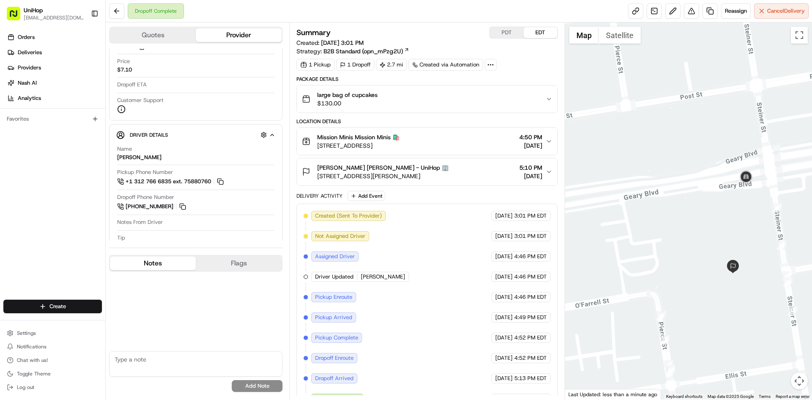
click at [428, 100] on div "large bag of cupcakes $130.00" at bounding box center [423, 98] width 243 height 17
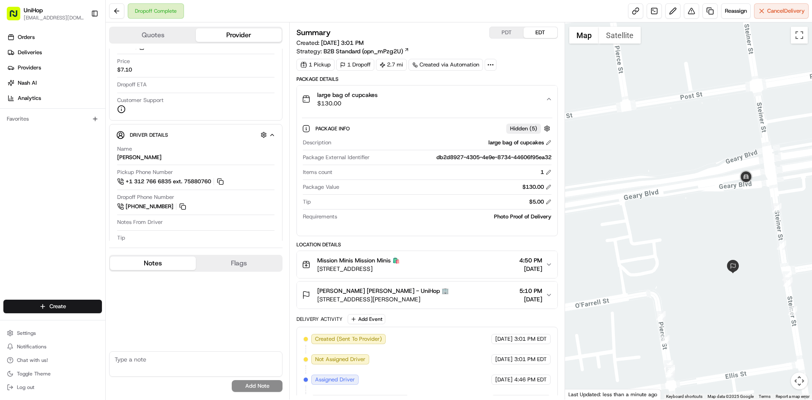
drag, startPoint x: 428, startPoint y: 100, endPoint x: 412, endPoint y: 80, distance: 25.0
click at [428, 100] on div "large bag of cupcakes $130.00" at bounding box center [423, 98] width 243 height 17
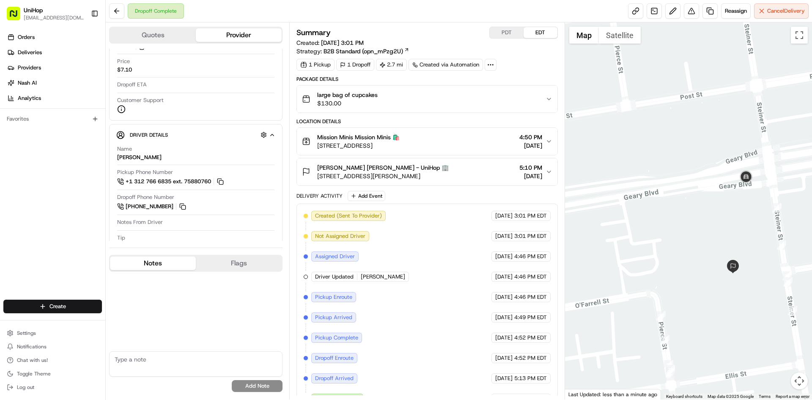
click at [0, 202] on div "Orders Deliveries Providers Nash AI Analytics Favorites" at bounding box center [52, 165] width 105 height 277
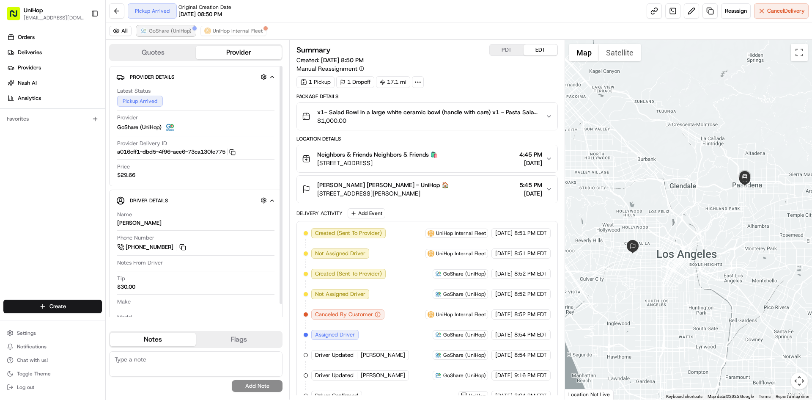
click at [177, 29] on span "GoShare (UniHop)" at bounding box center [170, 30] width 43 height 7
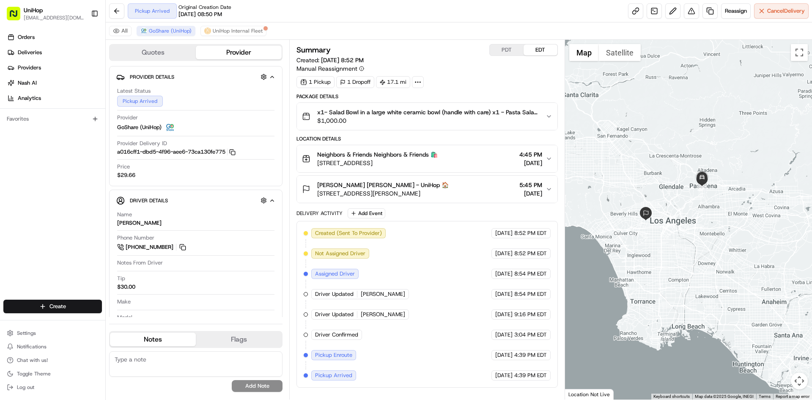
click at [0, 220] on div "Orders Deliveries Providers Nash AI Analytics Favorites" at bounding box center [52, 165] width 105 height 277
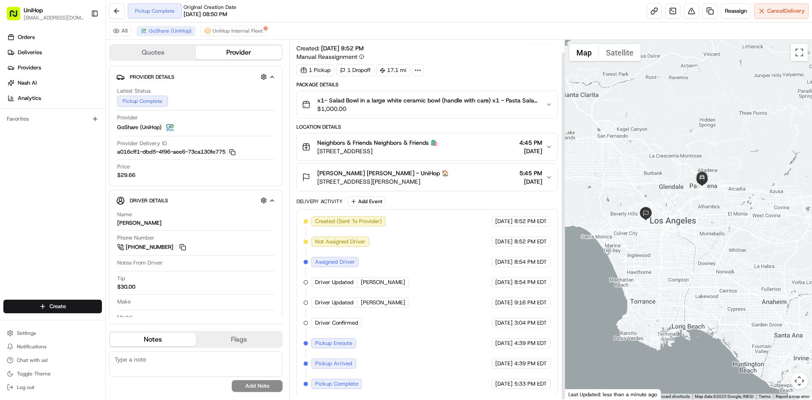
scroll to position [13, 0]
drag, startPoint x: 24, startPoint y: 195, endPoint x: 337, endPoint y: 13, distance: 361.9
click at [30, 192] on div "Orders Deliveries Providers Nash AI Analytics Favorites" at bounding box center [52, 165] width 105 height 277
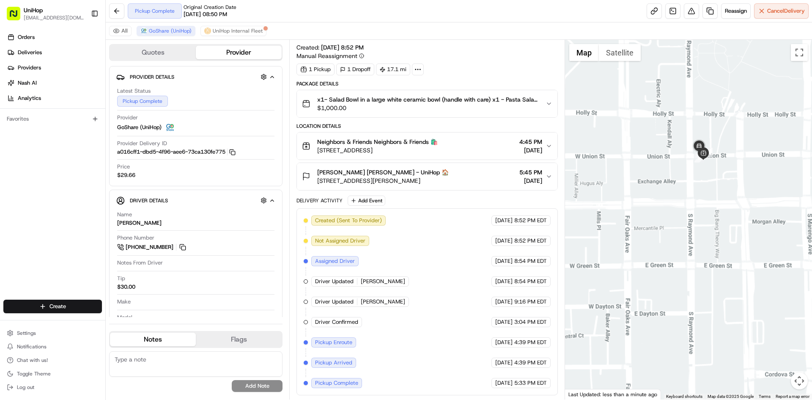
drag, startPoint x: 661, startPoint y: 200, endPoint x: 673, endPoint y: 195, distance: 12.9
click at [663, 199] on div at bounding box center [688, 219] width 247 height 359
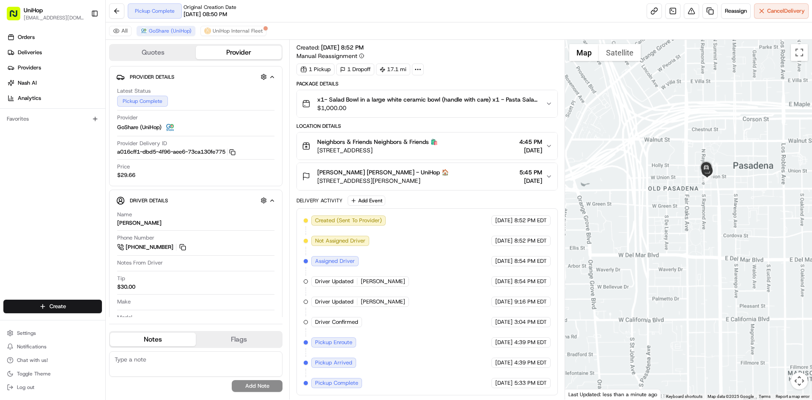
drag, startPoint x: 662, startPoint y: 225, endPoint x: 690, endPoint y: 212, distance: 30.7
click at [679, 219] on div at bounding box center [688, 219] width 247 height 359
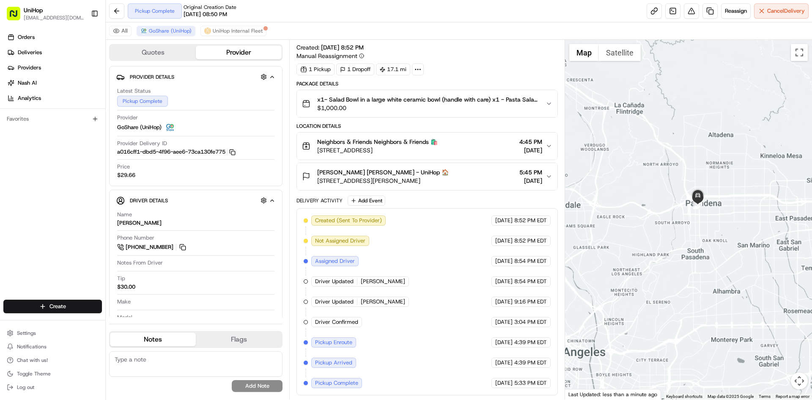
drag, startPoint x: 672, startPoint y: 224, endPoint x: 696, endPoint y: 207, distance: 29.8
click at [685, 219] on div at bounding box center [688, 219] width 247 height 359
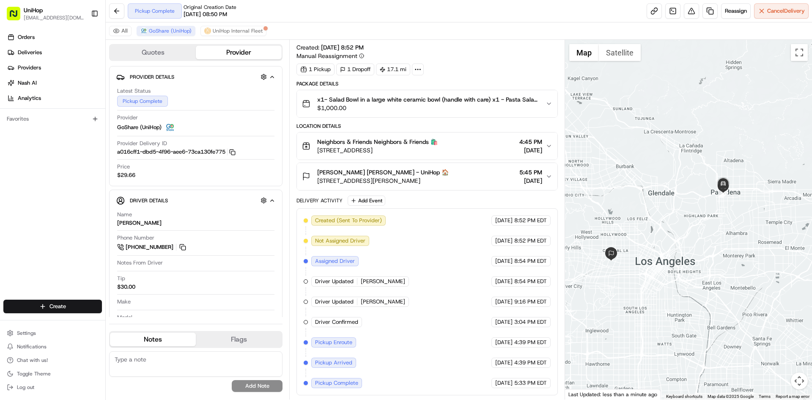
click at [687, 206] on div at bounding box center [688, 219] width 247 height 359
drag, startPoint x: 184, startPoint y: 246, endPoint x: 183, endPoint y: 231, distance: 15.3
click at [184, 246] on button at bounding box center [182, 246] width 9 height 9
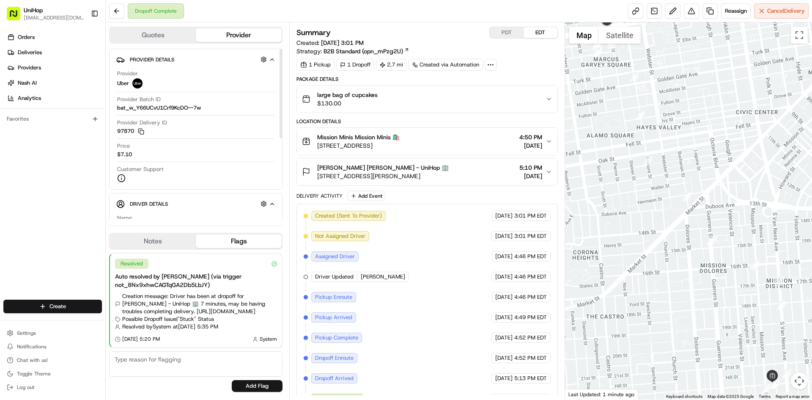
click at [167, 242] on button "Notes" at bounding box center [153, 241] width 86 height 14
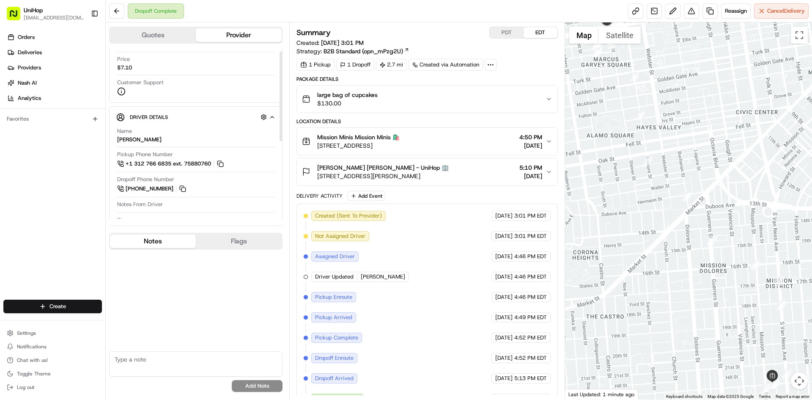
scroll to position [155, 0]
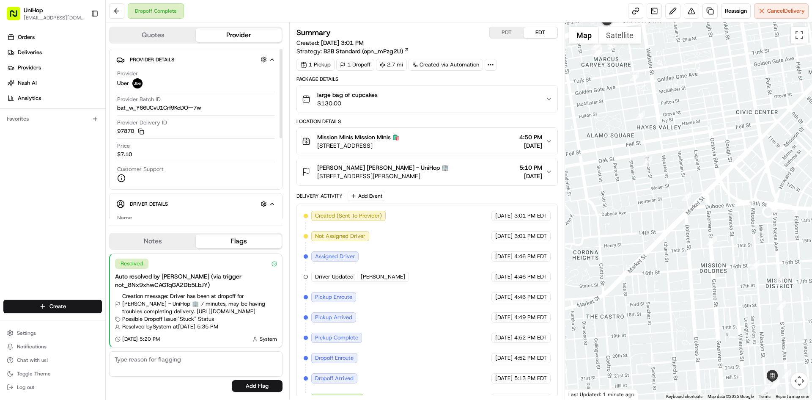
click at [168, 242] on button "Notes" at bounding box center [153, 241] width 86 height 14
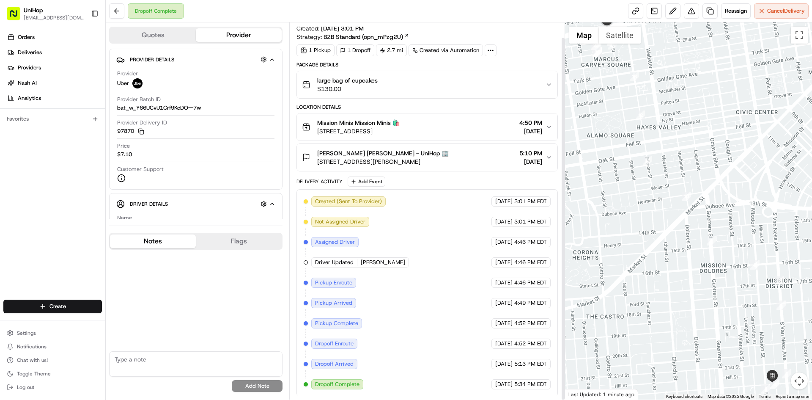
scroll to position [16, 0]
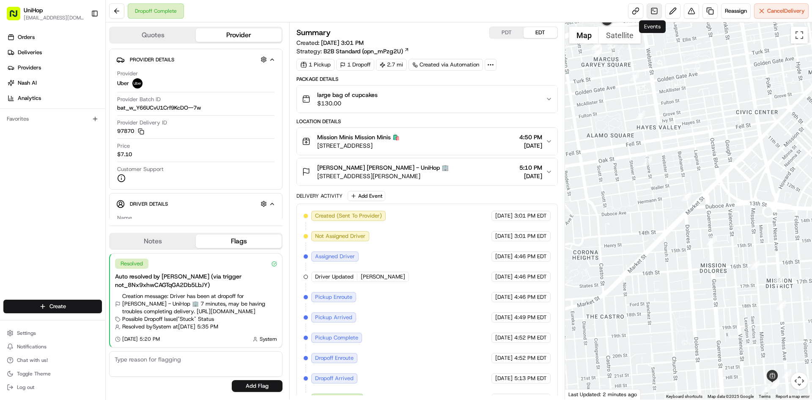
click at [652, 13] on link at bounding box center [653, 10] width 15 height 15
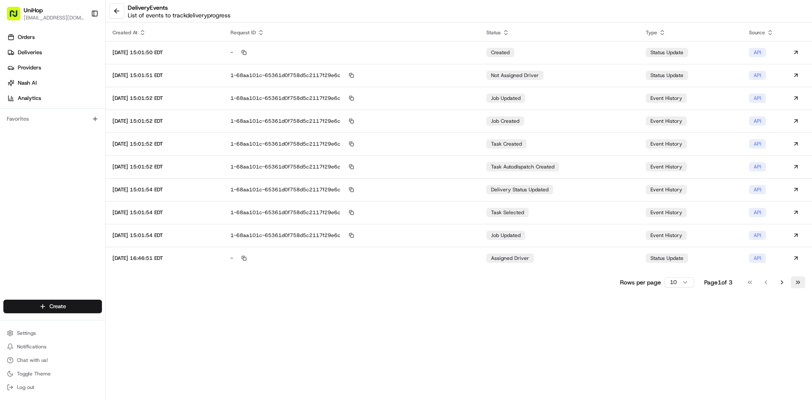
click at [799, 280] on button "Go to last page" at bounding box center [798, 282] width 14 height 12
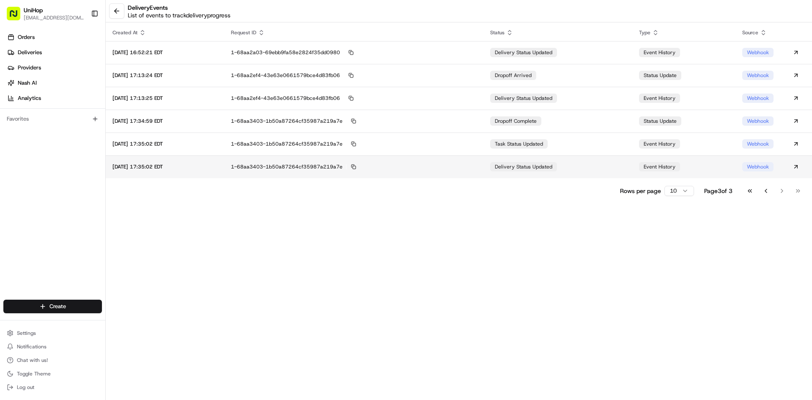
click at [587, 172] on td "delivery status updated" at bounding box center [557, 166] width 149 height 23
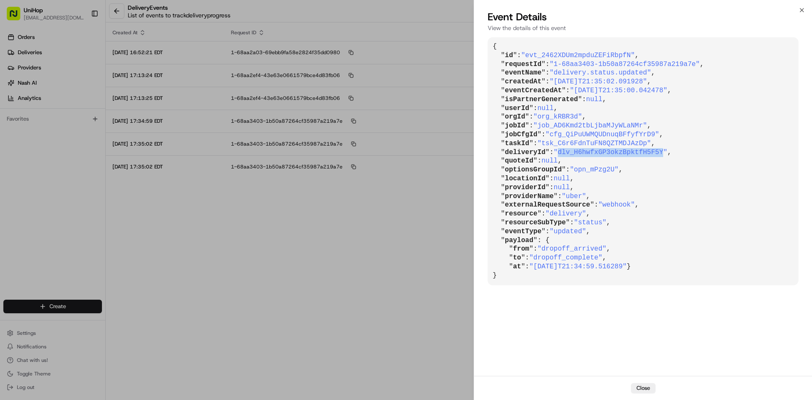
drag, startPoint x: 556, startPoint y: 154, endPoint x: 651, endPoint y: 155, distance: 94.7
click at [651, 155] on span ""dlv_H6hwfxGP3okzBpktfH5F5Y"" at bounding box center [610, 152] width 114 height 8
copy span "dlv_H6hwfxGP3okzBpktfH5F5Y"
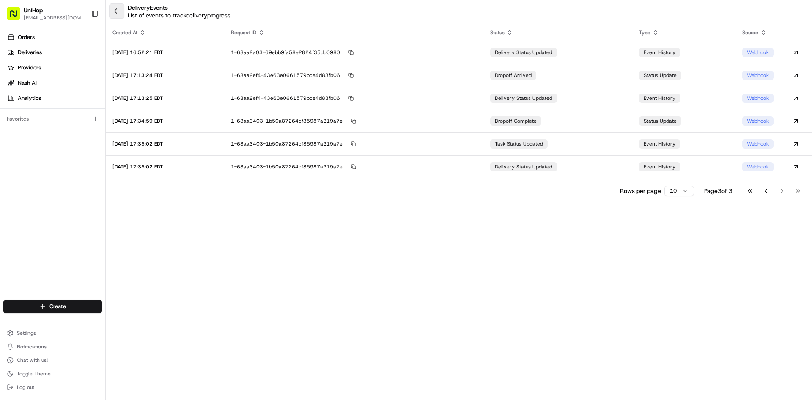
click at [120, 11] on button at bounding box center [116, 10] width 15 height 15
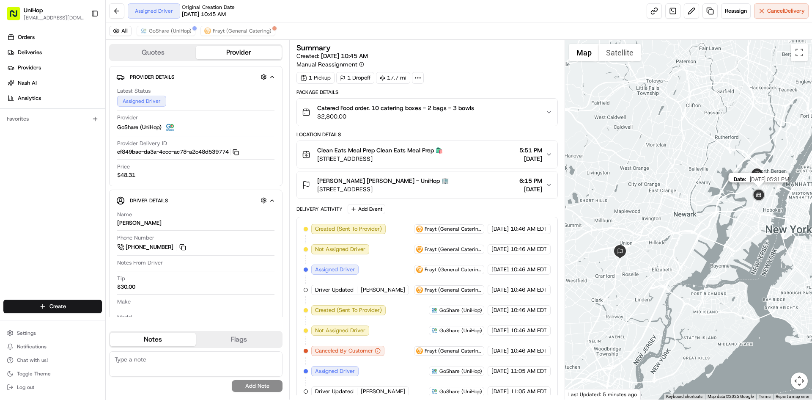
click at [753, 196] on img at bounding box center [758, 195] width 17 height 17
click at [170, 30] on span "GoShare (UniHop)" at bounding box center [170, 30] width 43 height 7
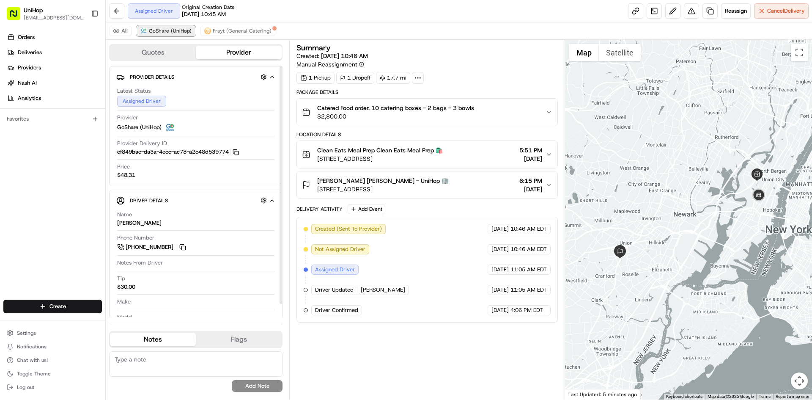
click at [170, 30] on span "GoShare (UniHop)" at bounding box center [170, 30] width 43 height 7
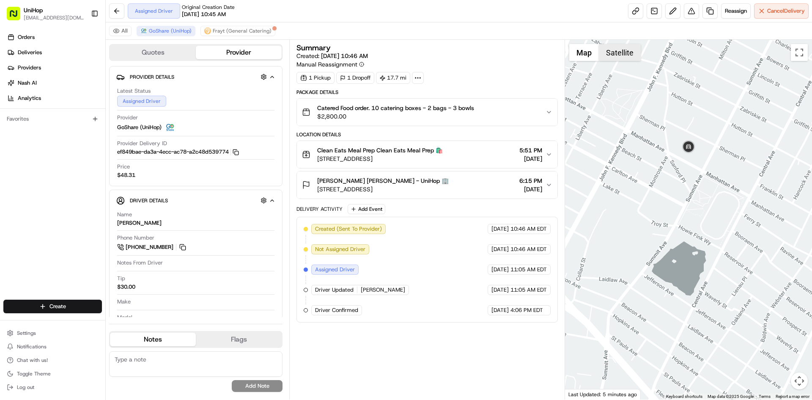
click at [636, 50] on button "Satellite" at bounding box center [620, 52] width 42 height 17
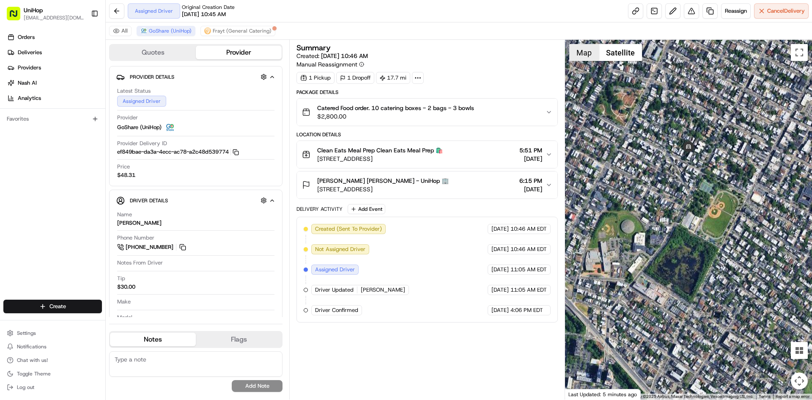
click at [587, 51] on button "Map" at bounding box center [584, 52] width 30 height 17
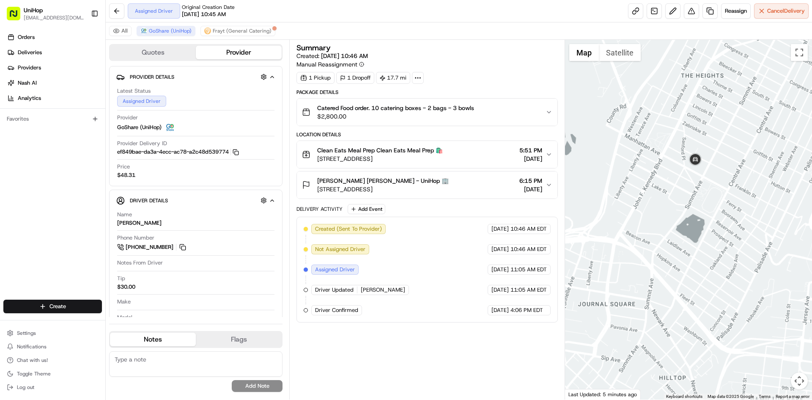
drag, startPoint x: 701, startPoint y: 202, endPoint x: 734, endPoint y: 216, distance: 36.0
click at [720, 208] on div at bounding box center [688, 219] width 247 height 359
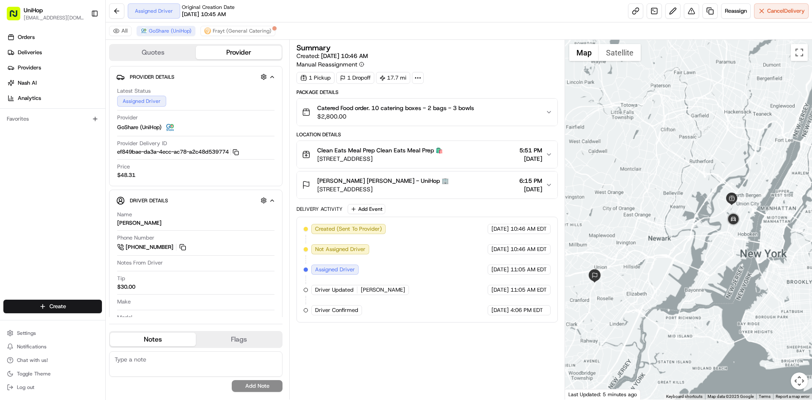
drag, startPoint x: 687, startPoint y: 230, endPoint x: 695, endPoint y: 235, distance: 9.1
click at [695, 235] on div at bounding box center [688, 219] width 247 height 359
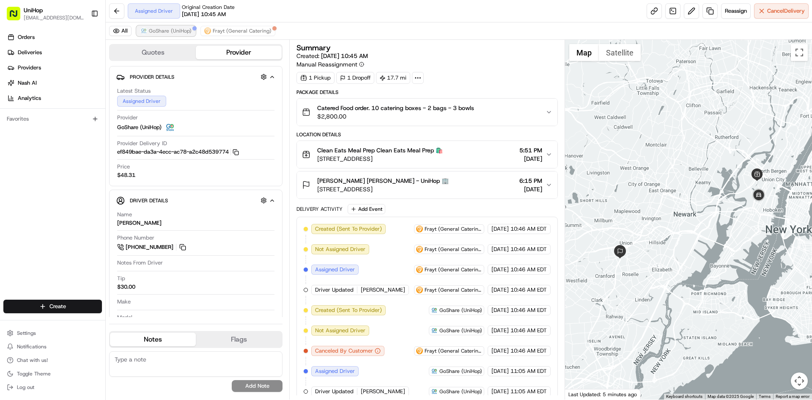
click at [179, 33] on span "GoShare (UniHop)" at bounding box center [170, 30] width 43 height 7
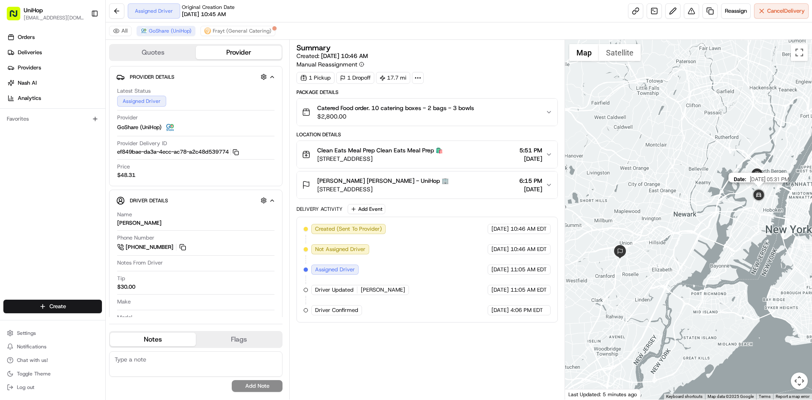
click at [766, 201] on img at bounding box center [758, 195] width 17 height 17
click at [760, 197] on img at bounding box center [758, 195] width 17 height 17
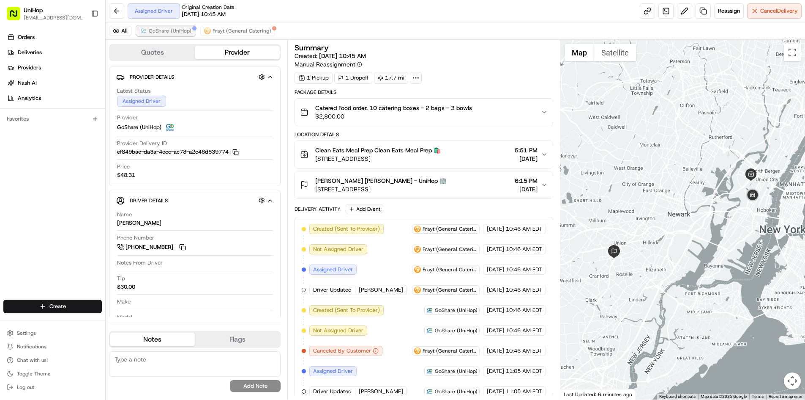
click at [171, 30] on span "GoShare (UniHop)" at bounding box center [170, 30] width 43 height 7
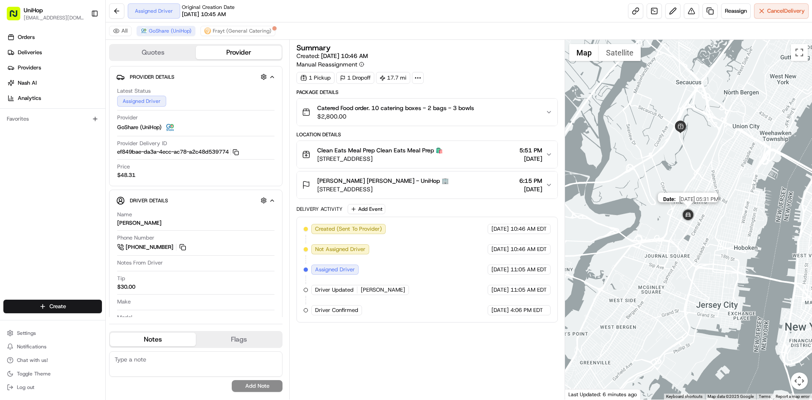
click at [684, 214] on img at bounding box center [687, 215] width 17 height 17
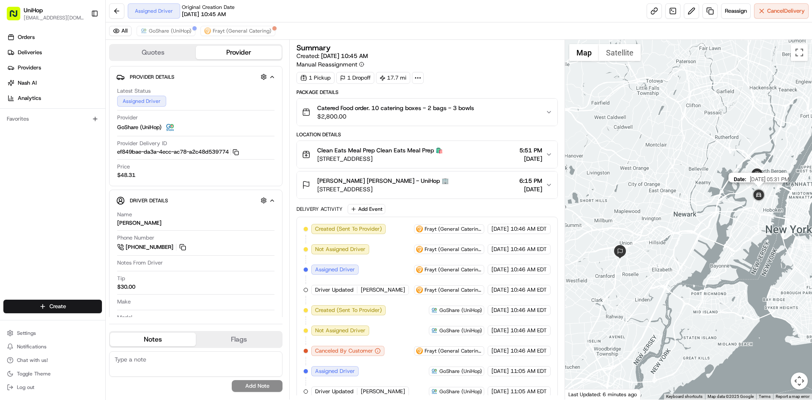
click at [757, 197] on img at bounding box center [758, 195] width 17 height 17
click at [181, 33] on span "GoShare (UniHop)" at bounding box center [170, 30] width 43 height 7
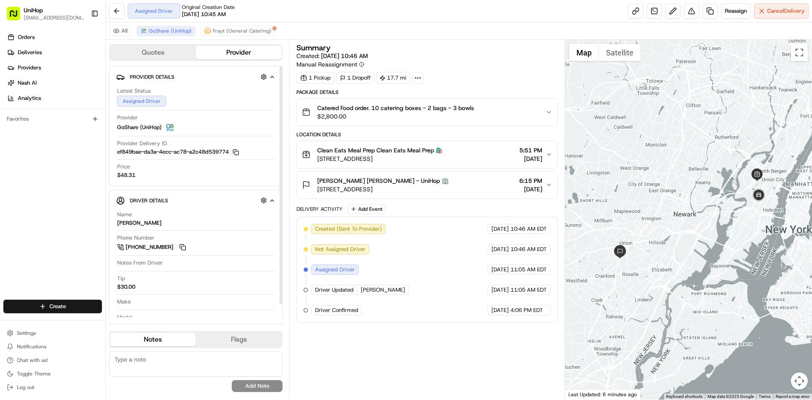
click at [617, 253] on img at bounding box center [620, 252] width 14 height 14
click at [757, 194] on img at bounding box center [758, 195] width 17 height 17
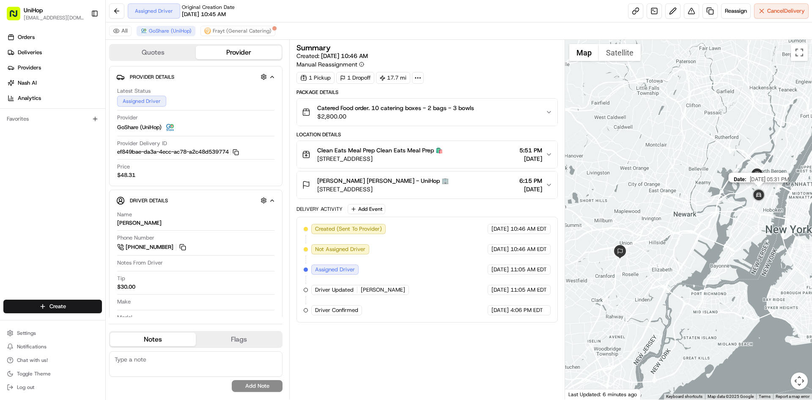
click at [757, 194] on img at bounding box center [758, 195] width 17 height 17
click at [761, 186] on div "To navigate, press the arrow keys. Date : [DATE] 05:31 PM" at bounding box center [688, 219] width 247 height 359
click at [762, 194] on img at bounding box center [758, 195] width 17 height 17
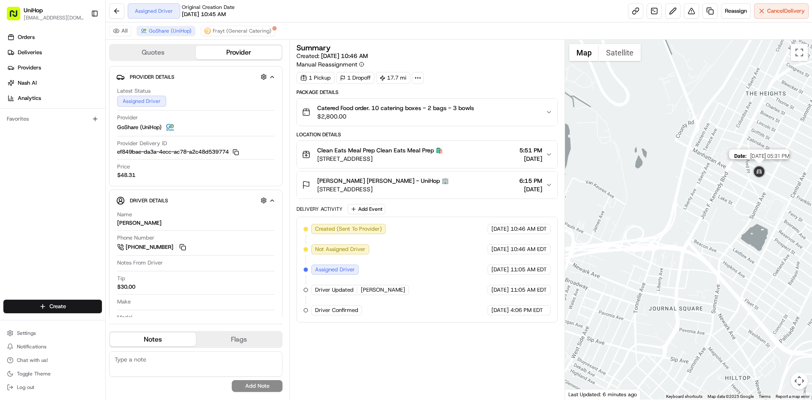
click at [762, 176] on img at bounding box center [758, 172] width 17 height 17
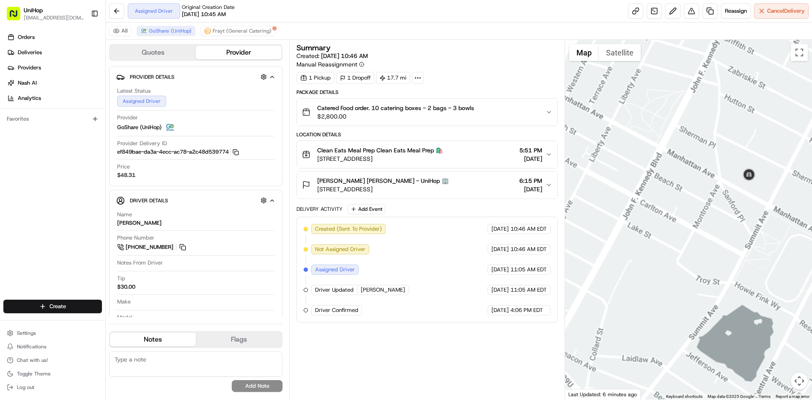
click at [704, 198] on div at bounding box center [688, 219] width 247 height 359
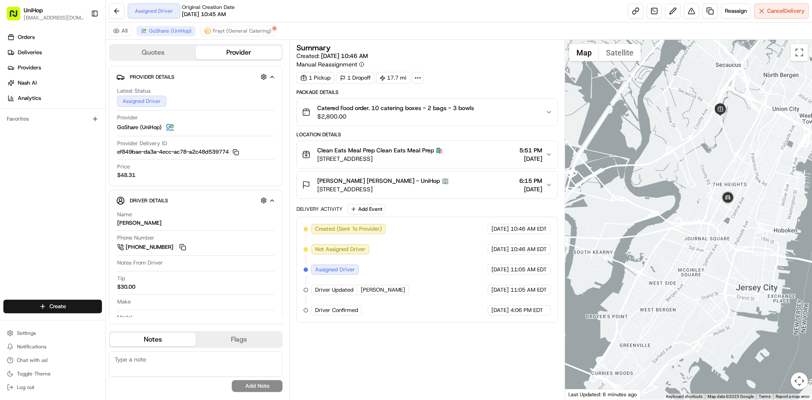
click at [734, 152] on div at bounding box center [688, 219] width 247 height 359
drag, startPoint x: 735, startPoint y: 138, endPoint x: 738, endPoint y: 147, distance: 9.2
click at [738, 146] on div at bounding box center [688, 219] width 247 height 359
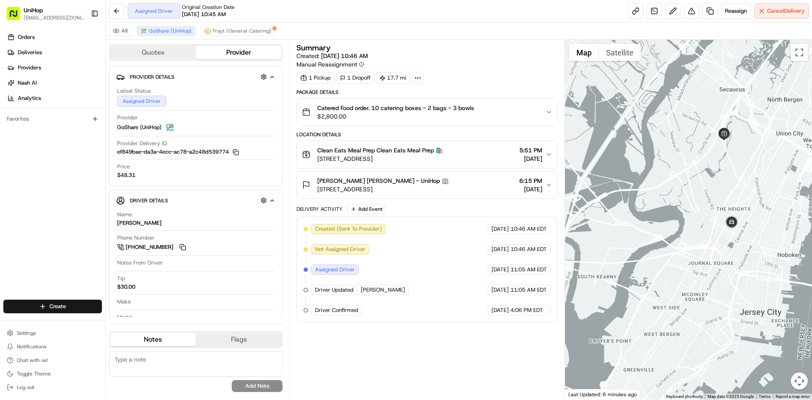
click at [741, 158] on div at bounding box center [688, 219] width 247 height 359
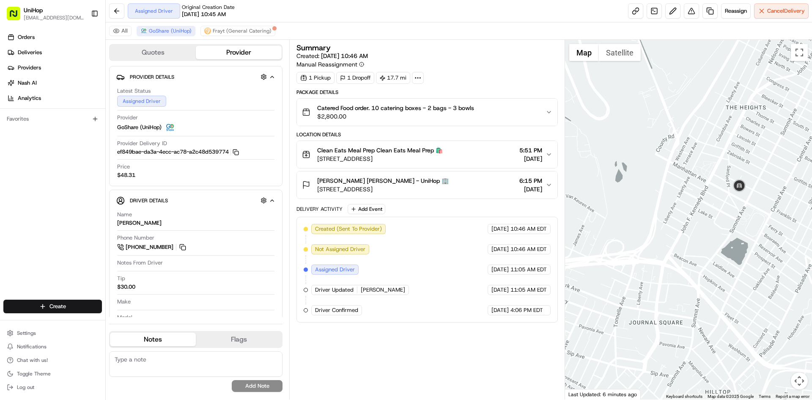
drag, startPoint x: 707, startPoint y: 164, endPoint x: 715, endPoint y: 164, distance: 7.6
click at [714, 165] on div at bounding box center [688, 219] width 247 height 359
drag, startPoint x: 716, startPoint y: 162, endPoint x: 722, endPoint y: 160, distance: 6.7
click at [721, 161] on div at bounding box center [688, 219] width 247 height 359
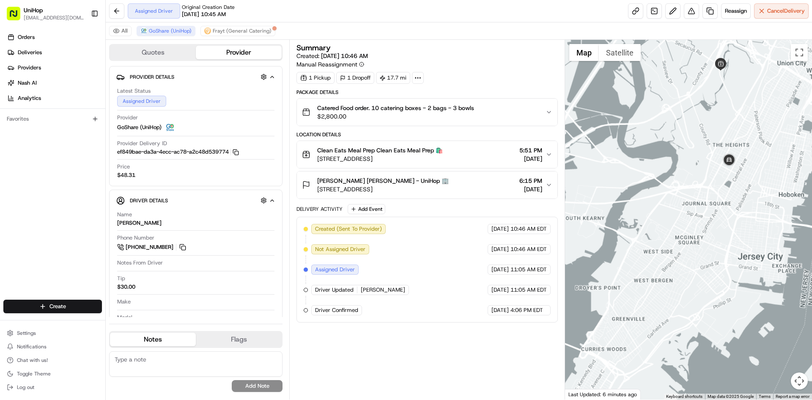
drag, startPoint x: 710, startPoint y: 161, endPoint x: 736, endPoint y: 175, distance: 29.5
click at [736, 175] on div at bounding box center [688, 219] width 247 height 359
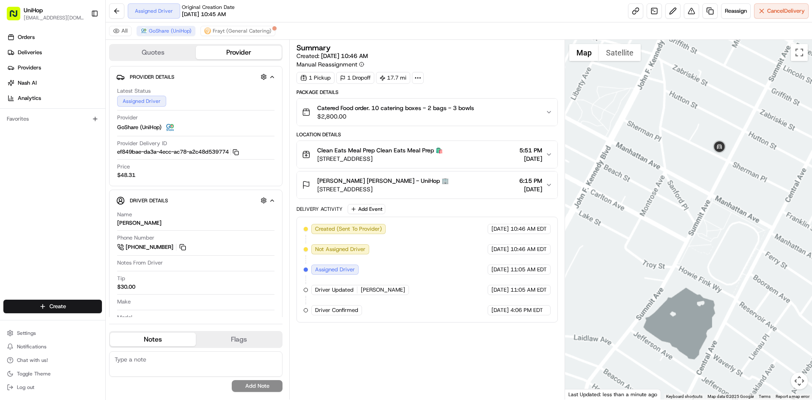
click at [726, 237] on div at bounding box center [688, 219] width 247 height 359
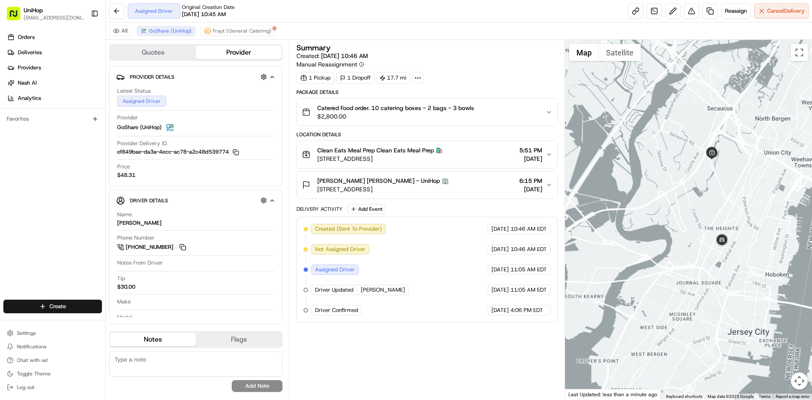
click at [723, 205] on div at bounding box center [688, 219] width 247 height 359
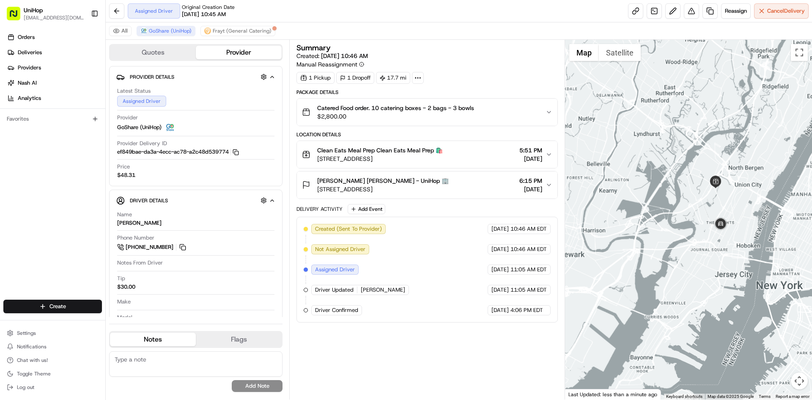
drag, startPoint x: 679, startPoint y: 248, endPoint x: 686, endPoint y: 237, distance: 13.4
click at [681, 245] on div at bounding box center [688, 219] width 247 height 359
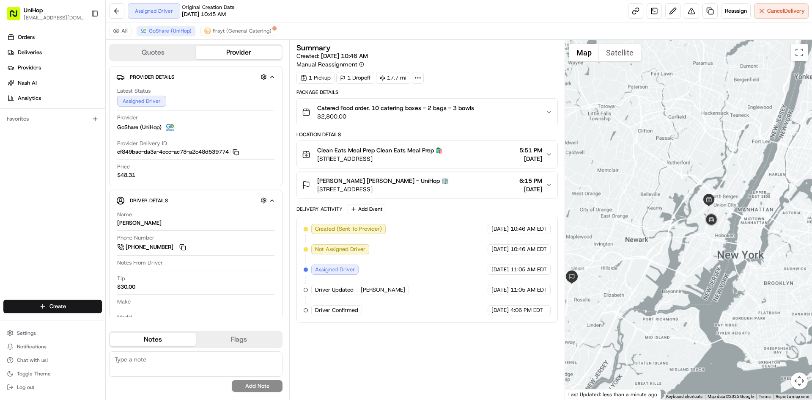
drag, startPoint x: 680, startPoint y: 245, endPoint x: 690, endPoint y: 238, distance: 11.8
click at [690, 238] on div at bounding box center [688, 219] width 247 height 359
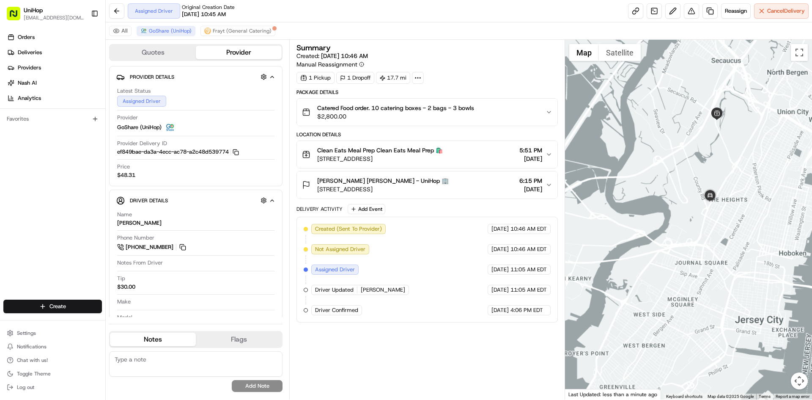
drag, startPoint x: 680, startPoint y: 218, endPoint x: 701, endPoint y: 221, distance: 21.3
click at [690, 221] on div at bounding box center [688, 219] width 247 height 359
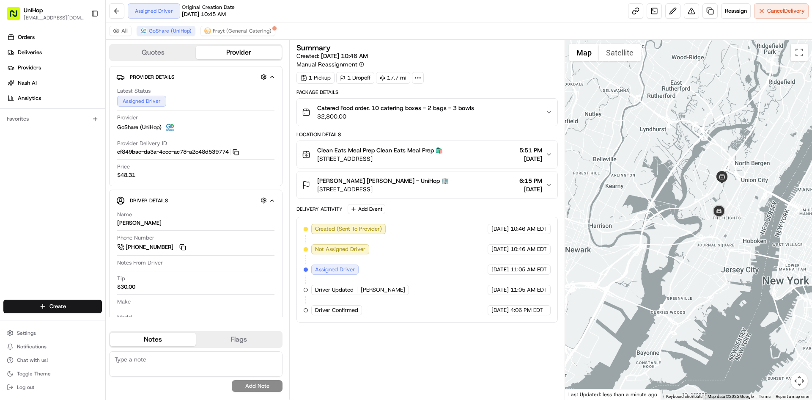
click at [440, 164] on button "Clean Eats Meal Prep Clean Eats Meal Prep 🛍️ [STREET_ADDRESS] 5:51 PM [DATE]" at bounding box center [427, 154] width 260 height 27
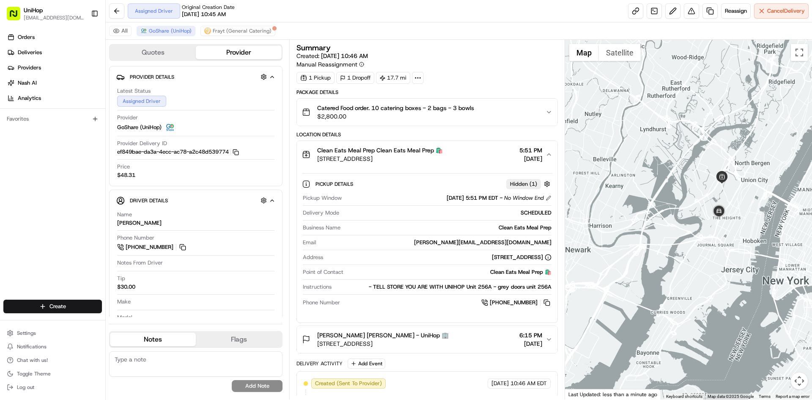
click at [475, 163] on button "Clean Eats Meal Prep Clean Eats Meal Prep 🛍️ [STREET_ADDRESS] 5:51 PM [DATE]" at bounding box center [427, 154] width 260 height 27
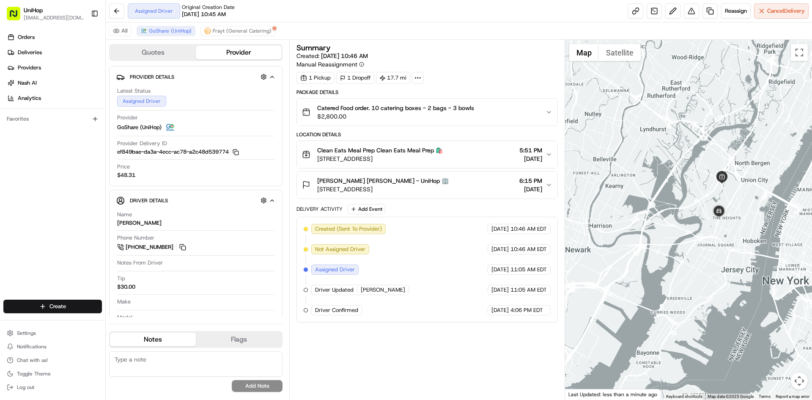
click at [475, 163] on button "Clean Eats Meal Prep Clean Eats Meal Prep 🛍️ [STREET_ADDRESS] 5:51 PM [DATE]" at bounding box center [427, 154] width 260 height 27
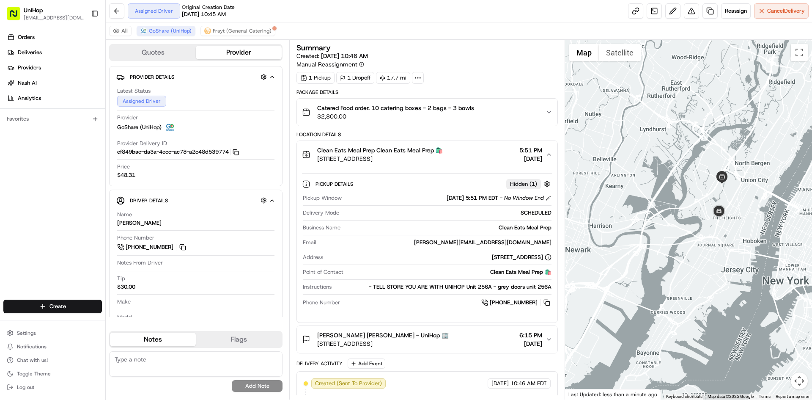
click at [475, 163] on button "Clean Eats Meal Prep Clean Eats Meal Prep 🛍️ [STREET_ADDRESS] 5:51 PM [DATE]" at bounding box center [427, 154] width 260 height 27
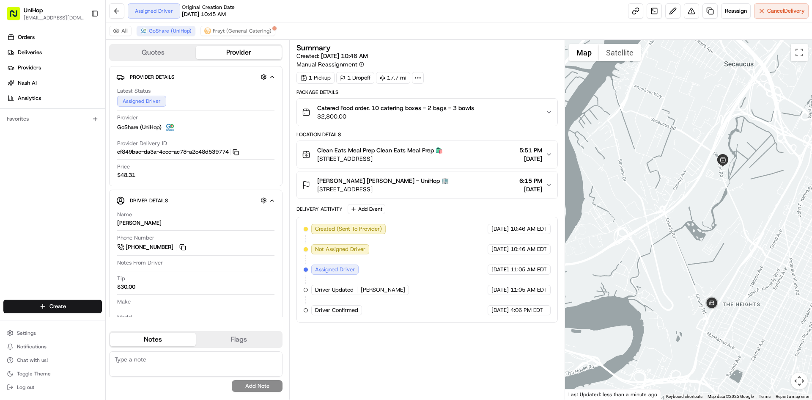
click at [485, 156] on div "Clean Eats Meal Prep Clean Eats Meal Prep 🛍️ [STREET_ADDRESS] 5:51 PM [DATE]" at bounding box center [423, 154] width 243 height 17
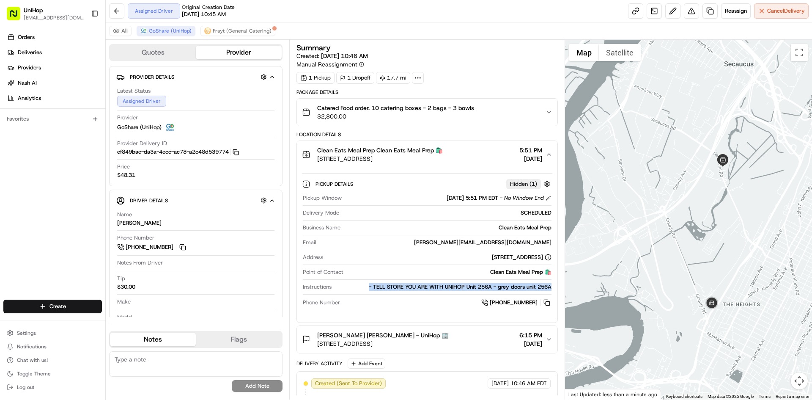
drag, startPoint x: 366, startPoint y: 285, endPoint x: 551, endPoint y: 287, distance: 185.2
click at [551, 287] on div "- TELL STORE YOU ARE WITH UNIHOP Unit 256A - grey doors unit 256A" at bounding box center [443, 287] width 216 height 8
copy div "- TELL STORE YOU ARE WITH UNIHOP Unit 256A - grey doors unit 256A"
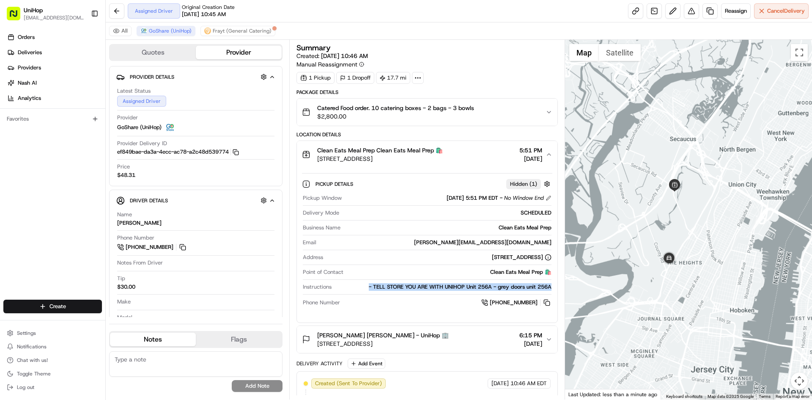
click at [643, 225] on div at bounding box center [688, 219] width 247 height 359
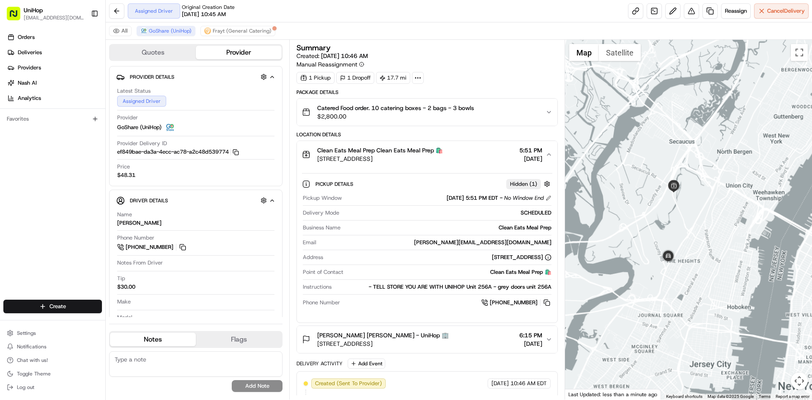
click at [474, 161] on div "Clean Eats Meal Prep Clean Eats Meal Prep 🛍️ [STREET_ADDRESS] 5:51 PM [DATE]" at bounding box center [423, 154] width 243 height 17
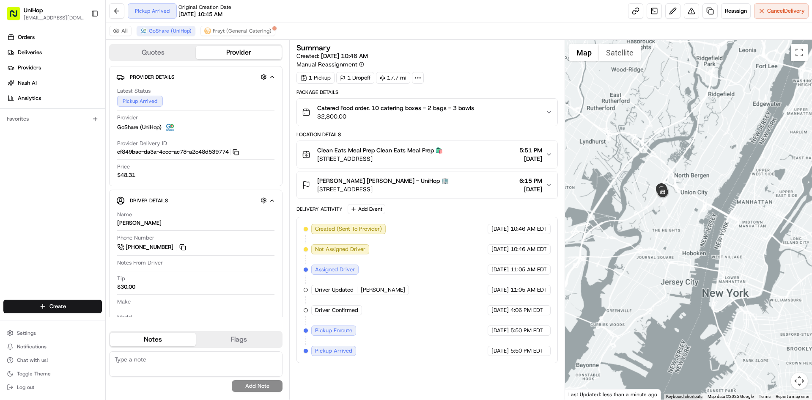
drag, startPoint x: 608, startPoint y: 210, endPoint x: 685, endPoint y: 208, distance: 77.4
click at [666, 209] on div at bounding box center [688, 219] width 247 height 359
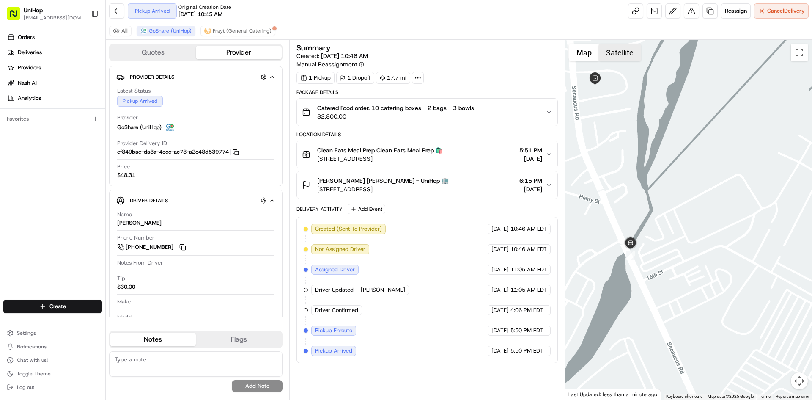
click at [618, 53] on button "Satellite" at bounding box center [620, 52] width 42 height 17
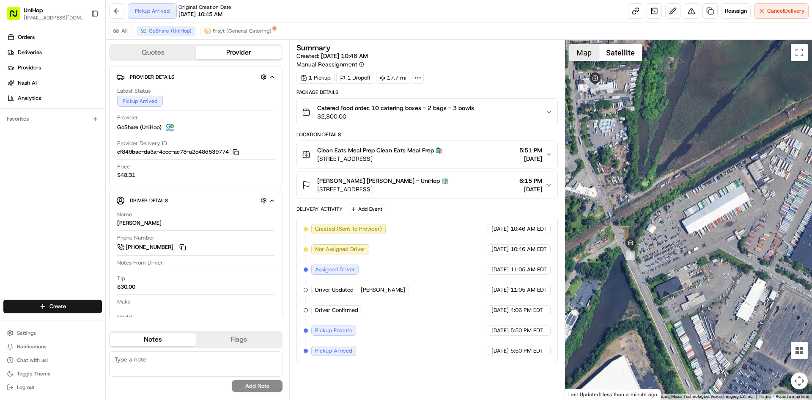
click at [583, 53] on button "Map" at bounding box center [584, 52] width 30 height 17
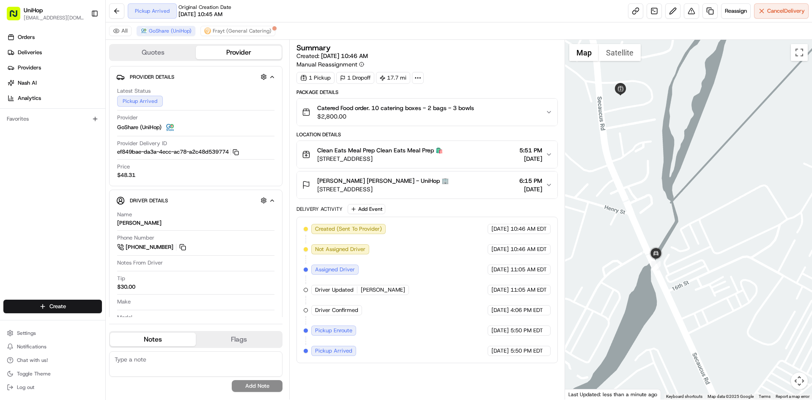
drag, startPoint x: 621, startPoint y: 106, endPoint x: 655, endPoint y: 121, distance: 37.1
click at [652, 117] on div at bounding box center [688, 219] width 247 height 359
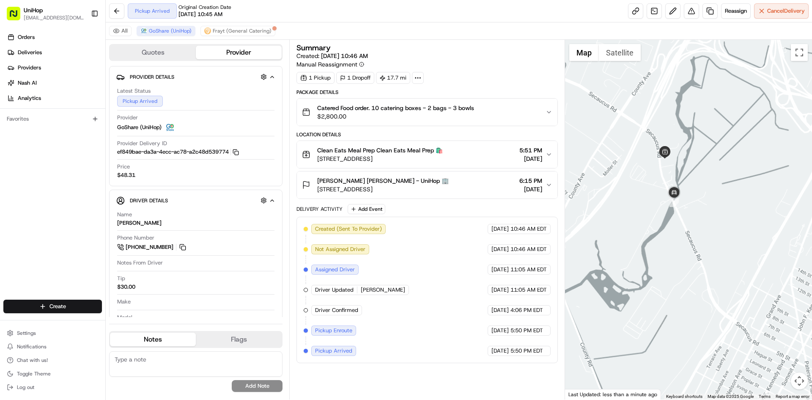
drag, startPoint x: 630, startPoint y: 187, endPoint x: 659, endPoint y: 190, distance: 29.7
click at [655, 191] on div at bounding box center [688, 219] width 247 height 359
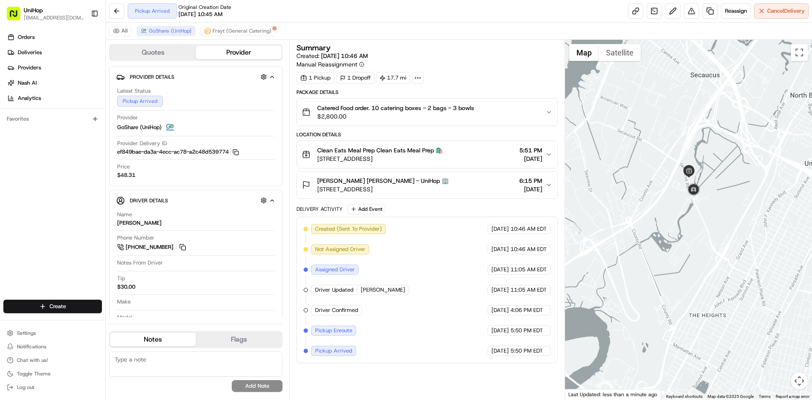
drag, startPoint x: 633, startPoint y: 191, endPoint x: 672, endPoint y: 175, distance: 42.1
click at [653, 186] on div at bounding box center [688, 219] width 247 height 359
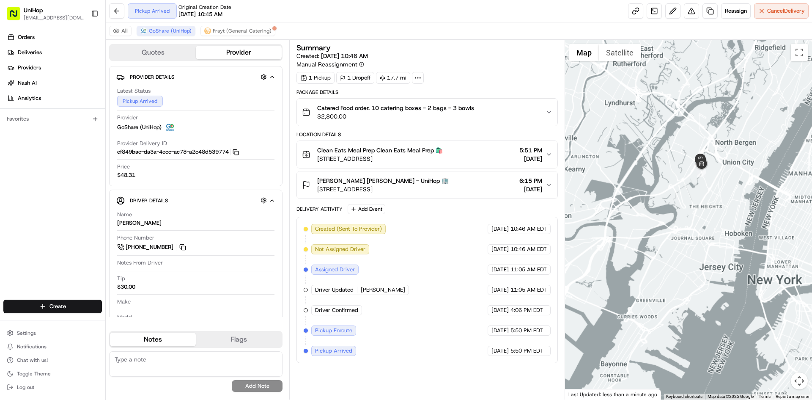
drag, startPoint x: 637, startPoint y: 170, endPoint x: 678, endPoint y: 171, distance: 41.0
click at [647, 173] on div at bounding box center [688, 219] width 247 height 359
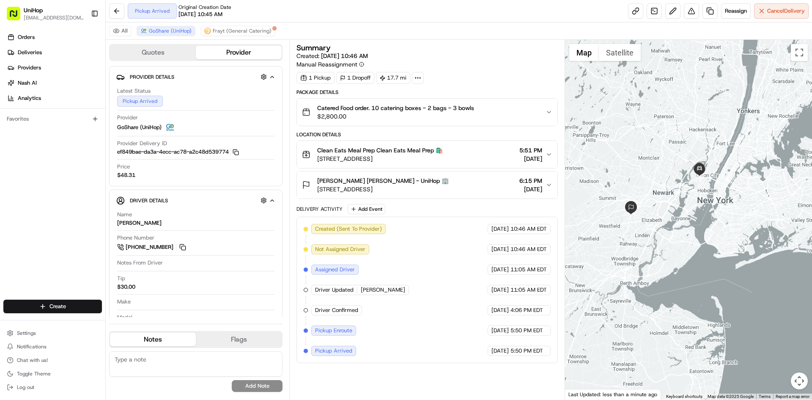
drag, startPoint x: 625, startPoint y: 164, endPoint x: 637, endPoint y: 169, distance: 13.1
click at [637, 169] on div at bounding box center [688, 219] width 247 height 359
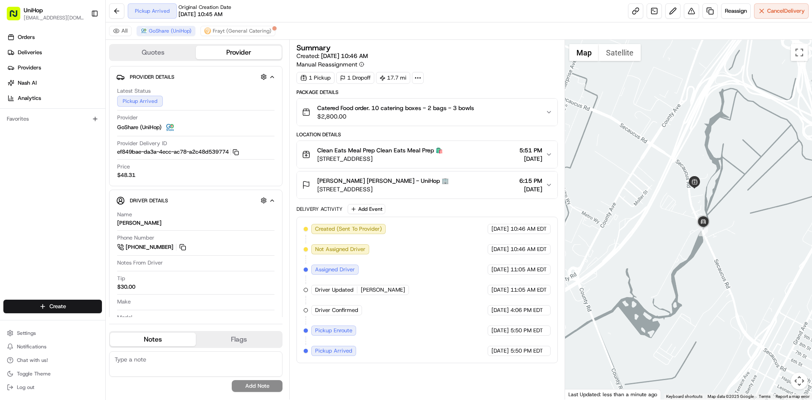
drag, startPoint x: 651, startPoint y: 124, endPoint x: 717, endPoint y: 211, distance: 109.2
click at [717, 211] on div at bounding box center [688, 219] width 247 height 359
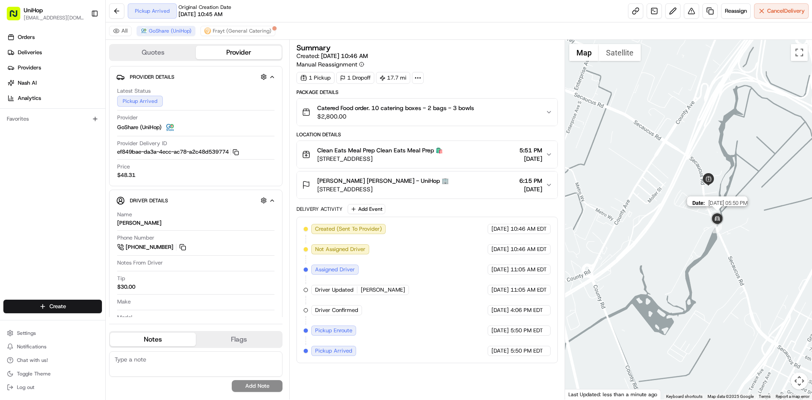
click at [709, 226] on div "Date : 08/23/2025 05:50 PM" at bounding box center [688, 219] width 247 height 359
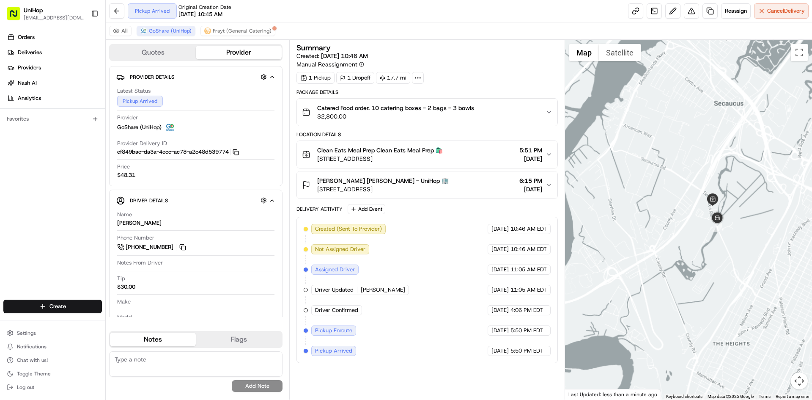
click at [668, 238] on div at bounding box center [688, 219] width 247 height 359
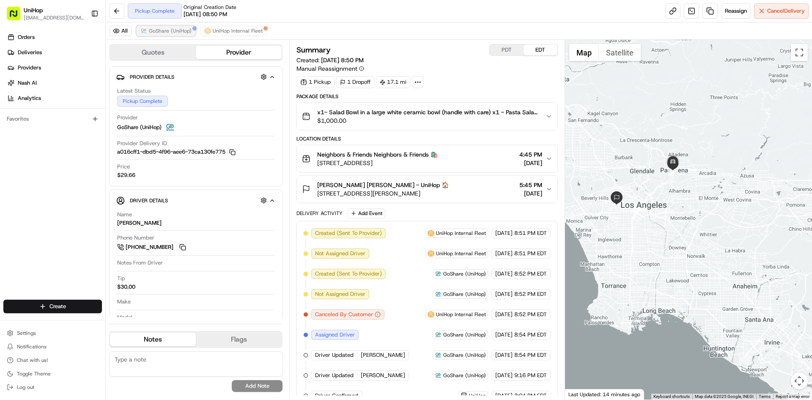
click at [173, 30] on span "GoShare (UniHop)" at bounding box center [170, 30] width 43 height 7
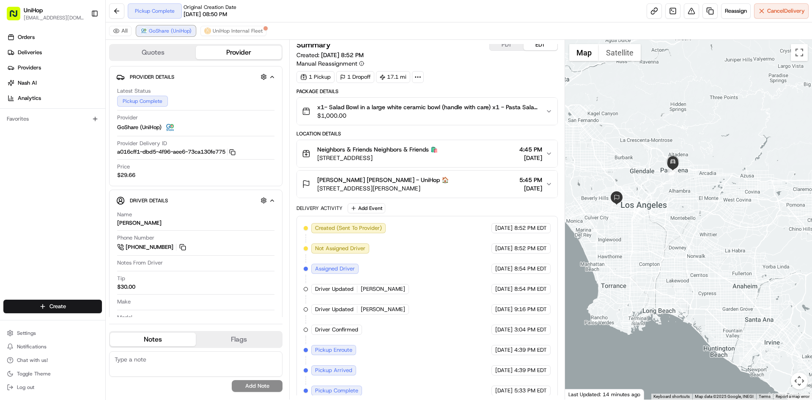
scroll to position [13, 0]
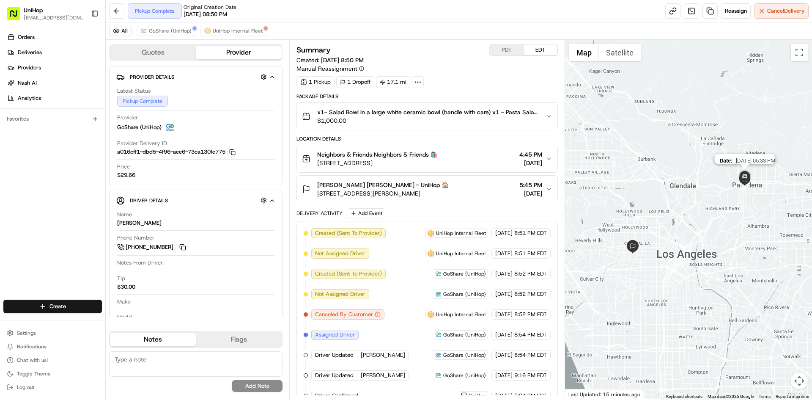
click at [745, 173] on img at bounding box center [744, 176] width 17 height 17
click at [155, 33] on span "GoShare (UniHop)" at bounding box center [170, 30] width 43 height 7
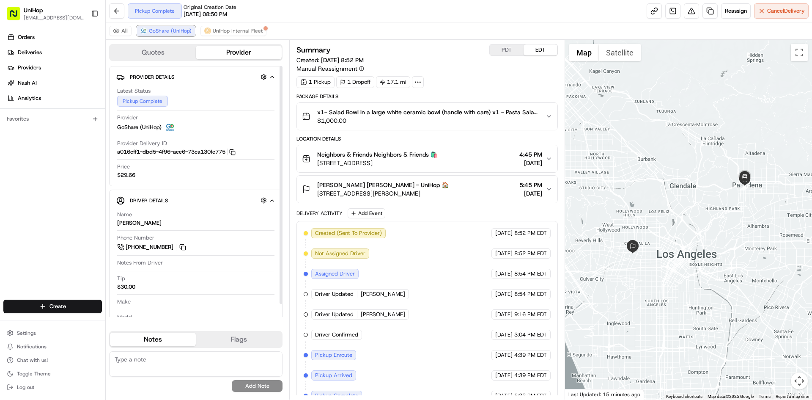
drag, startPoint x: 156, startPoint y: 33, endPoint x: 253, endPoint y: 101, distance: 119.3
click at [156, 33] on span "GoShare (UniHop)" at bounding box center [170, 30] width 43 height 7
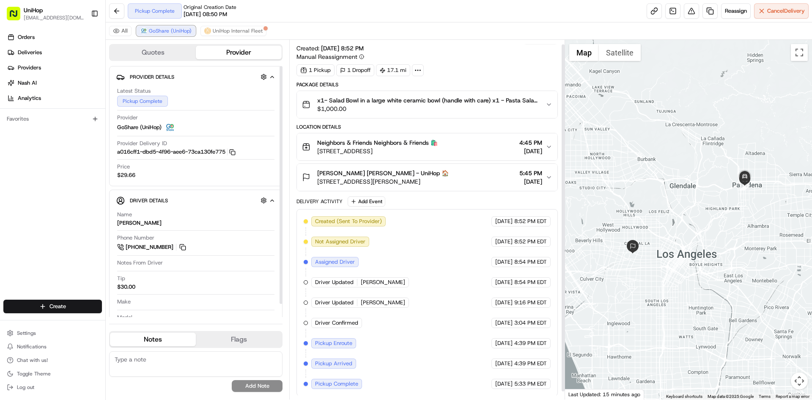
scroll to position [13, 0]
click at [665, 205] on div at bounding box center [688, 219] width 247 height 359
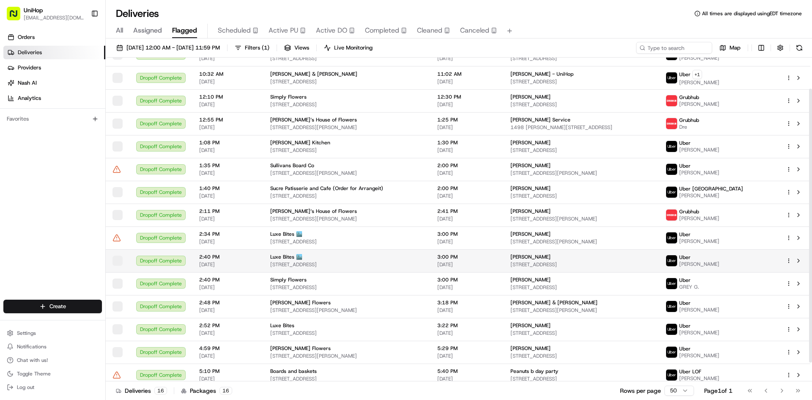
scroll to position [59, 0]
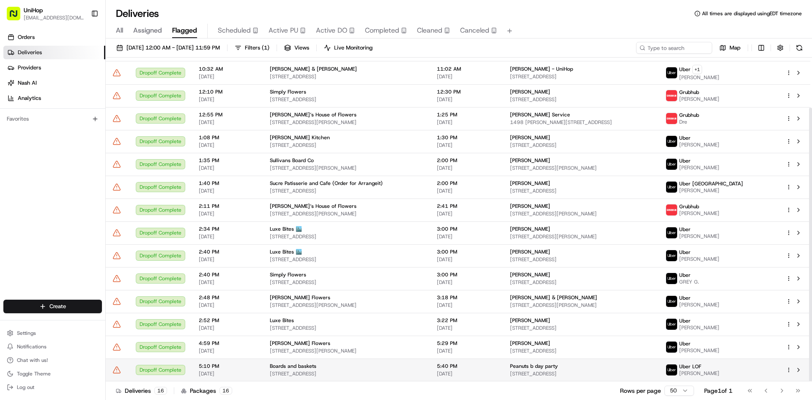
click at [789, 364] on td at bounding box center [794, 369] width 31 height 23
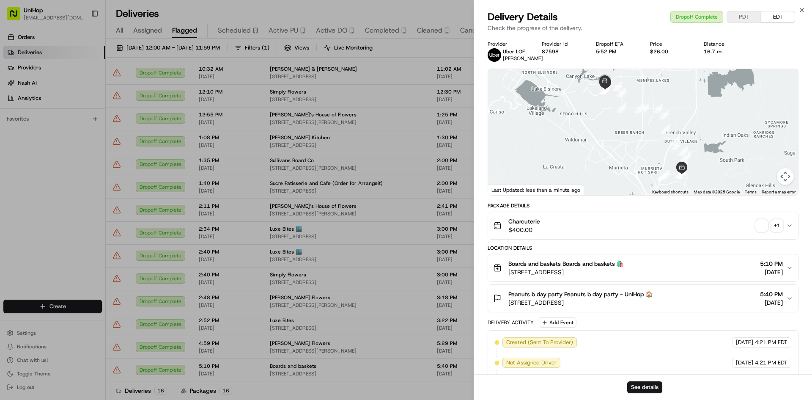
drag, startPoint x: 4, startPoint y: 257, endPoint x: 73, endPoint y: 271, distance: 70.4
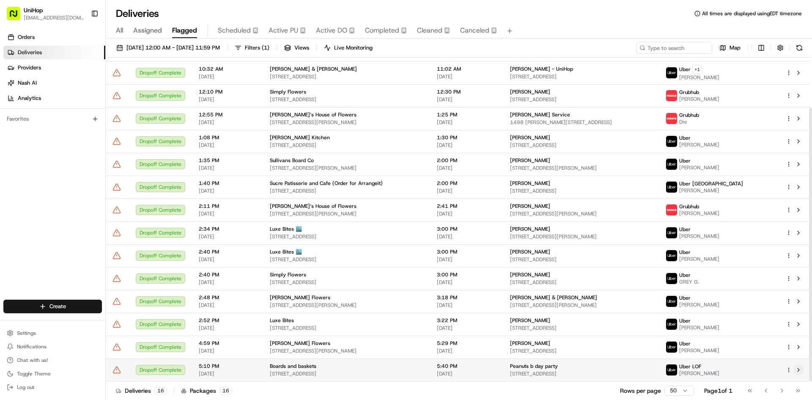
click at [800, 372] on button at bounding box center [798, 369] width 10 height 10
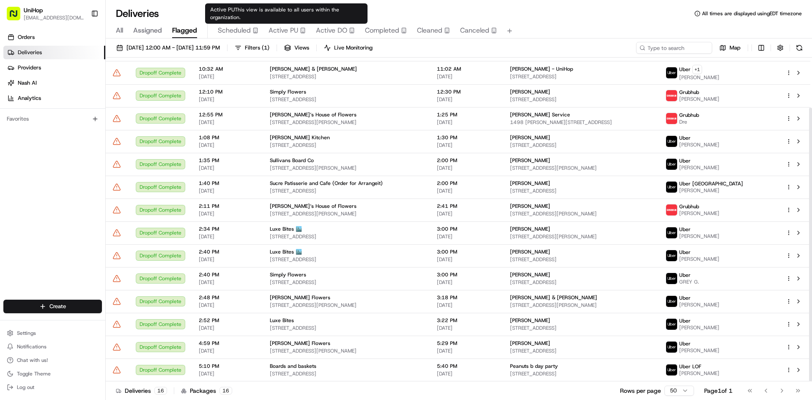
click at [292, 30] on span "Active PU" at bounding box center [283, 30] width 30 height 10
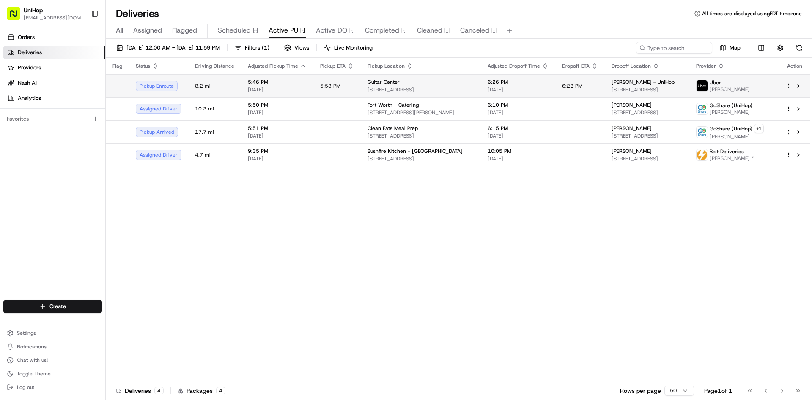
click at [394, 93] on span "[STREET_ADDRESS]" at bounding box center [420, 89] width 107 height 7
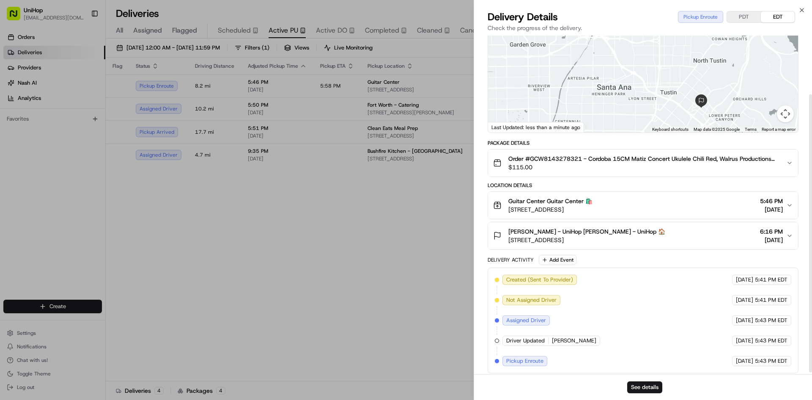
scroll to position [74, 0]
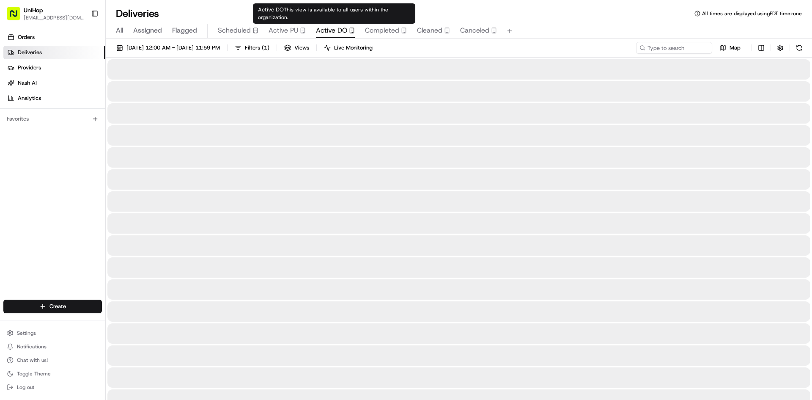
click at [342, 25] on button "Active DO" at bounding box center [335, 31] width 39 height 14
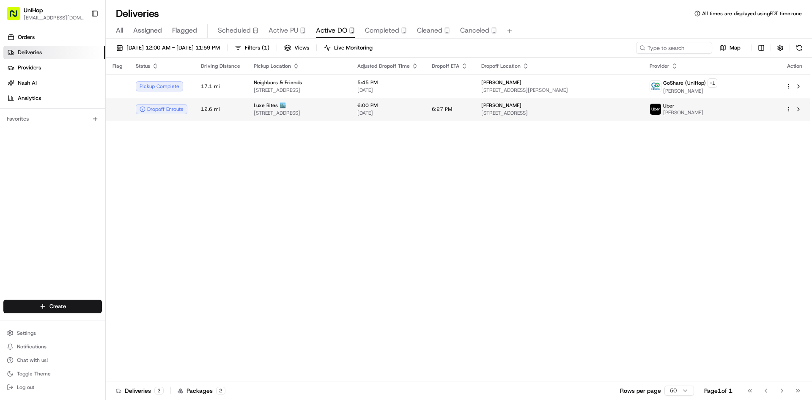
click at [344, 110] on span "[STREET_ADDRESS]" at bounding box center [299, 113] width 90 height 7
drag, startPoint x: 321, startPoint y: 292, endPoint x: 301, endPoint y: 185, distance: 108.3
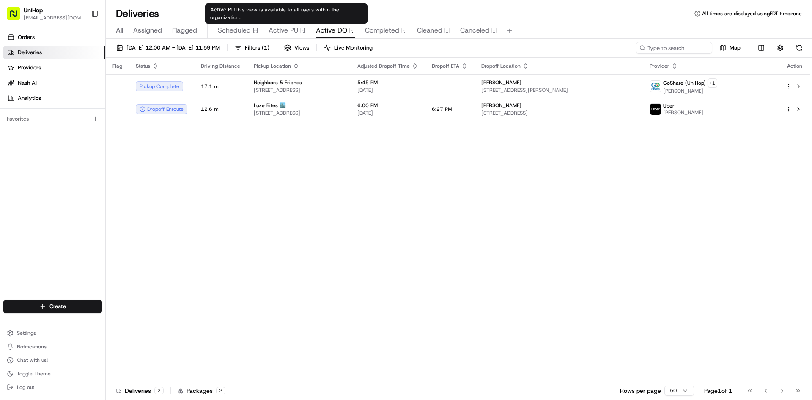
click at [282, 38] on div "All Assigned Flagged Scheduled Active PU Active DO Completed Cleaned Canceled" at bounding box center [459, 31] width 706 height 15
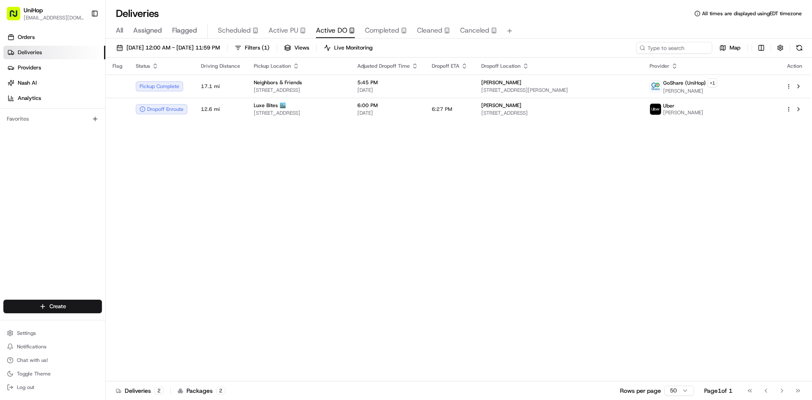
click at [283, 36] on button "Active PU" at bounding box center [286, 31] width 37 height 14
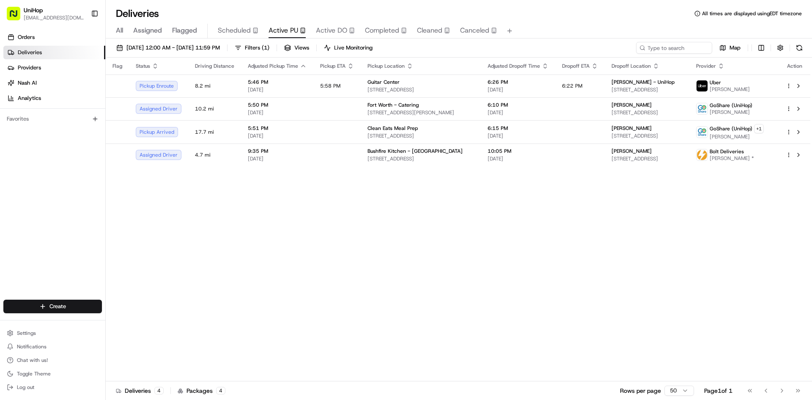
click at [174, 237] on div "Flag Status Driving Distance Adjusted Pickup Time Pickup ETA Pickup Location Ad…" at bounding box center [458, 219] width 704 height 323
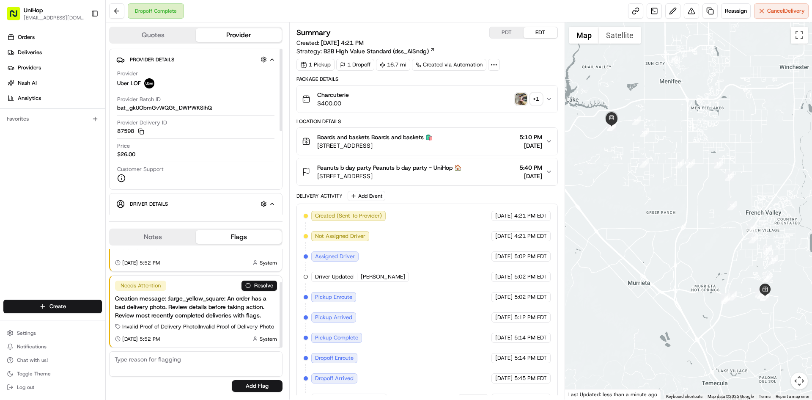
click at [176, 239] on button "Notes" at bounding box center [153, 237] width 86 height 14
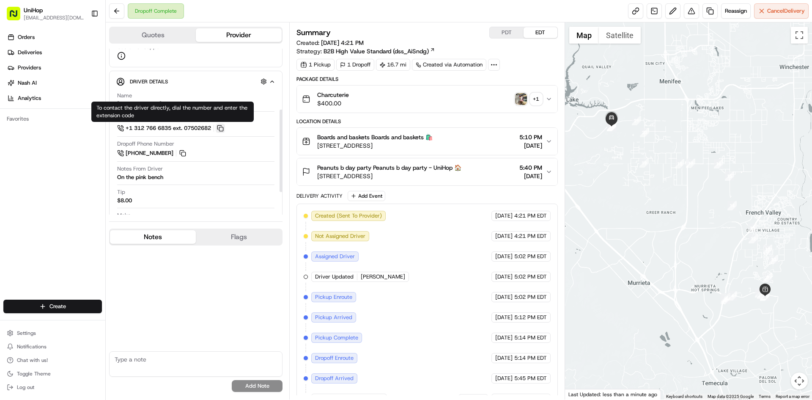
scroll to position [127, 0]
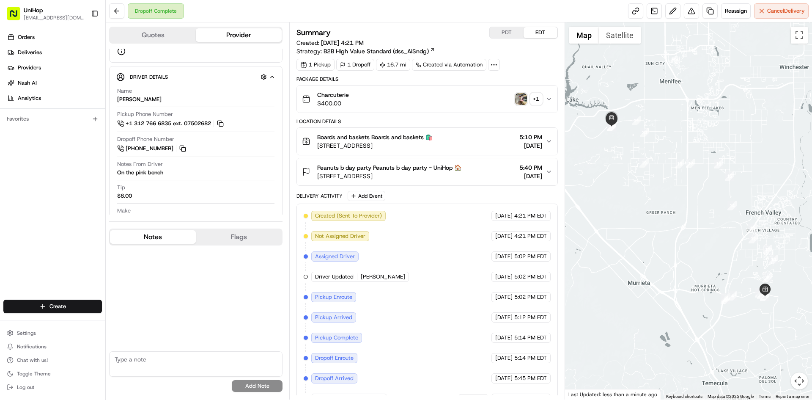
click at [518, 98] on img "button" at bounding box center [521, 99] width 12 height 12
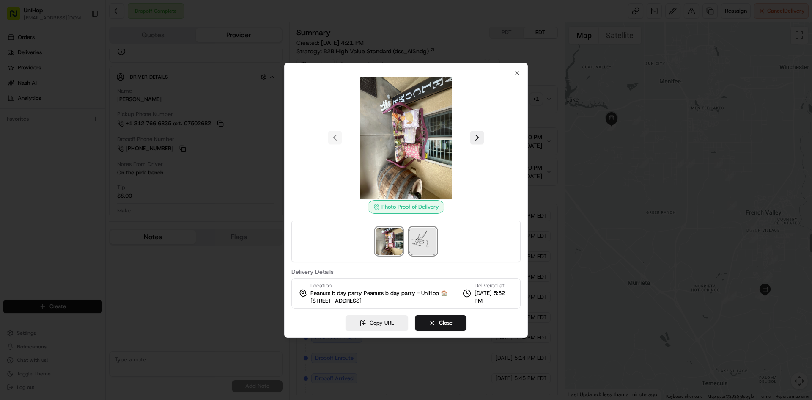
click at [420, 238] on img at bounding box center [422, 240] width 27 height 27
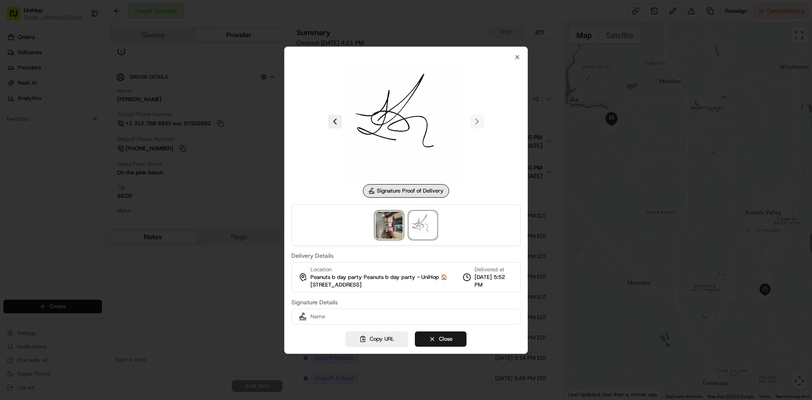
click at [391, 237] on img at bounding box center [388, 224] width 27 height 27
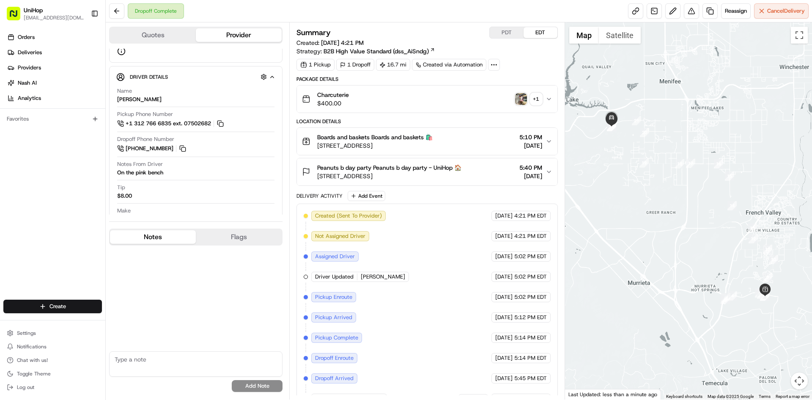
click at [451, 177] on span "36211 Pursh Dr, Lake Elsinore, CA 92532, USA" at bounding box center [389, 176] width 144 height 8
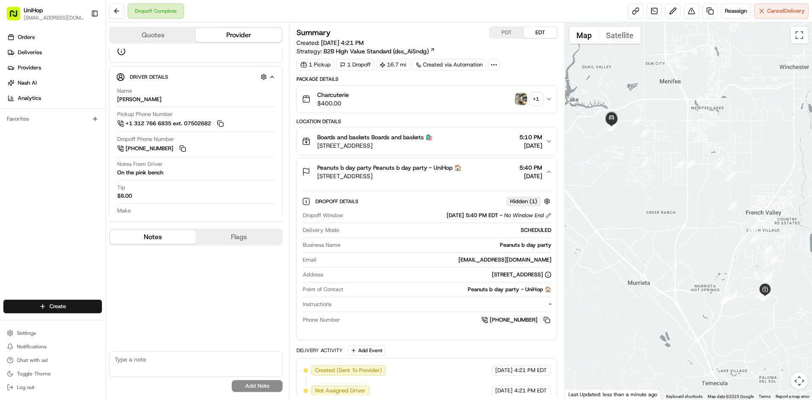
click at [454, 176] on span "36211 Pursh Dr, Lake Elsinore, CA 92532, USA" at bounding box center [389, 176] width 144 height 8
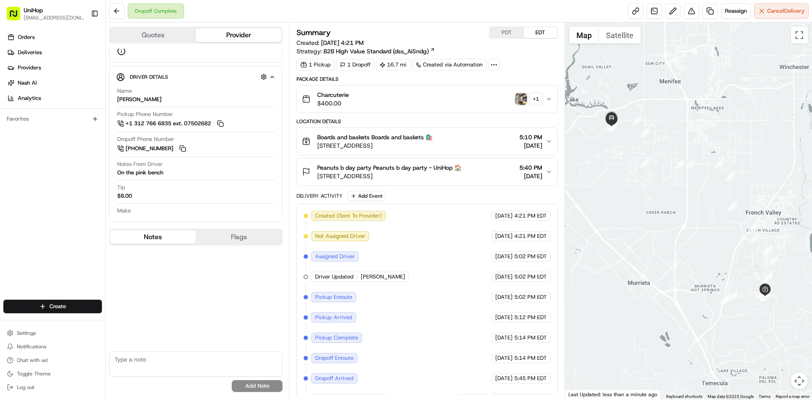
click at [441, 93] on div "Charcuterie $400.00 + 1" at bounding box center [423, 98] width 243 height 17
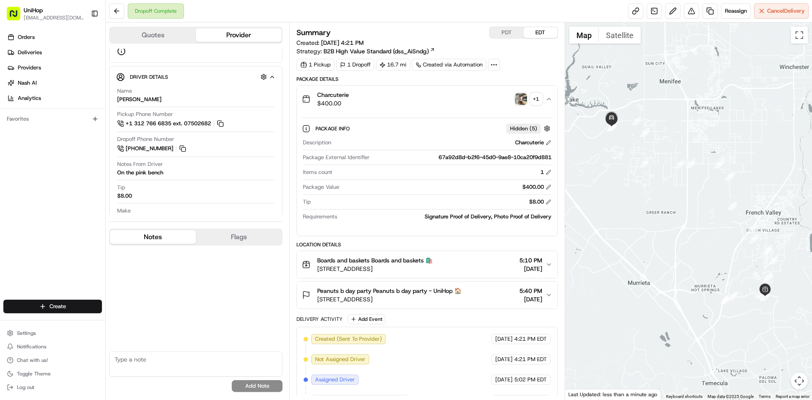
click at [441, 93] on div "Charcuterie $400.00 + 1" at bounding box center [423, 98] width 243 height 17
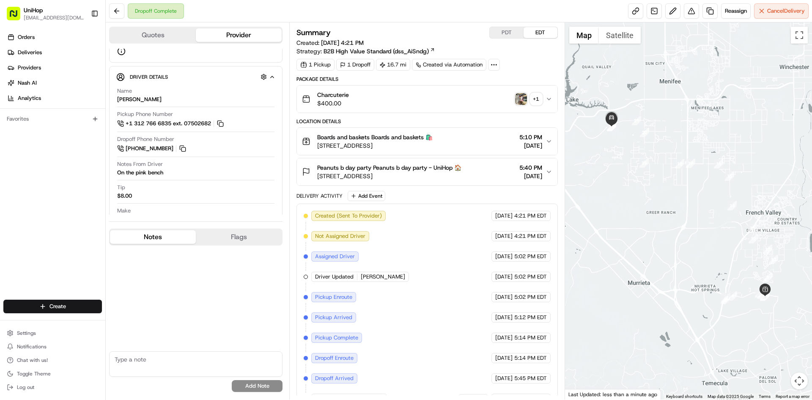
click at [523, 92] on div "Charcuterie $400.00 + 1" at bounding box center [423, 98] width 243 height 17
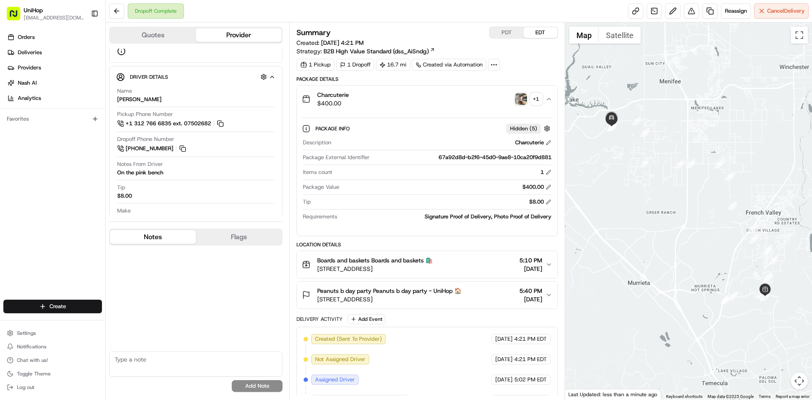
click at [539, 98] on div "+ 1" at bounding box center [536, 99] width 12 height 12
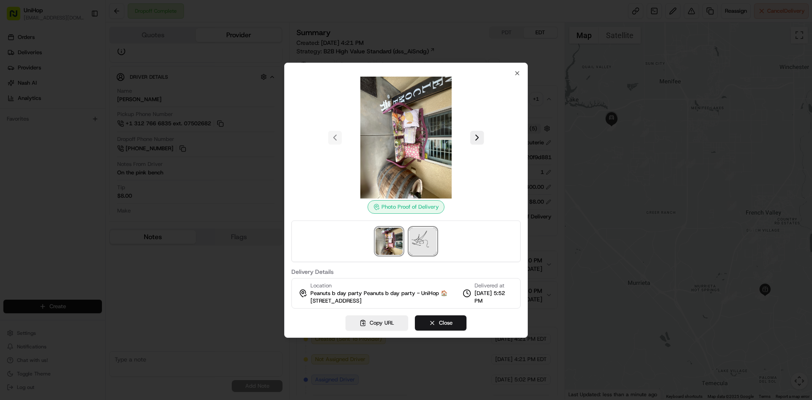
click at [432, 236] on img at bounding box center [422, 240] width 27 height 27
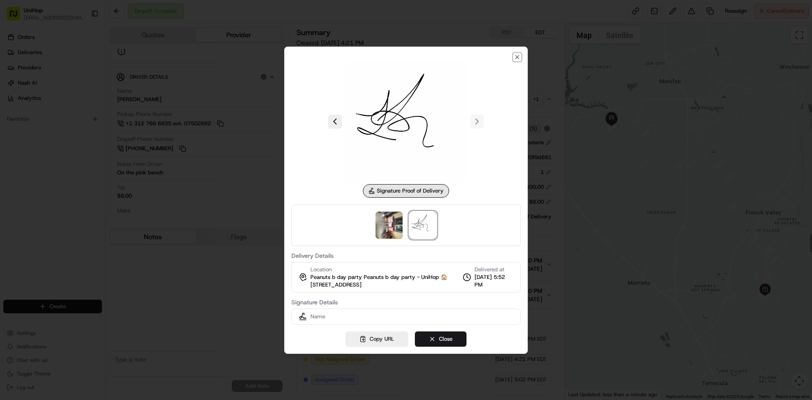
click at [518, 55] on icon "button" at bounding box center [517, 57] width 7 height 7
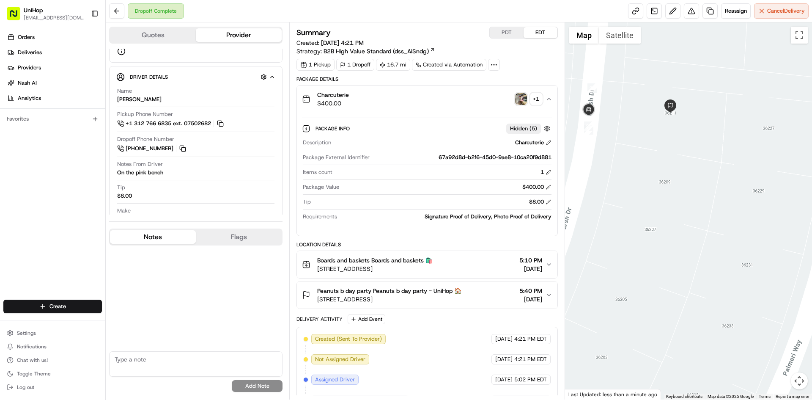
click at [453, 96] on div "Charcuterie $400.00 + 1" at bounding box center [423, 98] width 243 height 17
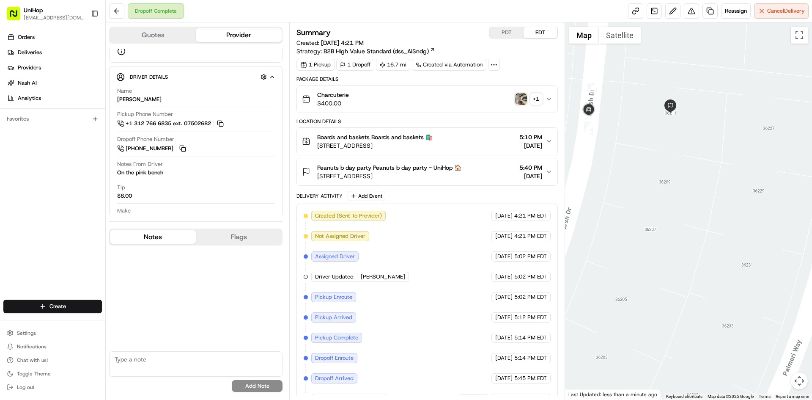
drag, startPoint x: 441, startPoint y: 178, endPoint x: 317, endPoint y: 180, distance: 124.3
click at [317, 180] on button "Peanuts b day party Peanuts b day party - UniHop 🏠 36211 Pursh Dr, Lake Elsinor…" at bounding box center [427, 171] width 260 height 27
click at [157, 227] on div "Quotes Provider Provider Details Hidden ( 3 ) Provider Uber LOF Provider Batch …" at bounding box center [197, 210] width 183 height 377
click at [0, 205] on div "Orders Deliveries Providers Nash AI Analytics Favorites" at bounding box center [52, 165] width 105 height 277
click at [515, 101] on img "button" at bounding box center [521, 99] width 12 height 12
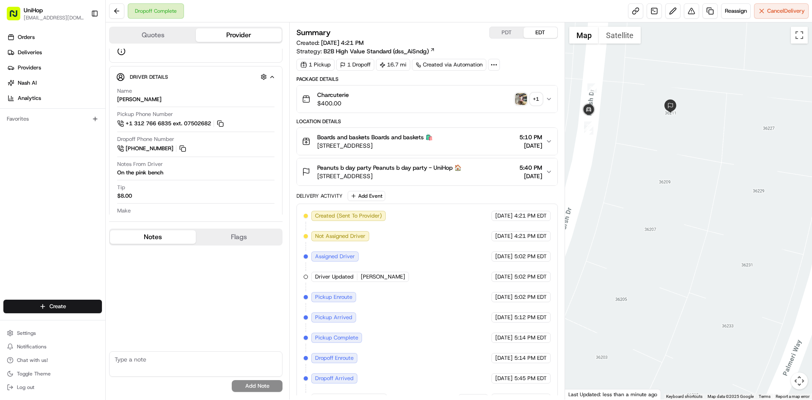
click at [452, 167] on span "Peanuts b day party Peanuts b day party - UniHop 🏠" at bounding box center [389, 167] width 144 height 8
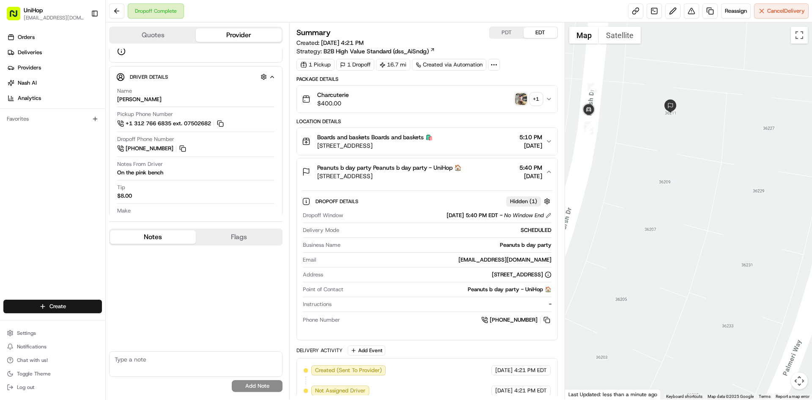
click at [459, 171] on span "Peanuts b day party Peanuts b day party - UniHop 🏠" at bounding box center [389, 167] width 144 height 8
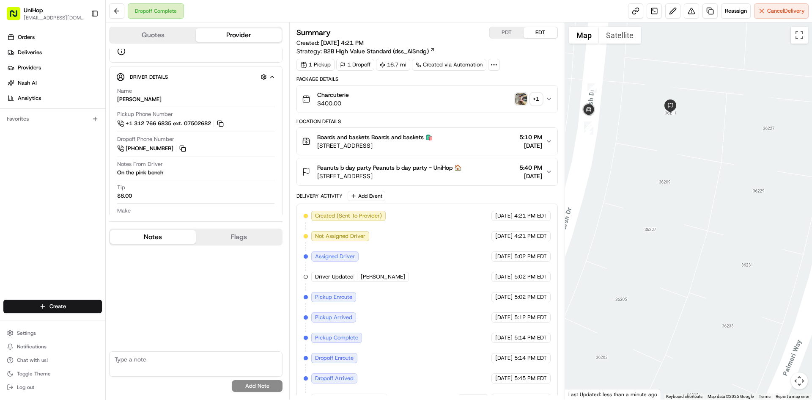
click at [449, 99] on div "Charcuterie $400.00 + 1" at bounding box center [423, 98] width 243 height 17
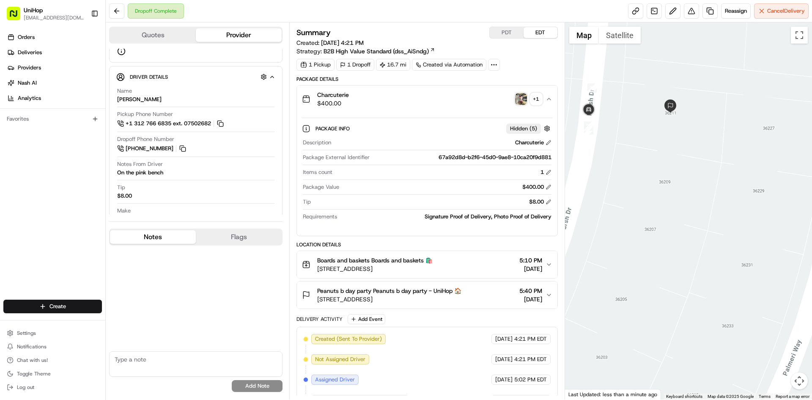
click at [449, 99] on div "Charcuterie $400.00 + 1" at bounding box center [423, 98] width 243 height 17
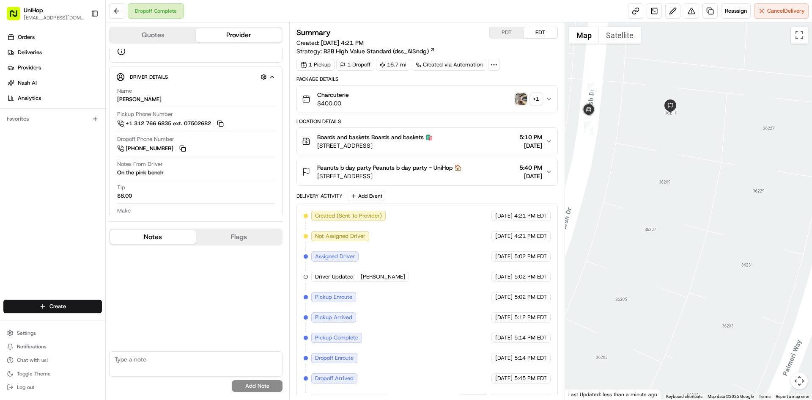
click at [477, 173] on div "Peanuts b day party Peanuts b day party - UniHop 🏠 36211 Pursh Dr, Lake Elsinor…" at bounding box center [423, 171] width 243 height 17
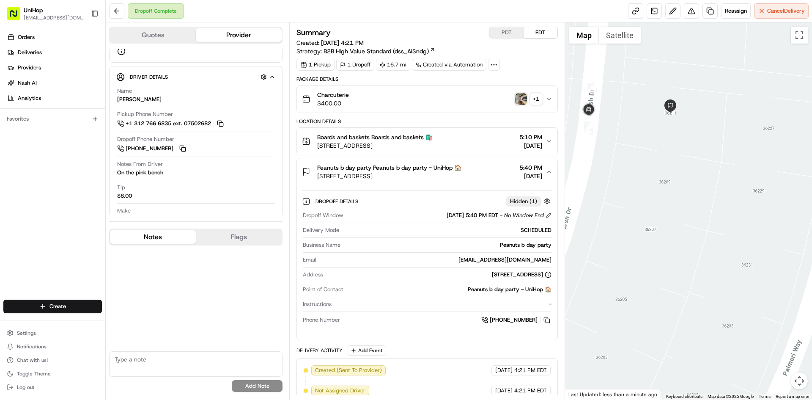
click at [477, 173] on div "Peanuts b day party Peanuts b day party - UniHop 🏠 36211 Pursh Dr, Lake Elsinor…" at bounding box center [423, 171] width 243 height 17
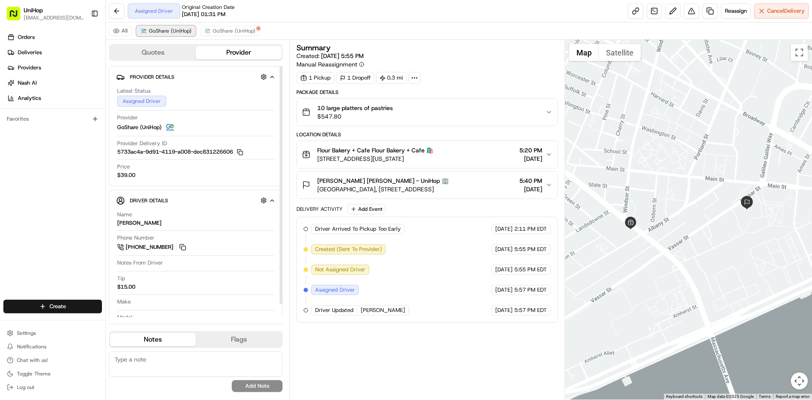
click at [162, 32] on span "GoShare (UniHop)" at bounding box center [170, 30] width 43 height 7
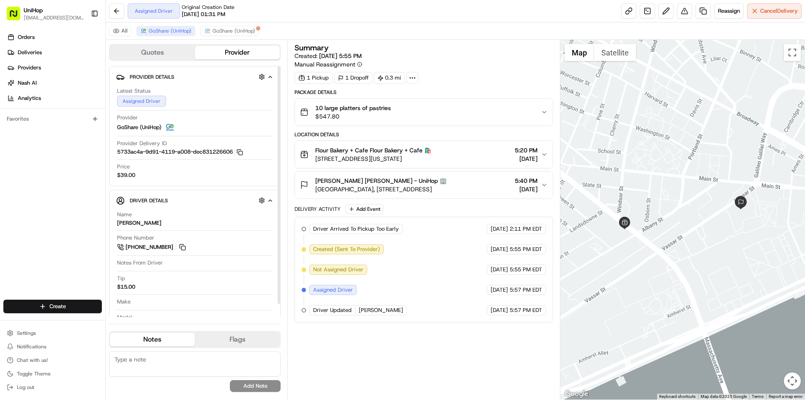
drag, startPoint x: 186, startPoint y: 246, endPoint x: 186, endPoint y: 222, distance: 23.7
click at [186, 246] on button at bounding box center [182, 246] width 9 height 9
